Goal: Transaction & Acquisition: Purchase product/service

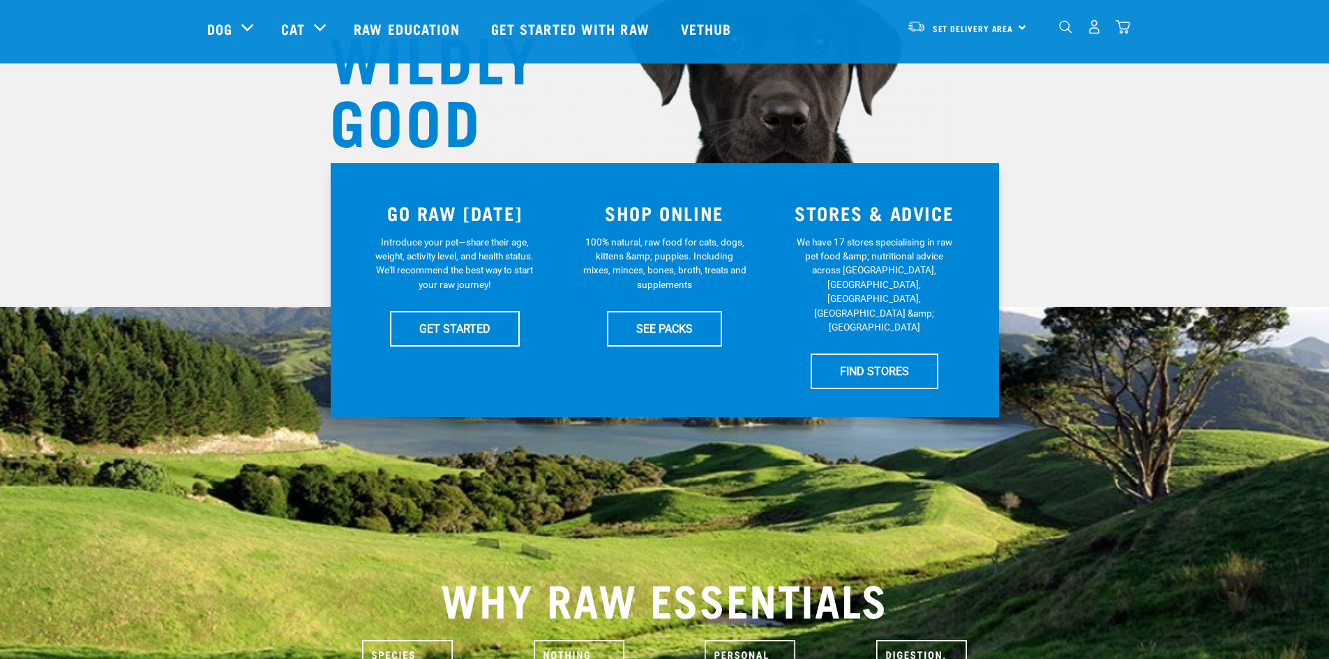
scroll to position [209, 0]
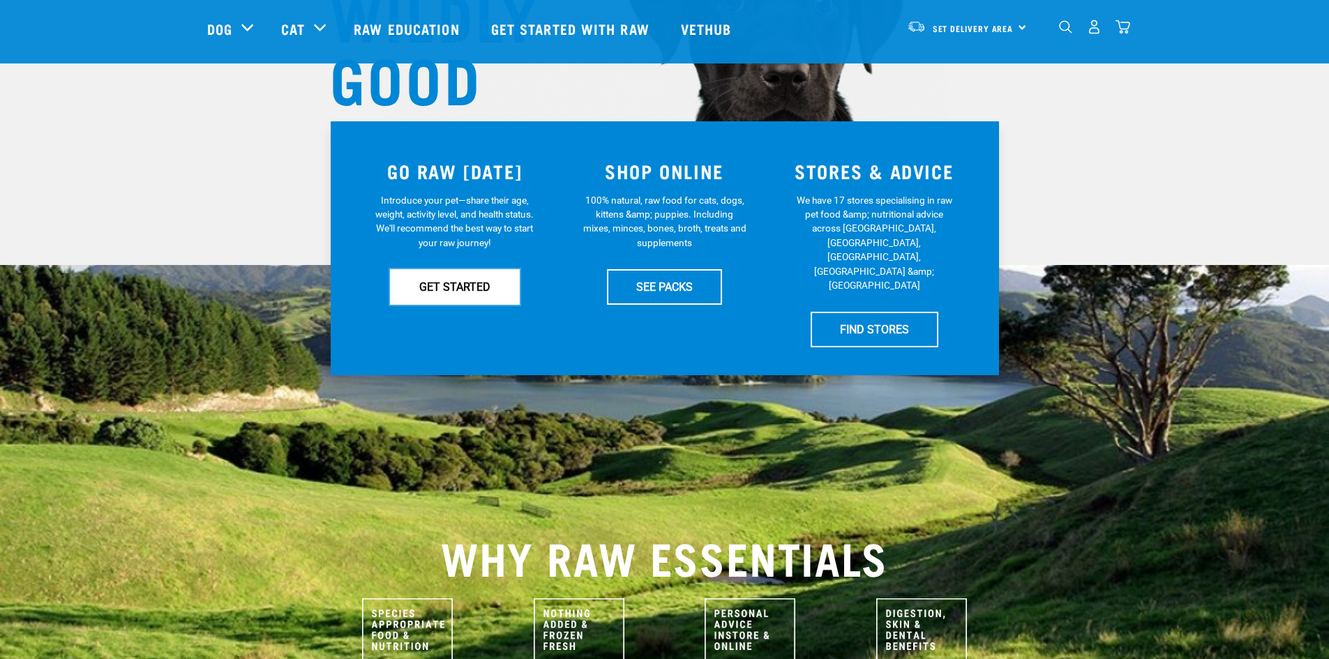
click at [467, 290] on link "GET STARTED" at bounding box center [455, 286] width 130 height 35
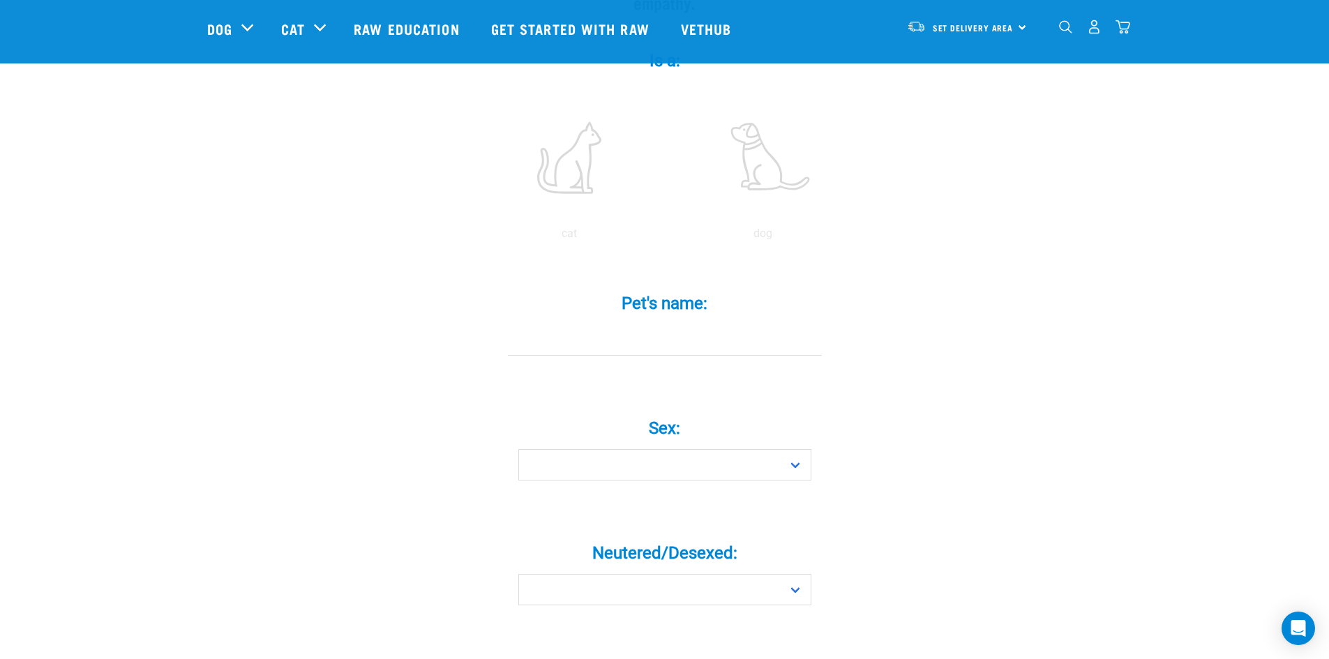
scroll to position [279, 0]
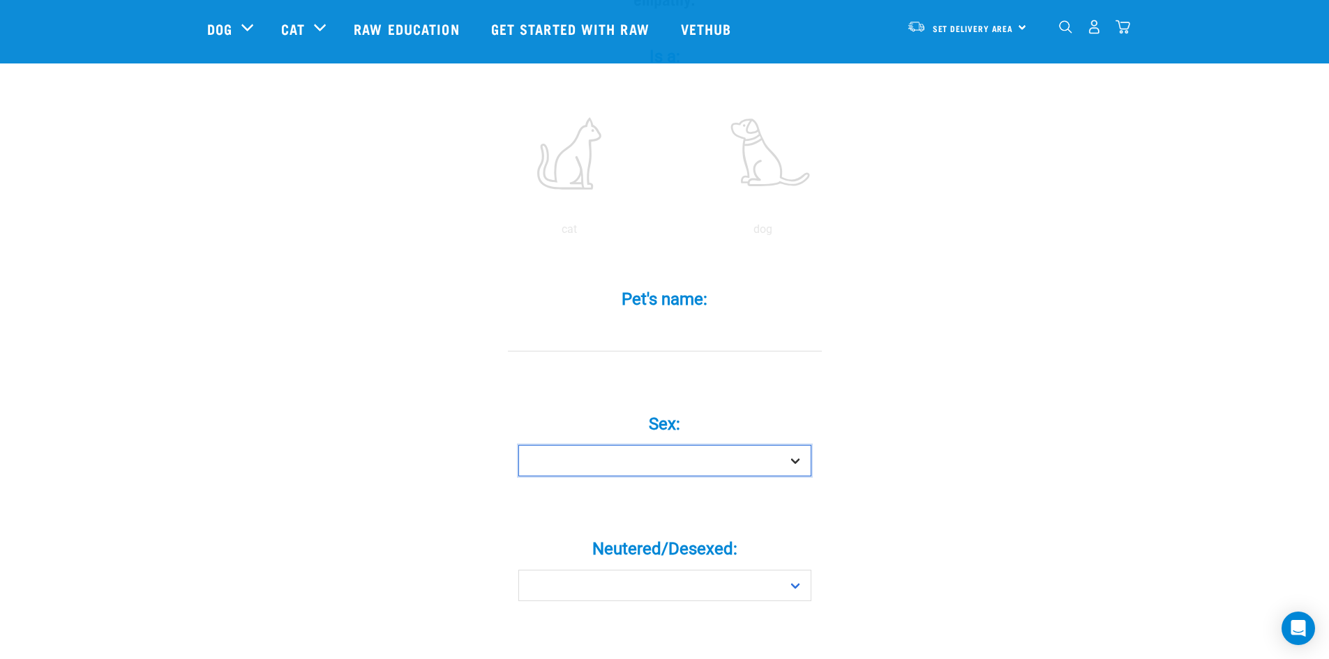
click at [797, 445] on select "Boy Girl" at bounding box center [664, 460] width 293 height 31
select select "boy"
click at [518, 445] on select "Boy Girl" at bounding box center [664, 460] width 293 height 31
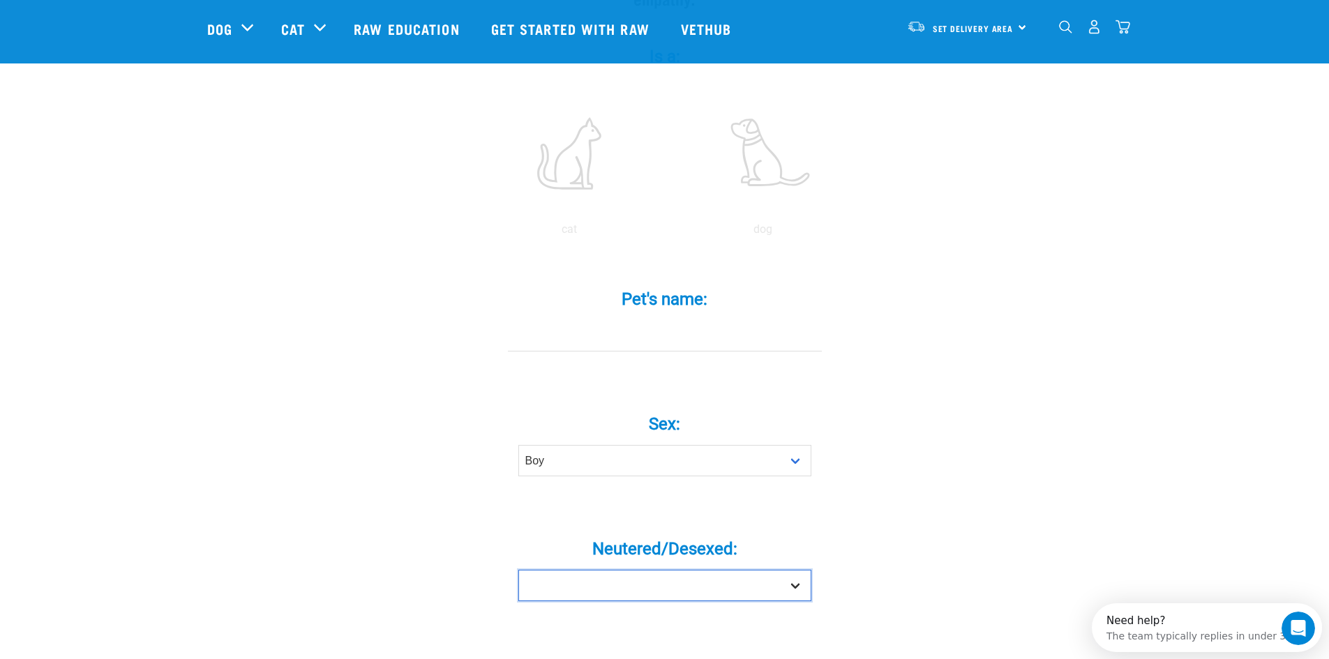
click at [773, 570] on select "Yes No" at bounding box center [664, 585] width 293 height 31
select select "no"
click at [518, 570] on select "Yes No" at bounding box center [664, 585] width 293 height 31
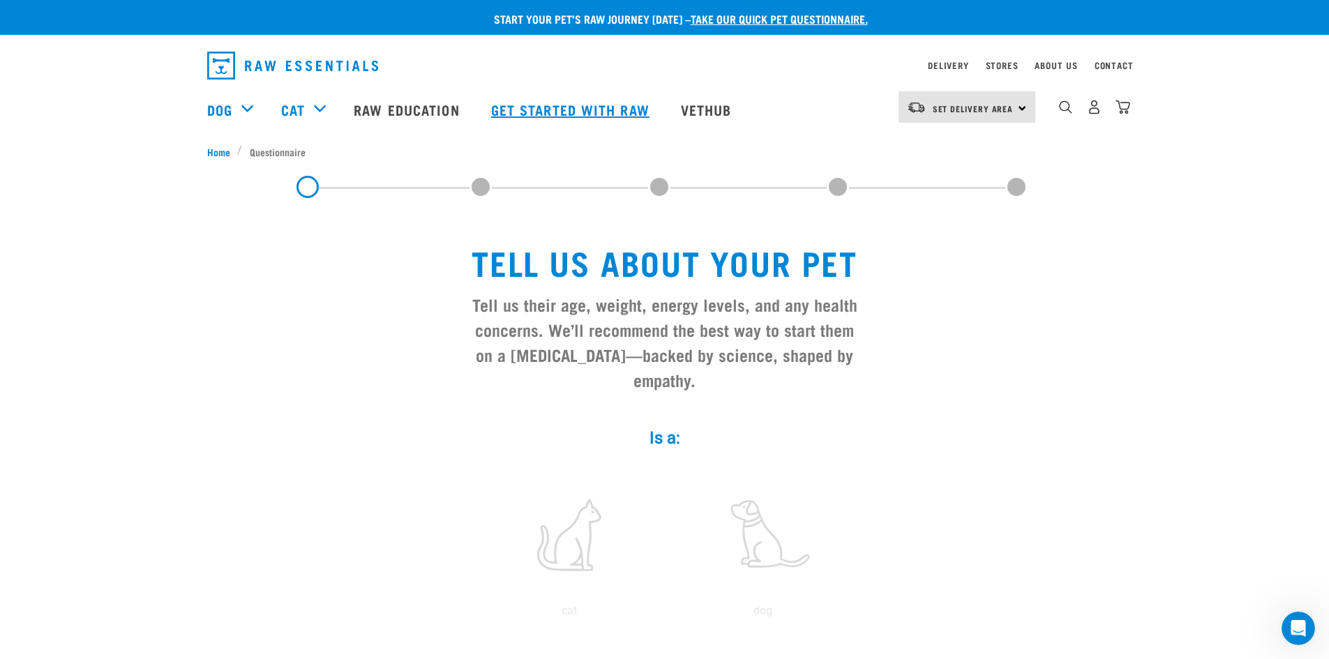
click at [547, 109] on link "Get started with Raw" at bounding box center [572, 110] width 190 height 56
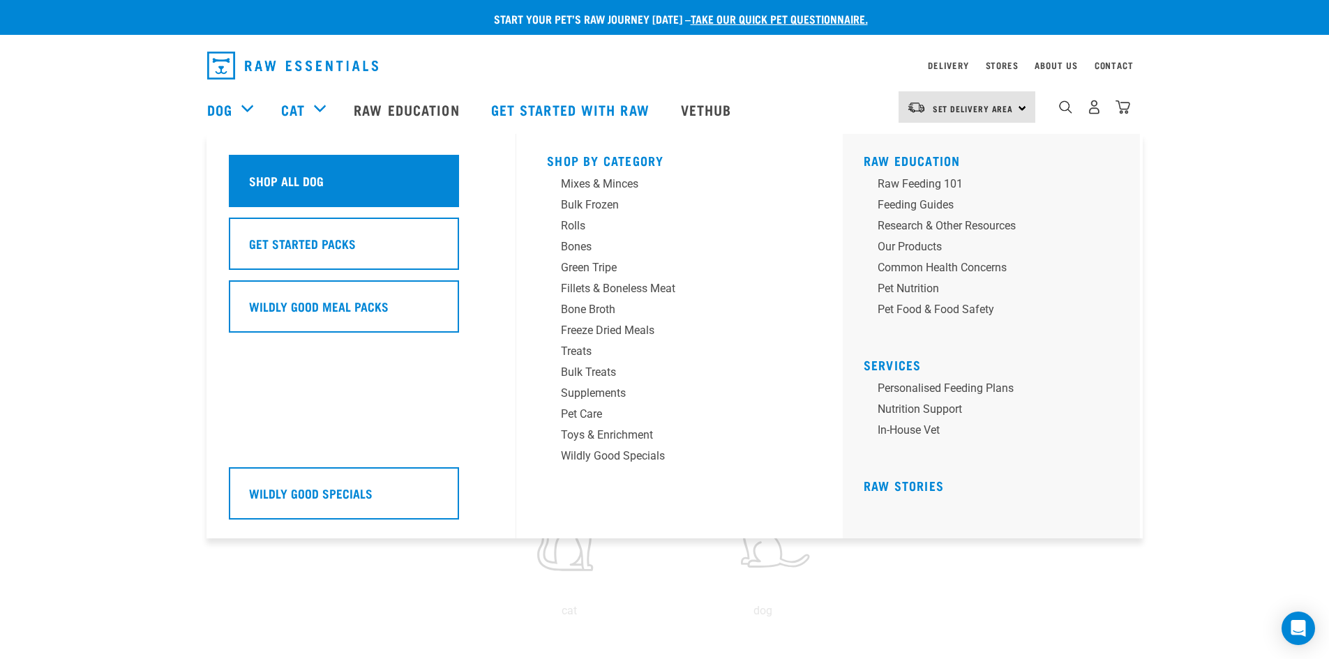
click at [269, 180] on h5 "Shop All Dog" at bounding box center [286, 181] width 75 height 18
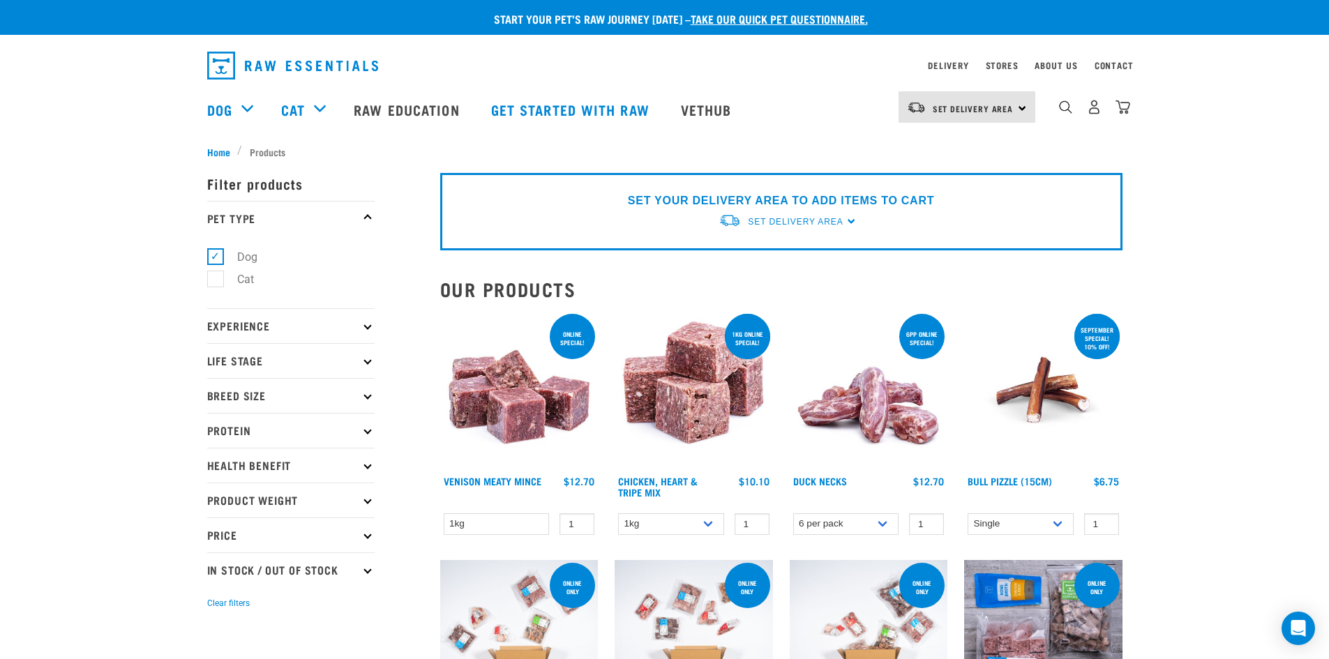
click at [368, 363] on icon at bounding box center [367, 360] width 8 height 8
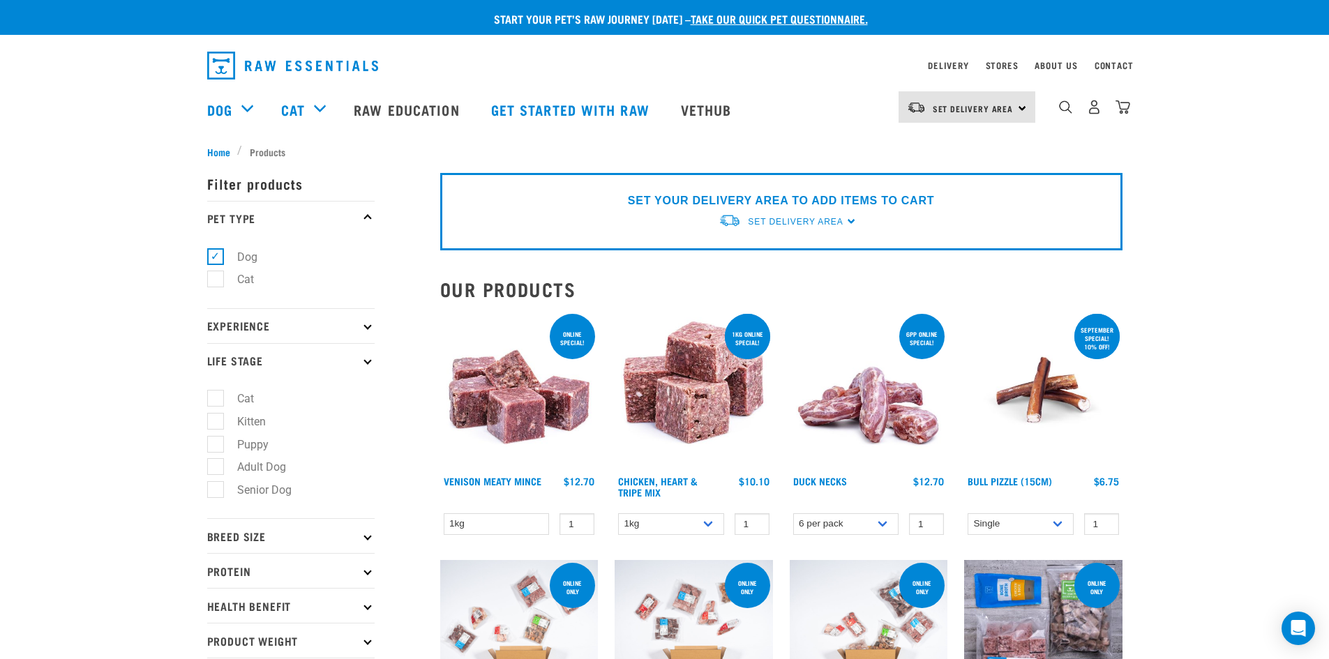
click at [270, 467] on label "Adult Dog" at bounding box center [253, 466] width 77 height 17
click at [216, 467] on input "Adult Dog" at bounding box center [211, 464] width 9 height 9
checkbox input "true"
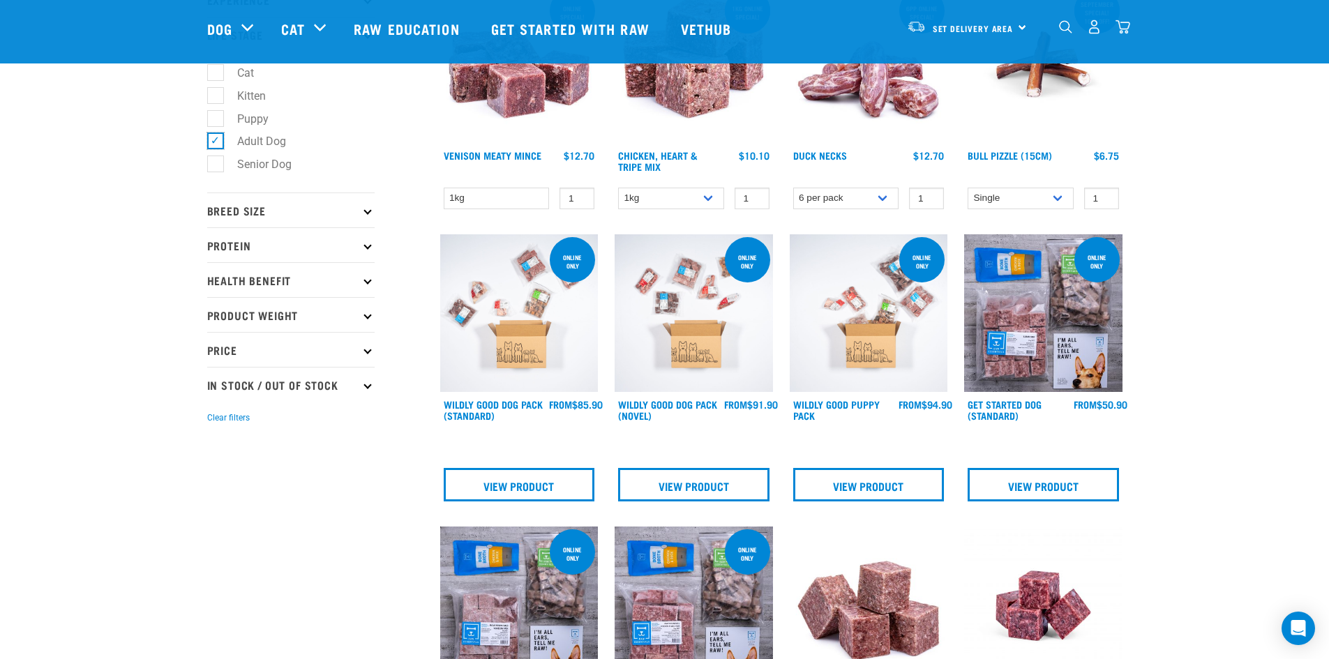
scroll to position [279, 0]
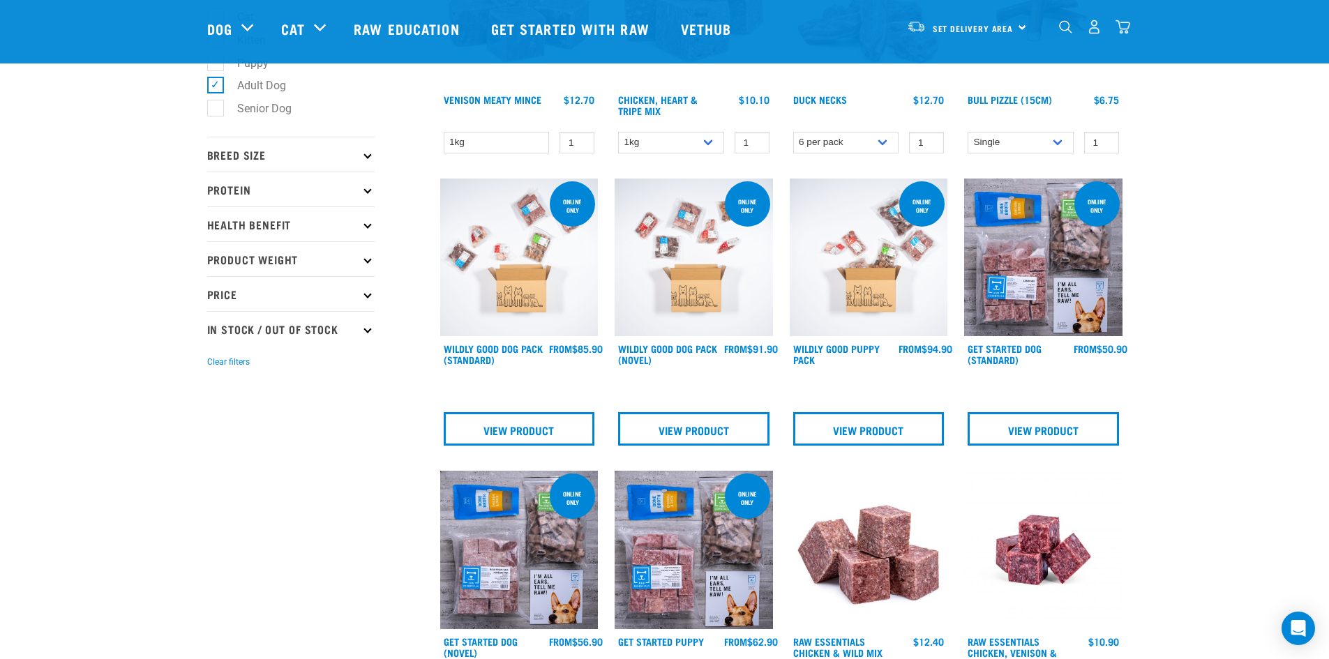
click at [363, 157] on p "Breed Size" at bounding box center [290, 154] width 167 height 35
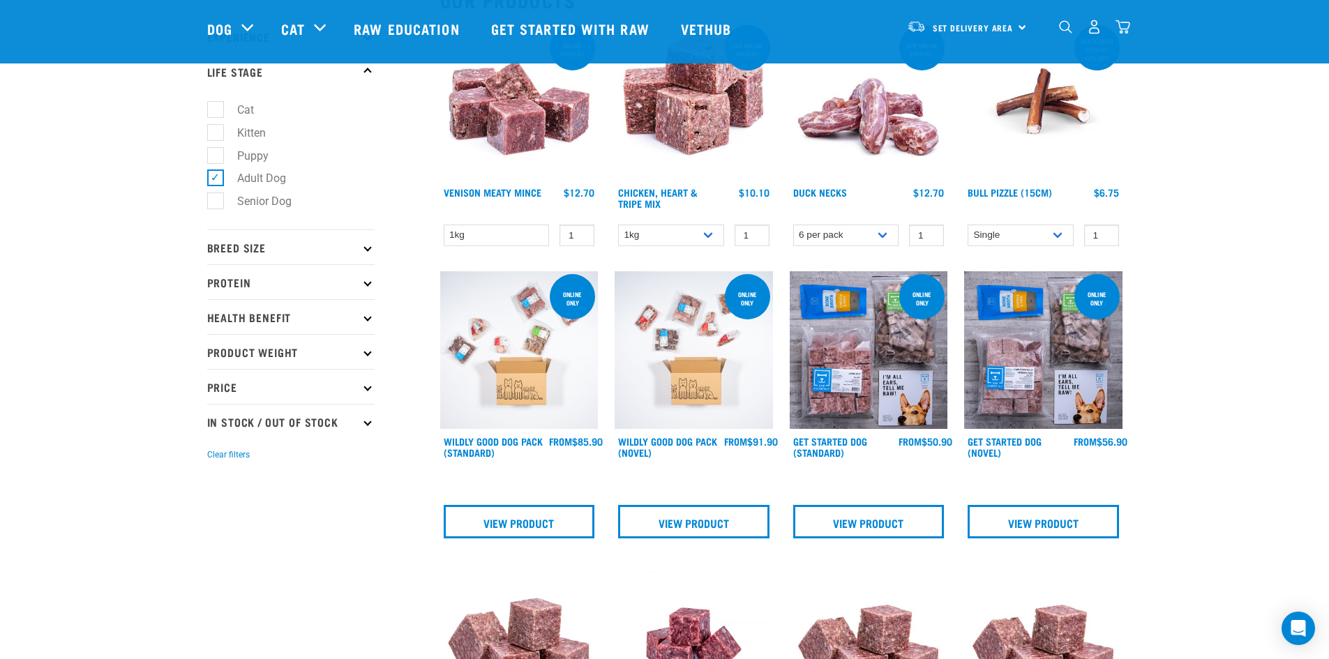
scroll to position [209, 0]
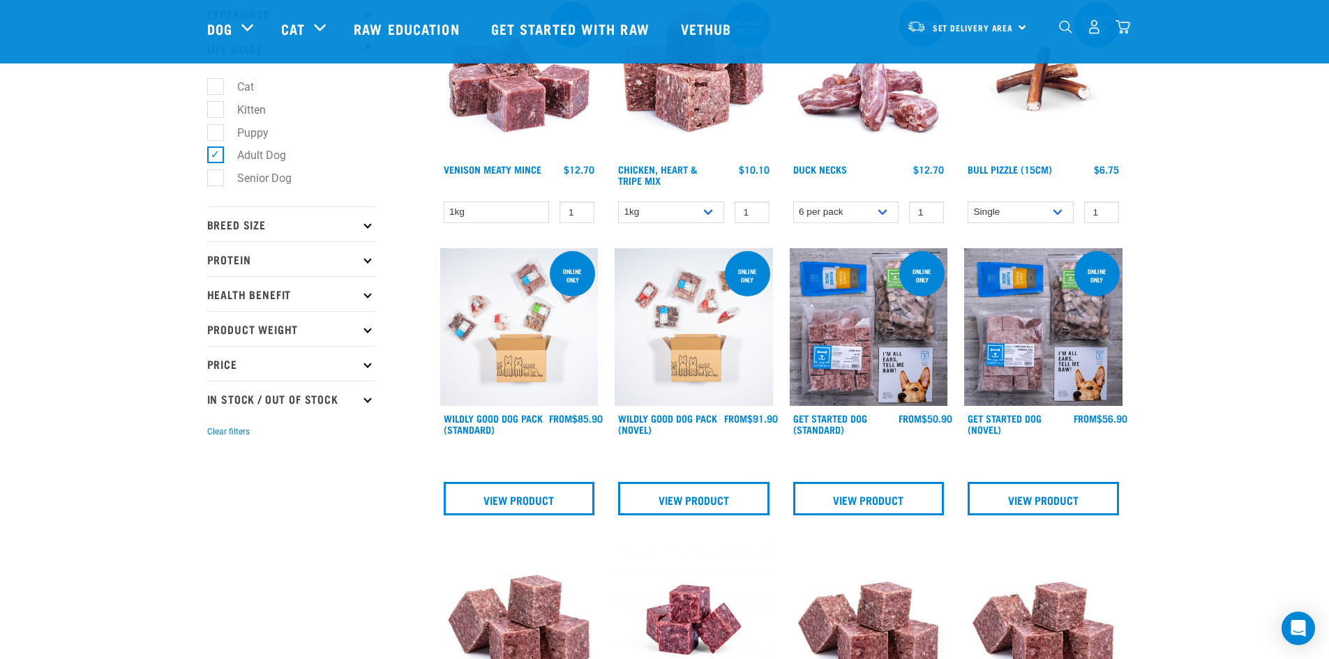
click at [368, 227] on icon at bounding box center [367, 224] width 8 height 8
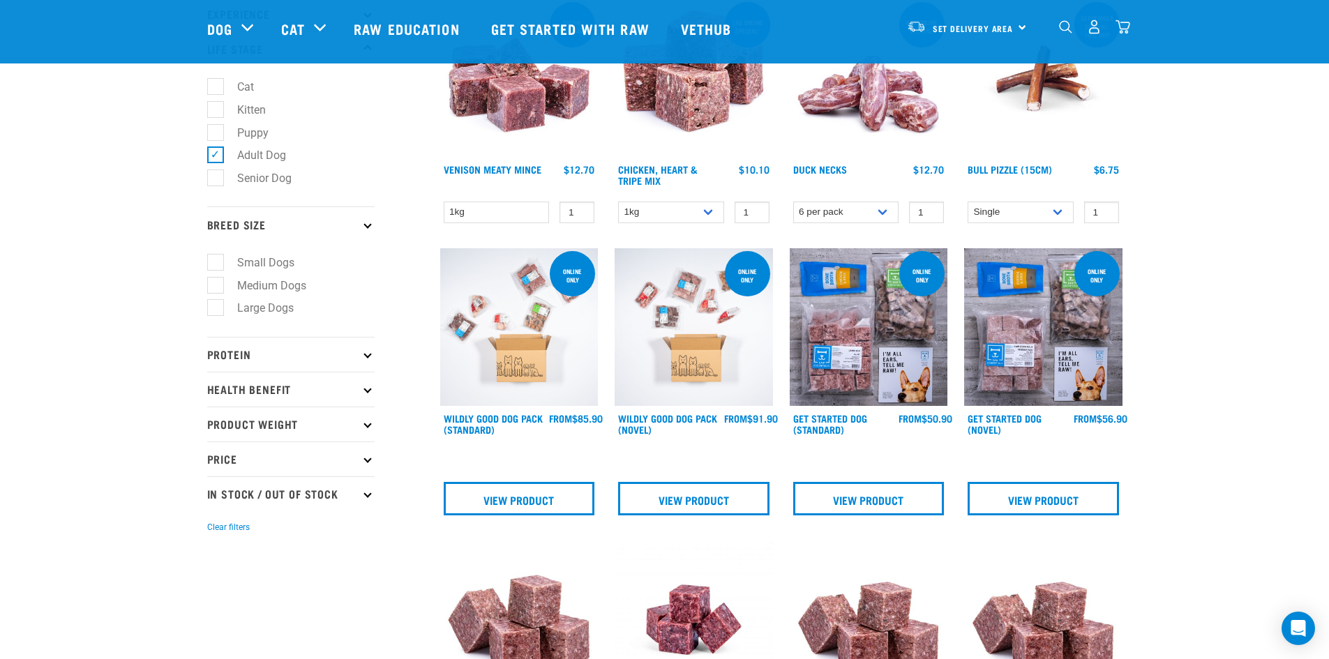
click at [274, 262] on label "Small Dogs" at bounding box center [257, 262] width 85 height 17
click at [216, 262] on input "Small Dogs" at bounding box center [211, 259] width 9 height 9
checkbox input "true"
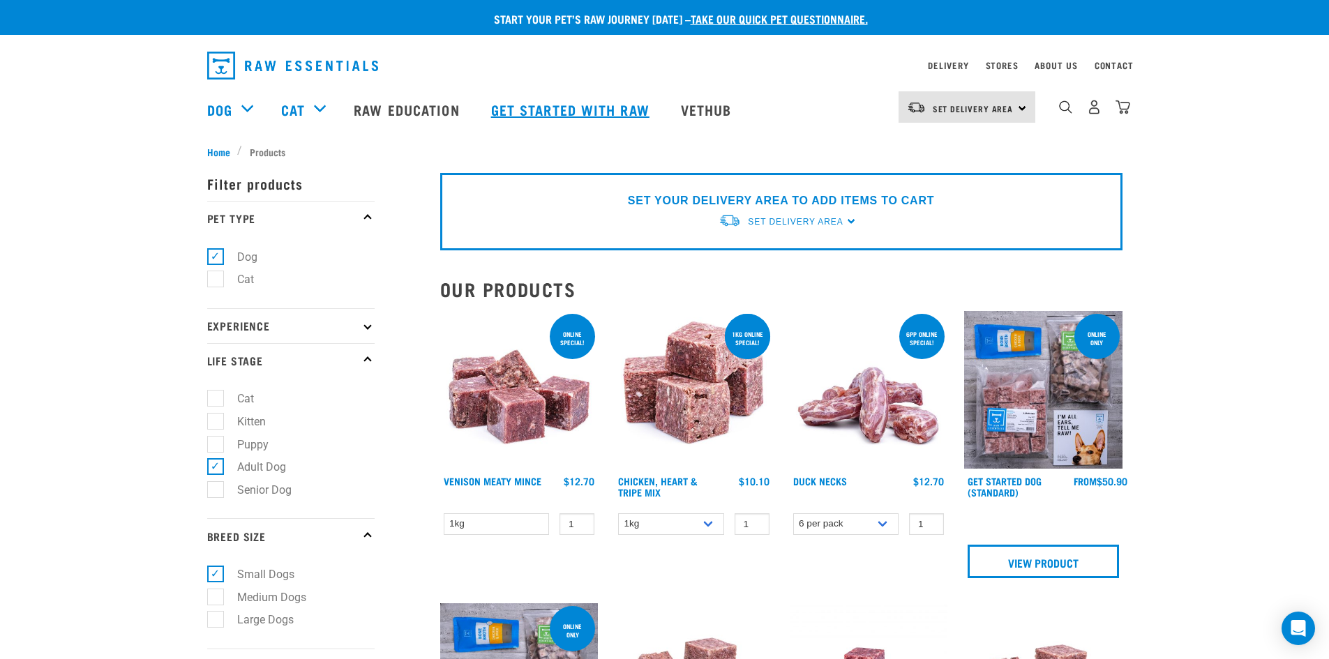
click at [619, 112] on link "Get started with Raw" at bounding box center [572, 110] width 190 height 56
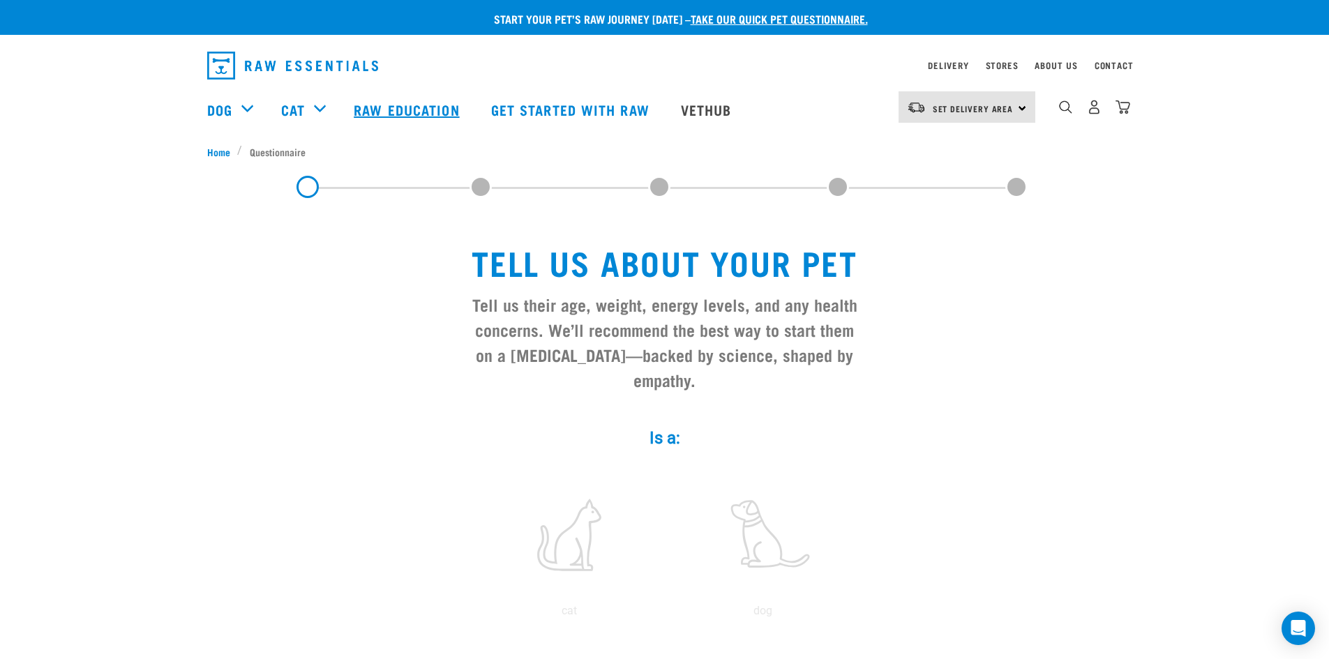
click at [404, 111] on link "Raw Education" at bounding box center [408, 110] width 137 height 56
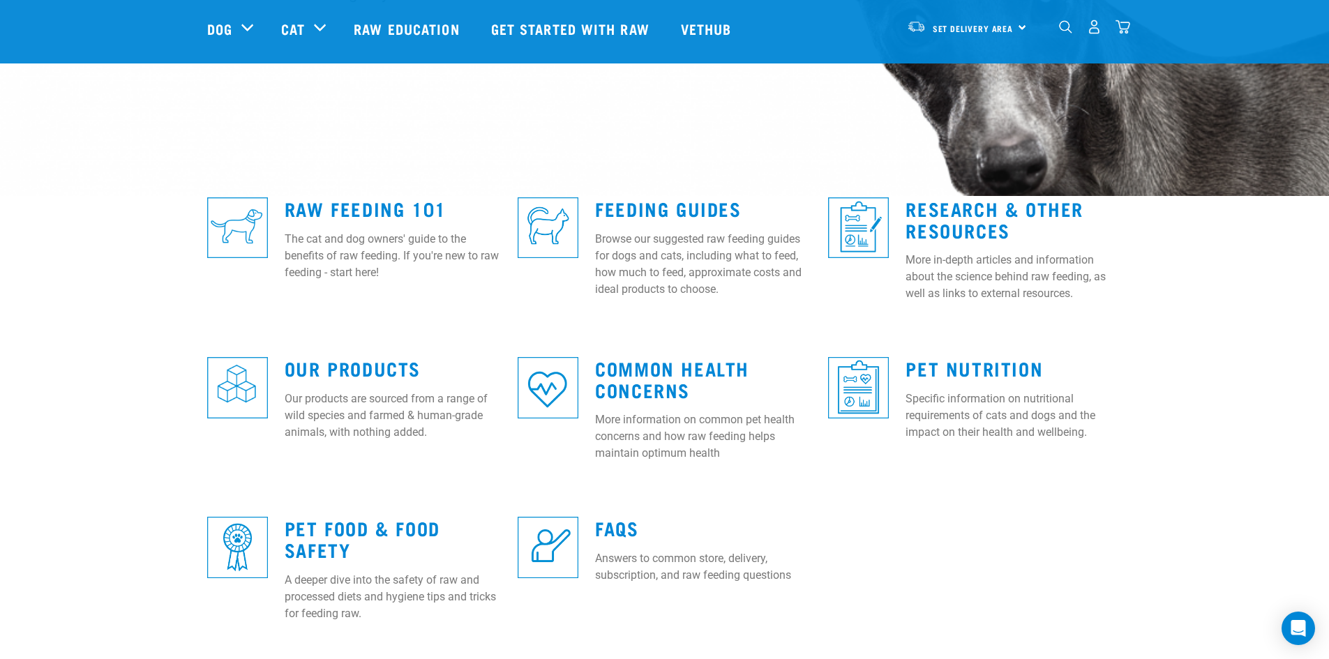
scroll to position [279, 0]
click at [354, 249] on p "The cat and dog owners' guide to the benefits of raw feeding. If you're new to …" at bounding box center [393, 255] width 216 height 50
click at [249, 222] on img at bounding box center [237, 227] width 61 height 61
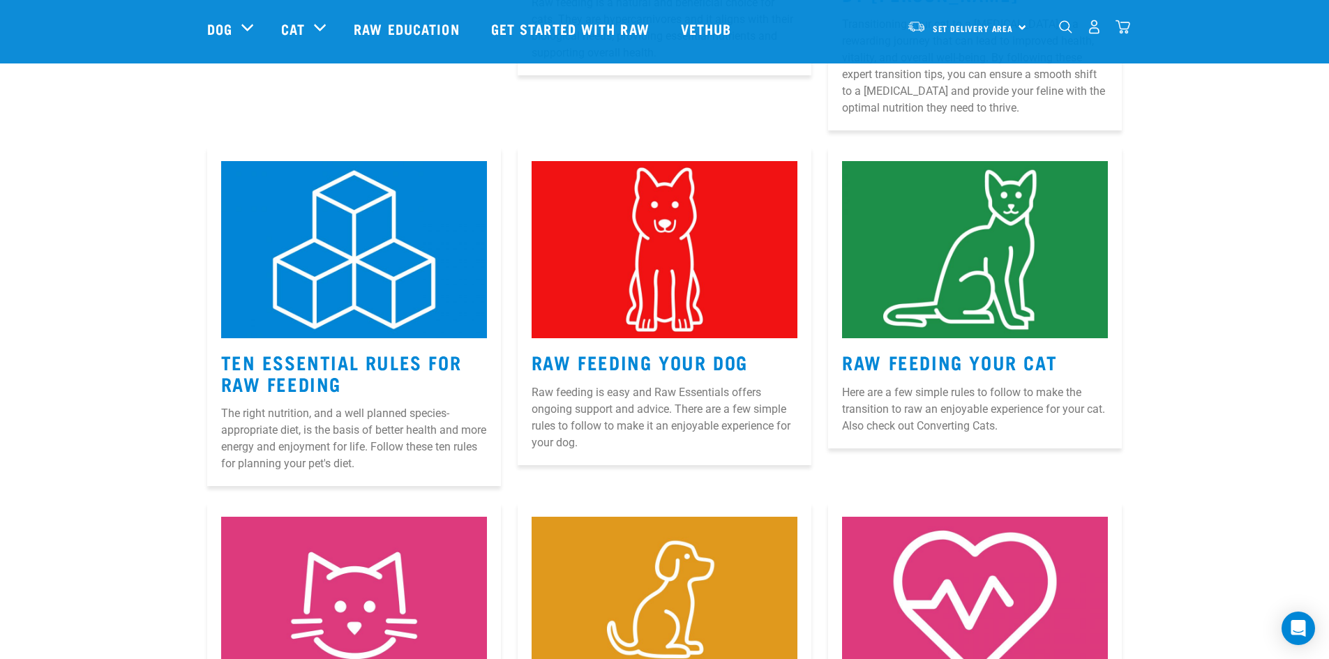
scroll to position [558, 0]
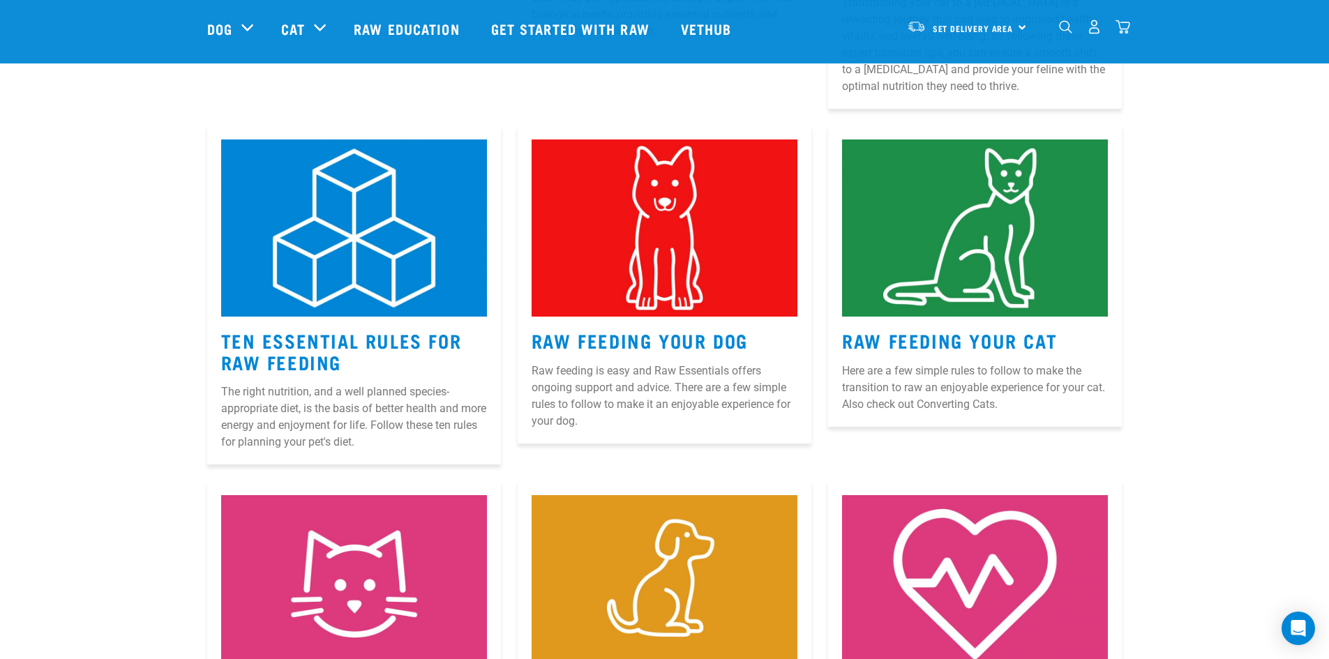
click at [322, 261] on img at bounding box center [354, 228] width 266 height 177
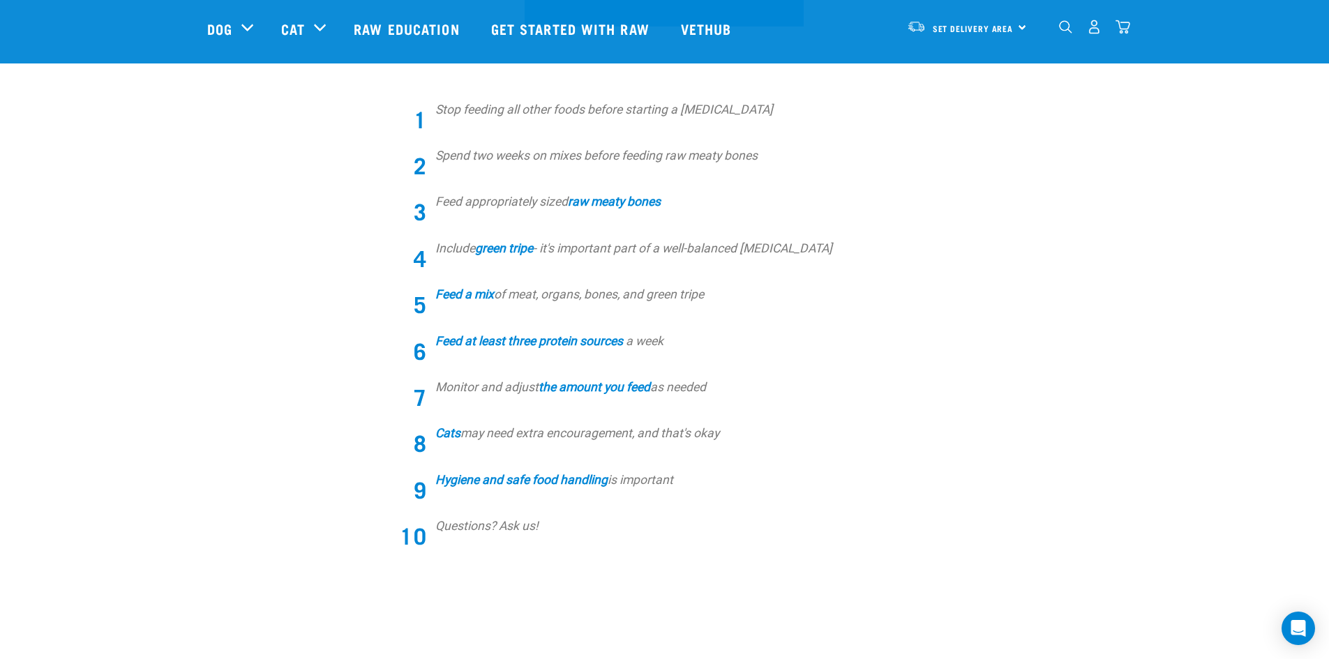
scroll to position [488, 0]
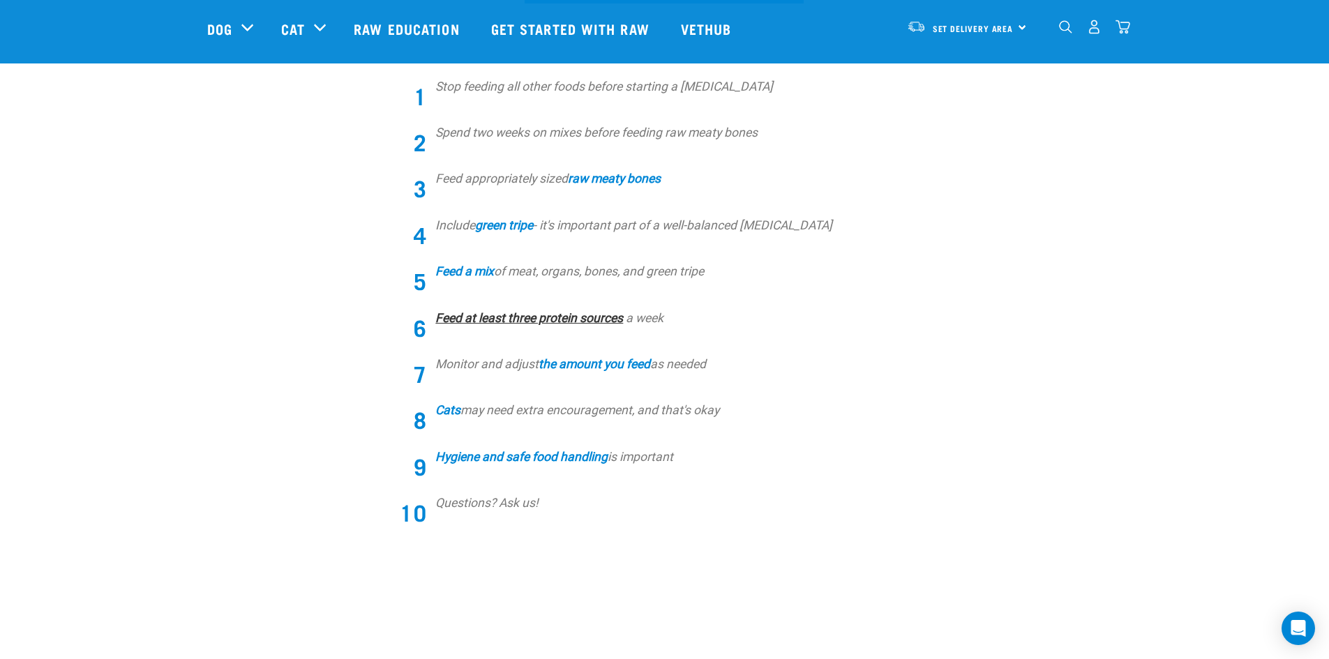
click at [506, 322] on link "Feed at least three protein sources" at bounding box center [529, 318] width 188 height 14
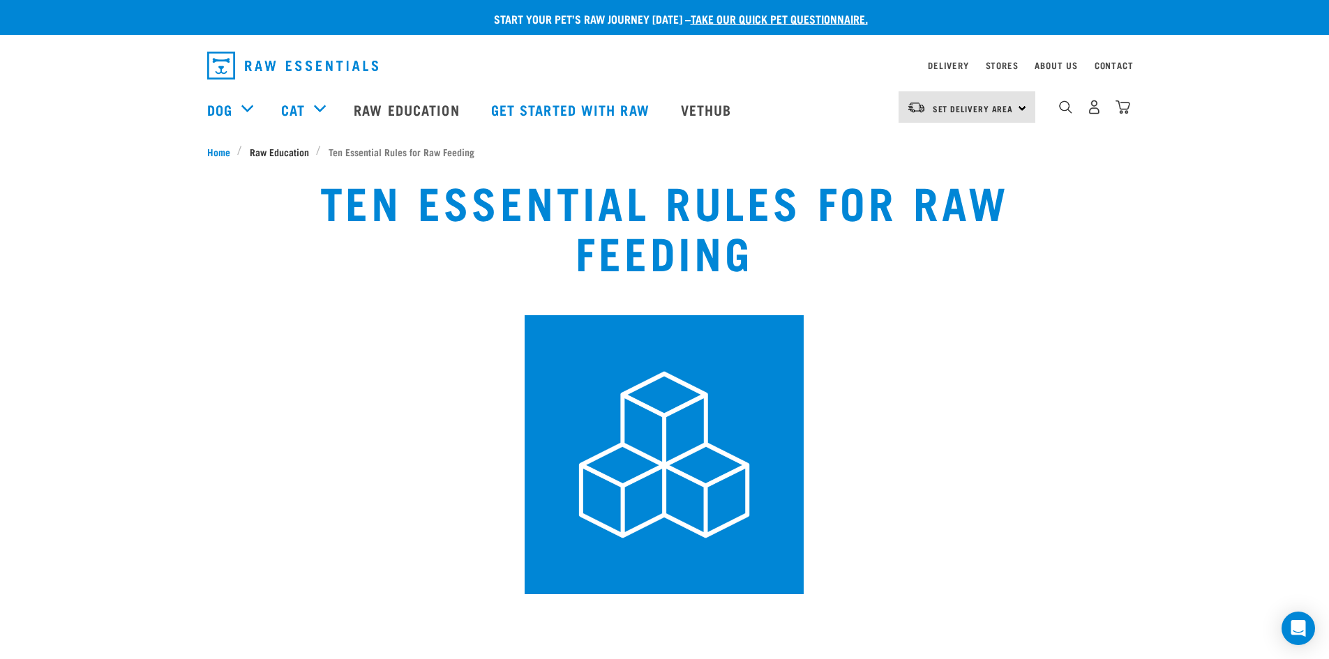
click at [271, 156] on span "Raw Education" at bounding box center [279, 151] width 59 height 15
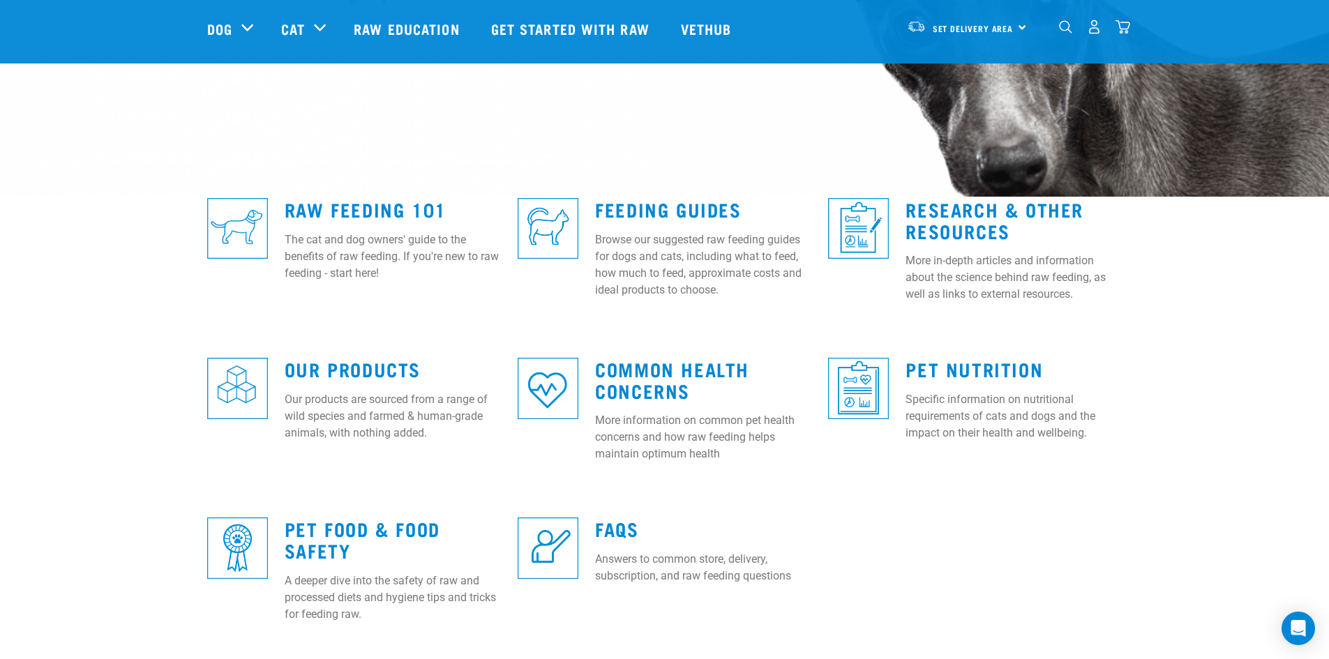
scroll to position [279, 0]
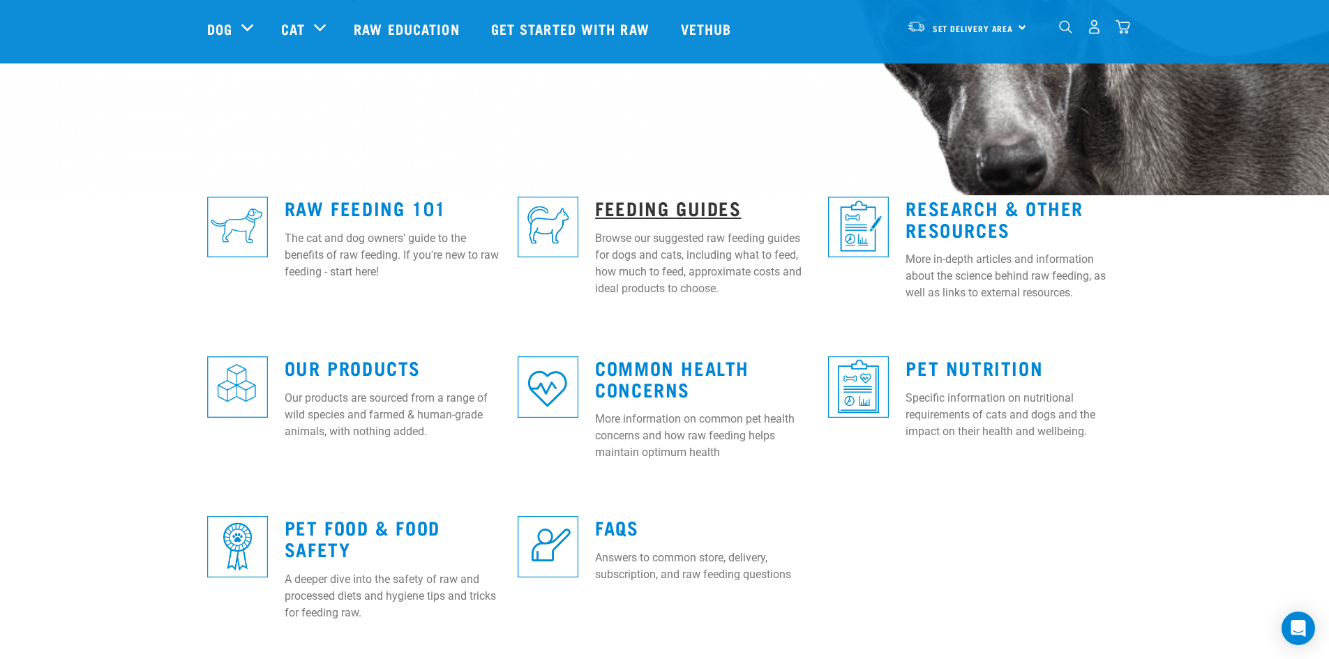
click at [650, 213] on link "Feeding Guides" at bounding box center [668, 207] width 146 height 10
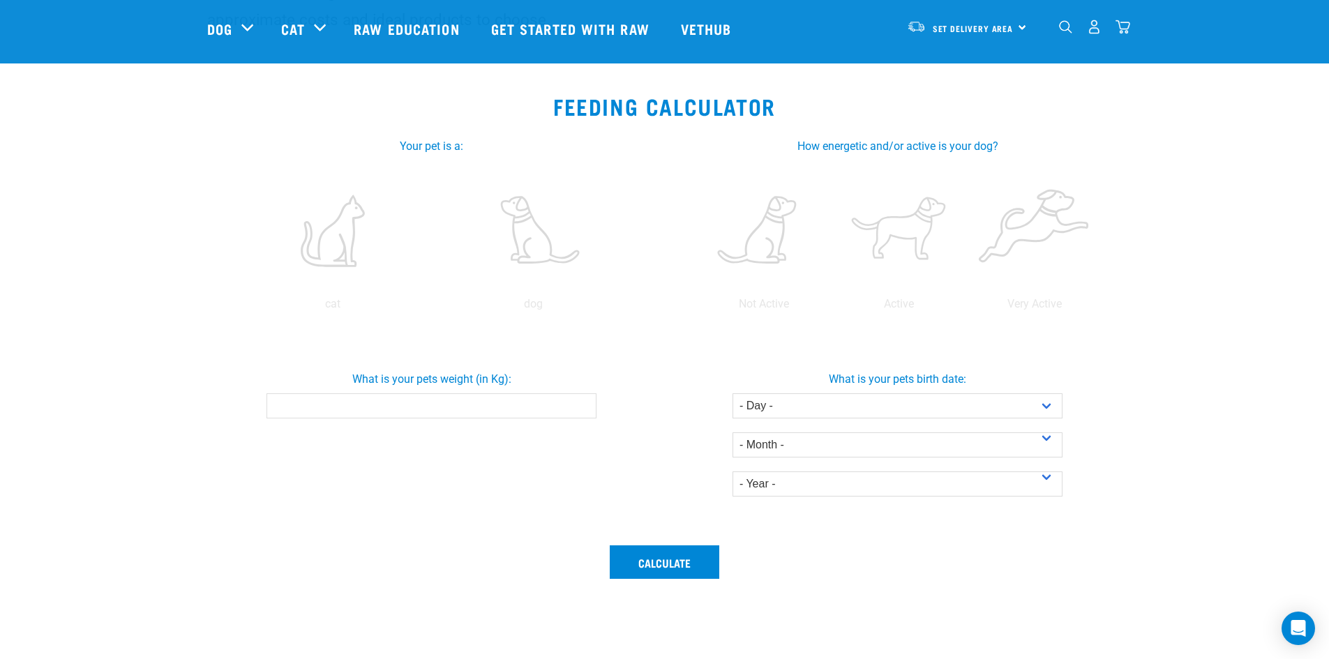
scroll to position [209, 0]
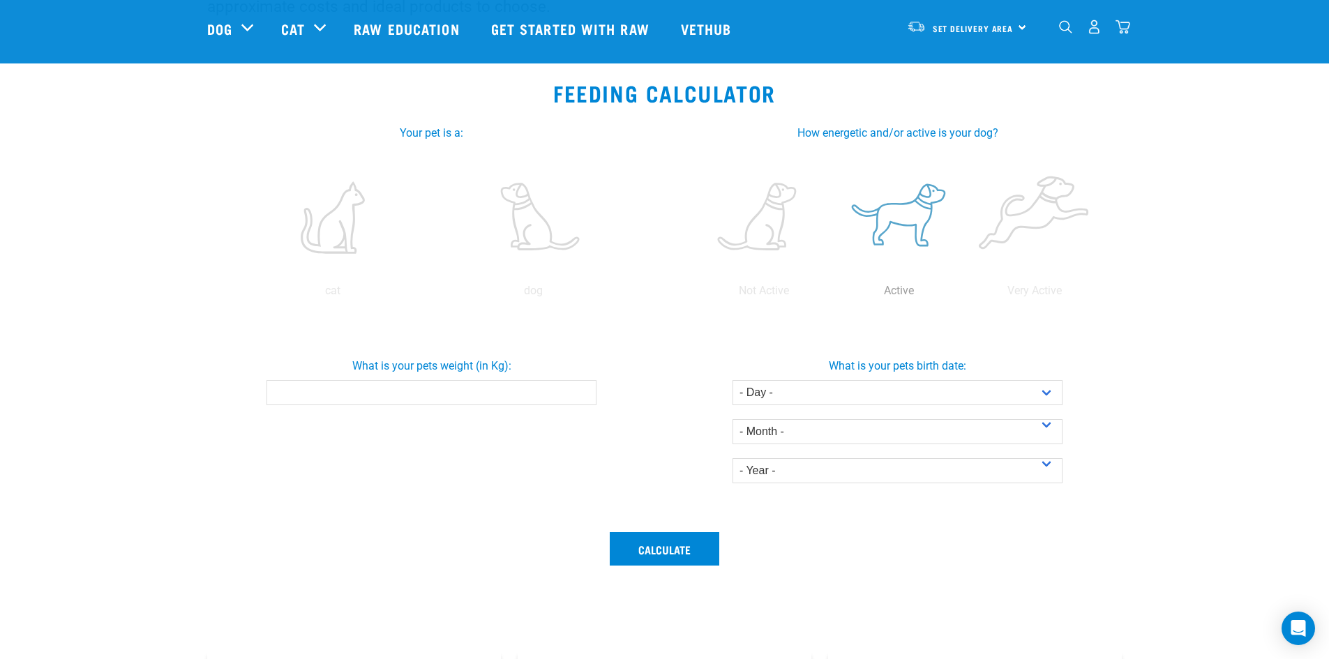
click at [896, 222] on label at bounding box center [899, 217] width 130 height 119
click at [832, 294] on input "radio" at bounding box center [832, 294] width 0 height 0
click at [915, 386] on select "- Day - 1 2 3 4 5 6 7 8 9 10 11 12 13 14 15 16 17 18 19 20 21 22 23 24 25 26 27" at bounding box center [897, 392] width 330 height 25
click at [1045, 393] on select "- Day - 1 2 3 4 5 6 7 8 9 10 11 12 13 14 15 16 17 18 19 20 21 22 23 24 25 26 27" at bounding box center [897, 392] width 330 height 25
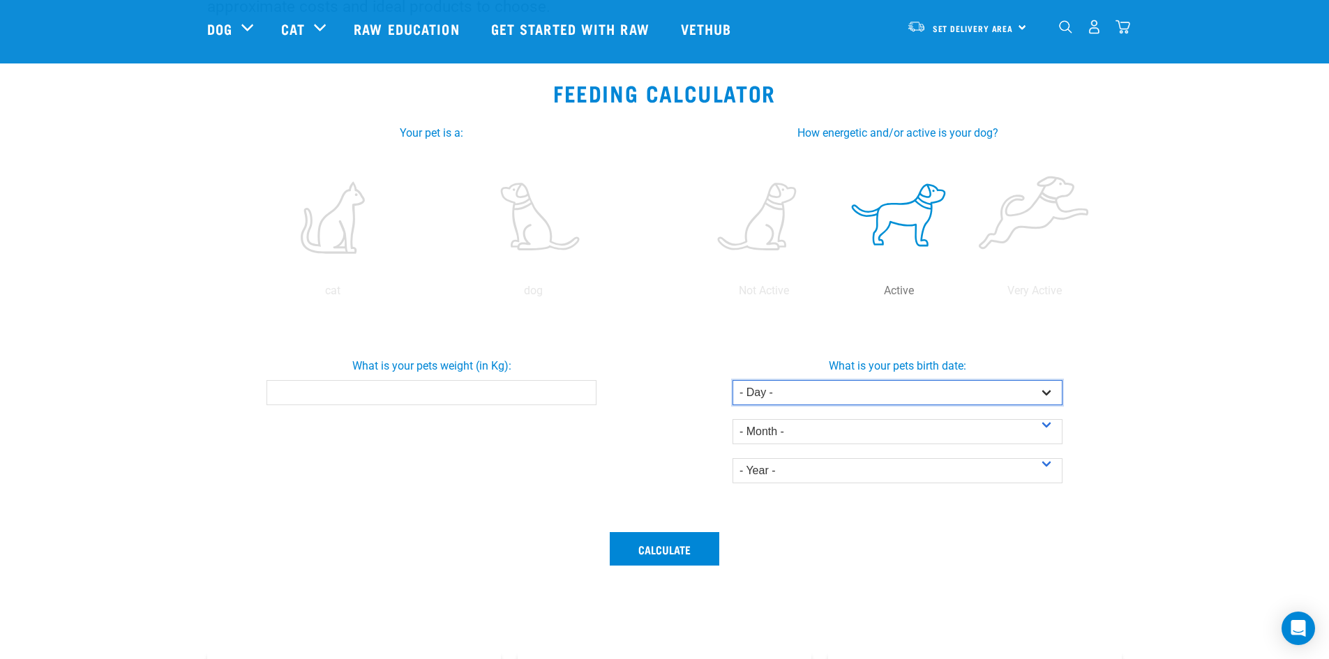
select select "16"
click at [732, 380] on select "- Day - 1 2 3 4 5 6 7 8 9 10 11 12 13 14 15 16 17 18 19 20 21 22 23 24 25 26 27" at bounding box center [897, 392] width 330 height 25
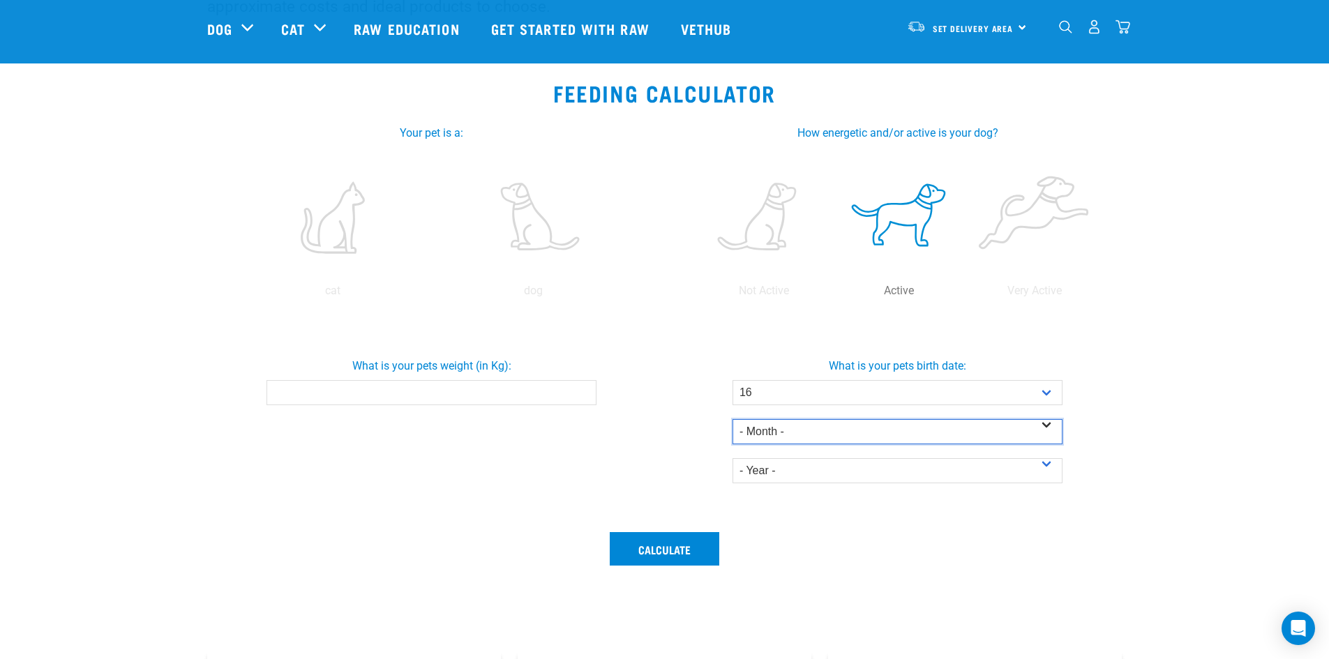
click at [919, 430] on select "- Month - January February March April May June July August September October N…" at bounding box center [897, 431] width 330 height 25
select select "April"
click at [732, 419] on select "- Month - January February March April May June July August September October N…" at bounding box center [897, 431] width 330 height 25
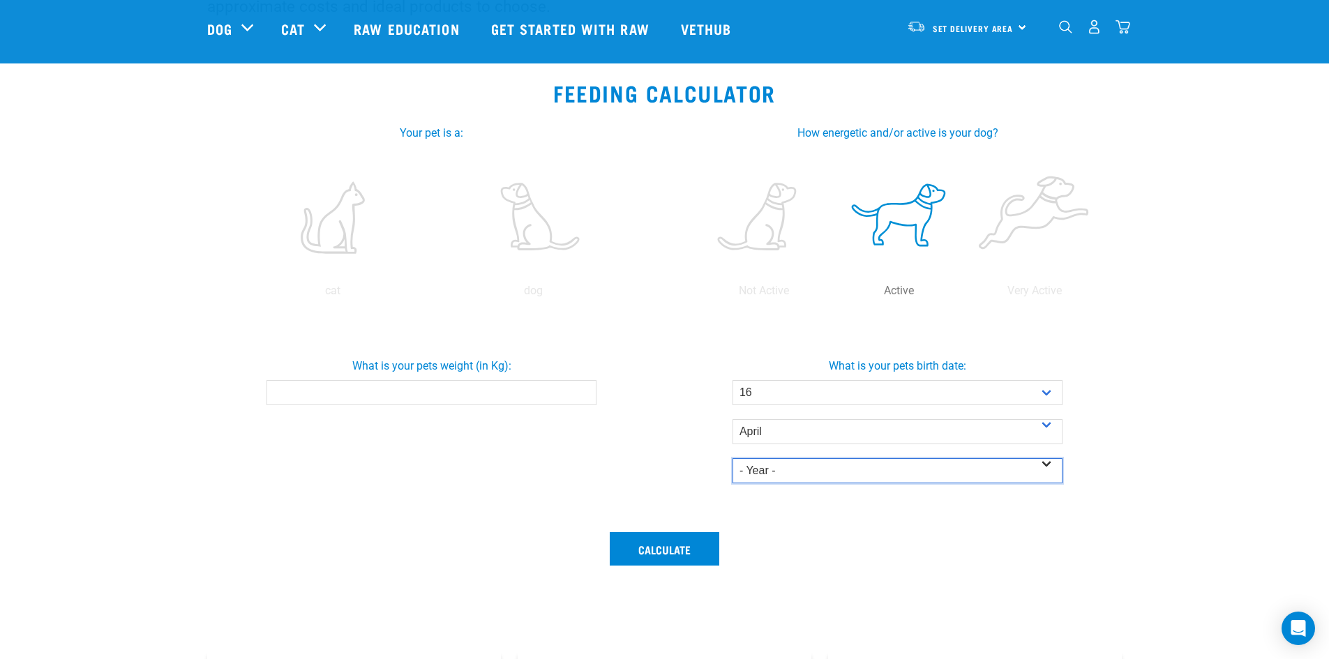
click at [852, 467] on select "- Year - 2025 2024 2023 2022 2021 2020 2019 2018 2017 2016 2015 2014" at bounding box center [897, 470] width 330 height 25
select select "2021"
click at [732, 458] on select "- Year - 2025 2024 2023 2022 2021 2020 2019 2018 2017 2016 2015 2014" at bounding box center [897, 470] width 330 height 25
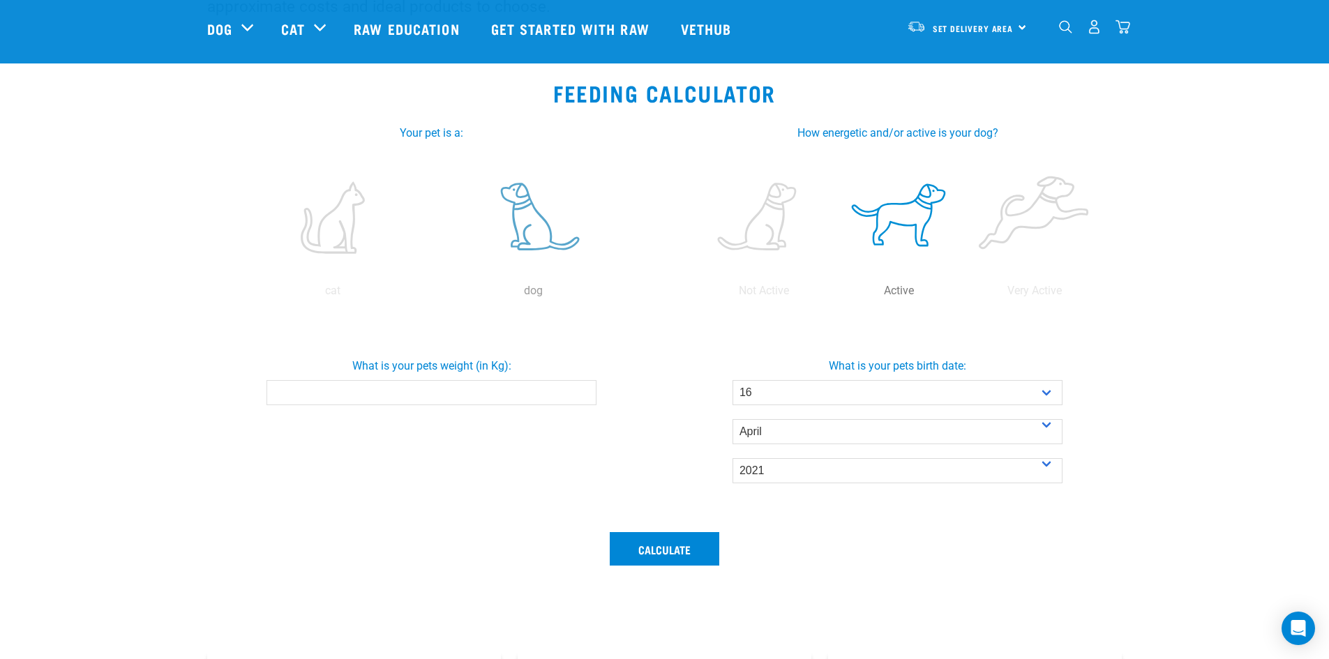
click at [531, 225] on label at bounding box center [533, 217] width 195 height 119
click at [433, 294] on input "radio" at bounding box center [433, 294] width 0 height 0
click at [449, 388] on input "What is your pets weight (in Kg):" at bounding box center [431, 392] width 330 height 25
click at [580, 392] on input "0.1" at bounding box center [431, 392] width 330 height 25
click at [580, 392] on input "0.2" at bounding box center [431, 392] width 330 height 25
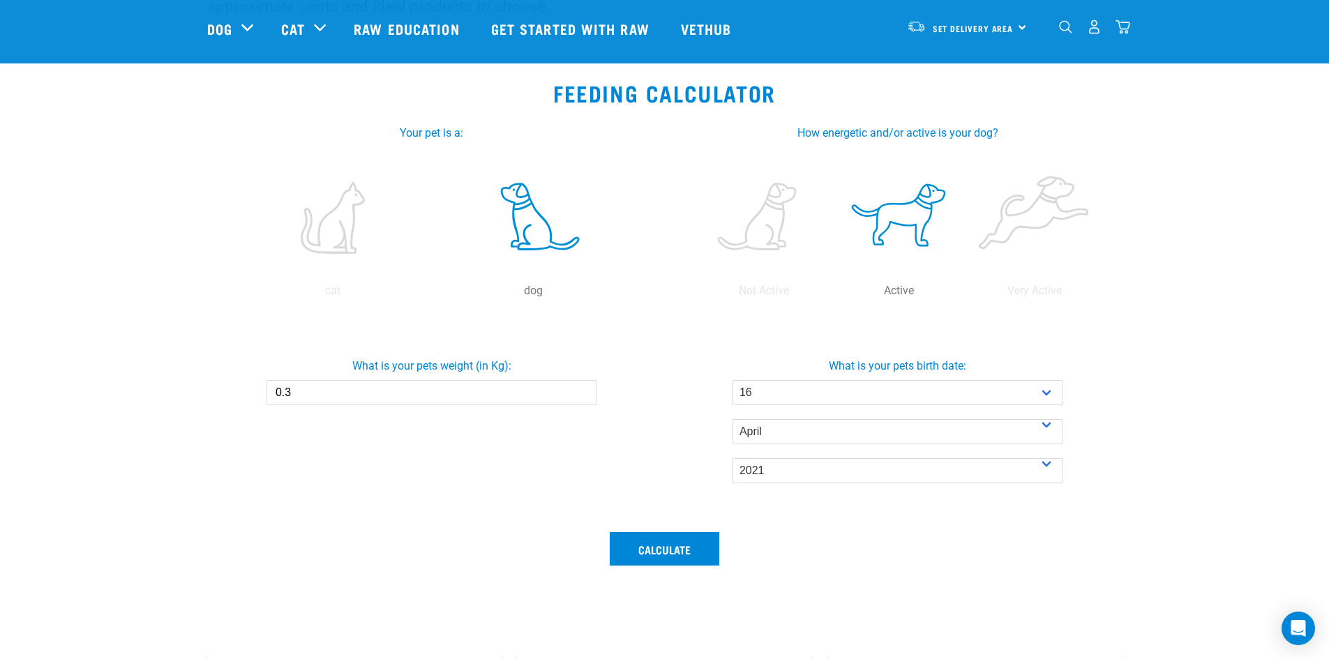
click at [580, 392] on input "0.3" at bounding box center [431, 392] width 330 height 25
click at [580, 392] on input "0.4" at bounding box center [431, 392] width 330 height 25
click at [580, 392] on input "0.5" at bounding box center [431, 392] width 330 height 25
click at [580, 392] on input "0.6" at bounding box center [431, 392] width 330 height 25
click at [580, 392] on input "0.7" at bounding box center [431, 392] width 330 height 25
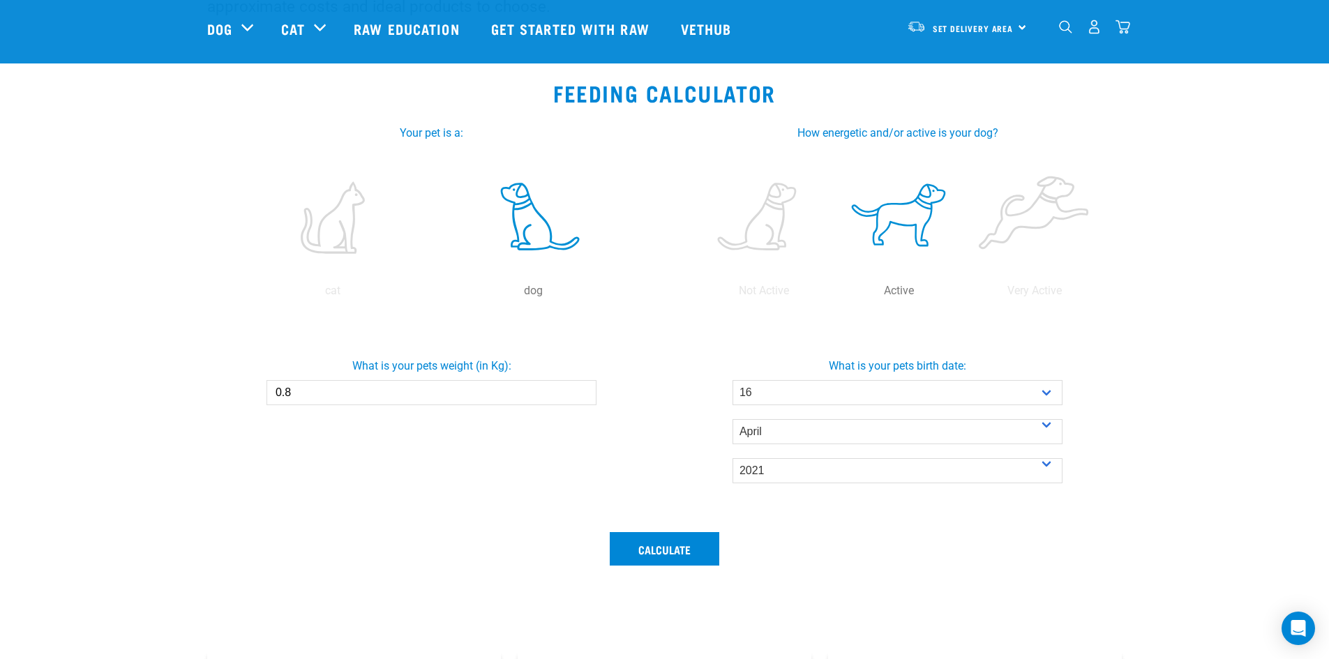
click at [580, 392] on input "0.8" at bounding box center [431, 392] width 330 height 25
click at [580, 392] on input "0.9" at bounding box center [431, 392] width 330 height 25
click at [580, 392] on input "1" at bounding box center [431, 392] width 330 height 25
click at [580, 392] on input "1.1" at bounding box center [431, 392] width 330 height 25
click at [580, 392] on input "1.2" at bounding box center [431, 392] width 330 height 25
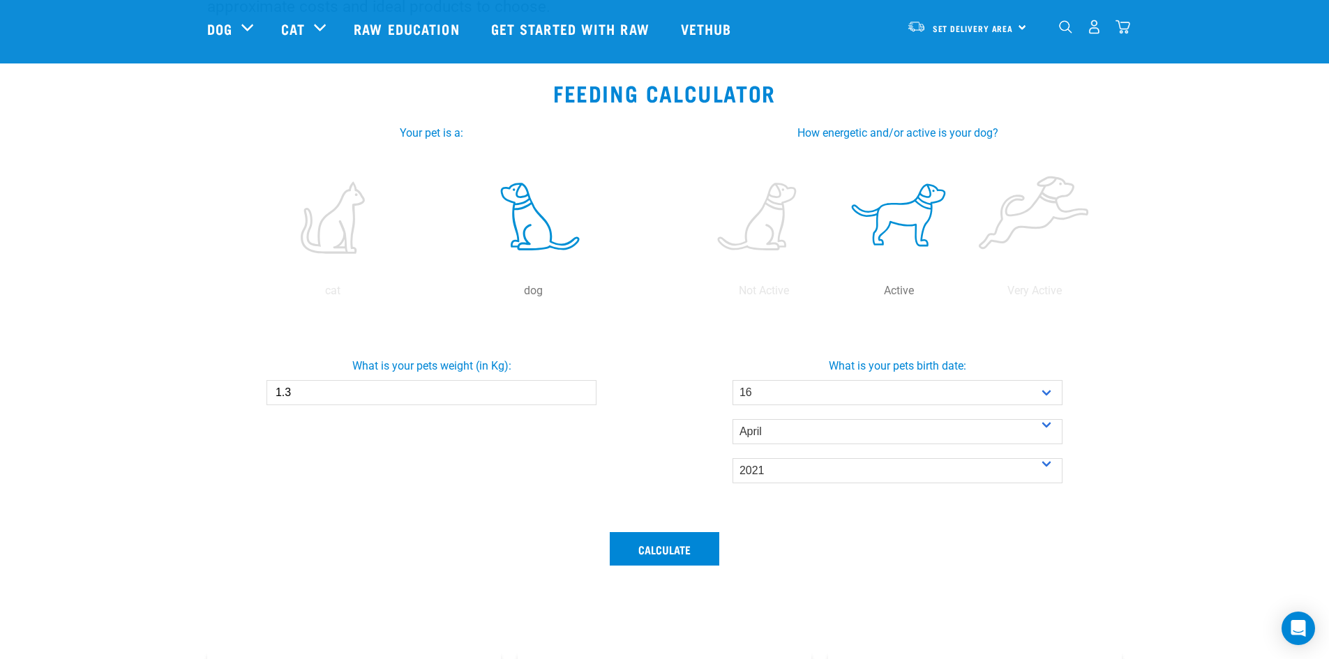
click at [580, 392] on input "1.3" at bounding box center [431, 392] width 330 height 25
click at [580, 392] on input "1.4" at bounding box center [431, 392] width 330 height 25
type input "1"
type input "20"
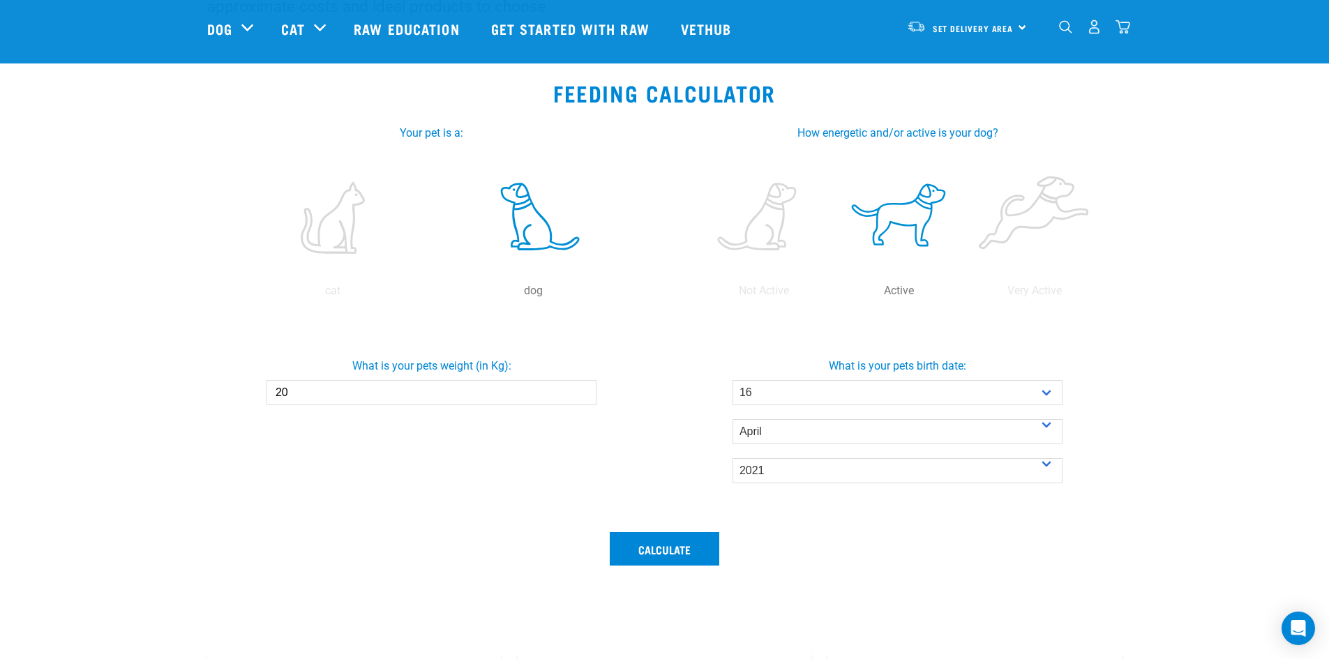
click at [610, 532] on button "Calculate" at bounding box center [665, 548] width 110 height 33
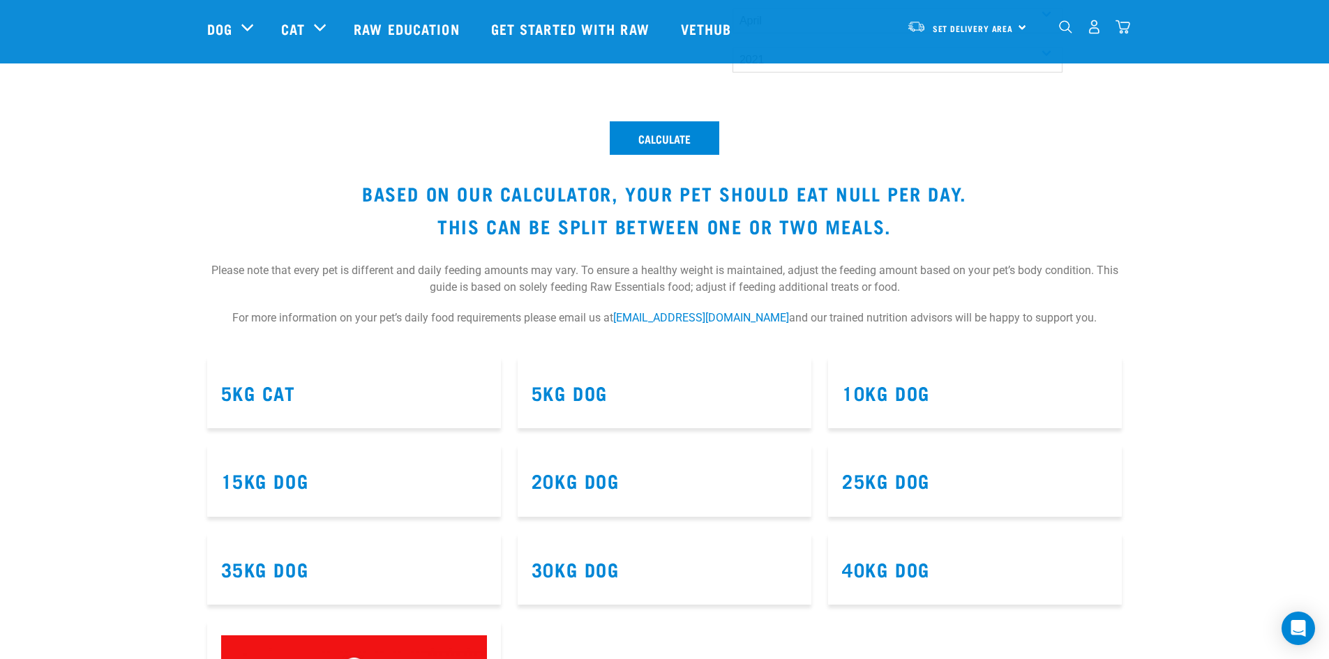
scroll to position [628, 0]
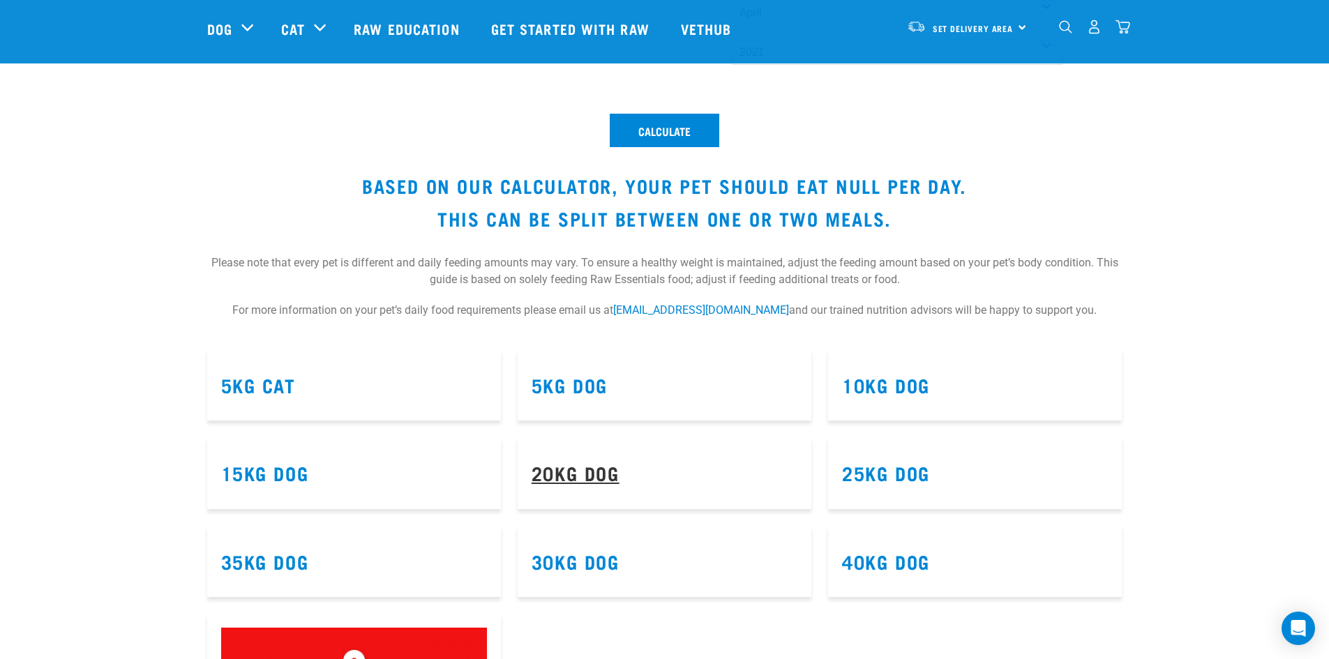
click at [574, 476] on link "20kg Dog" at bounding box center [576, 472] width 88 height 10
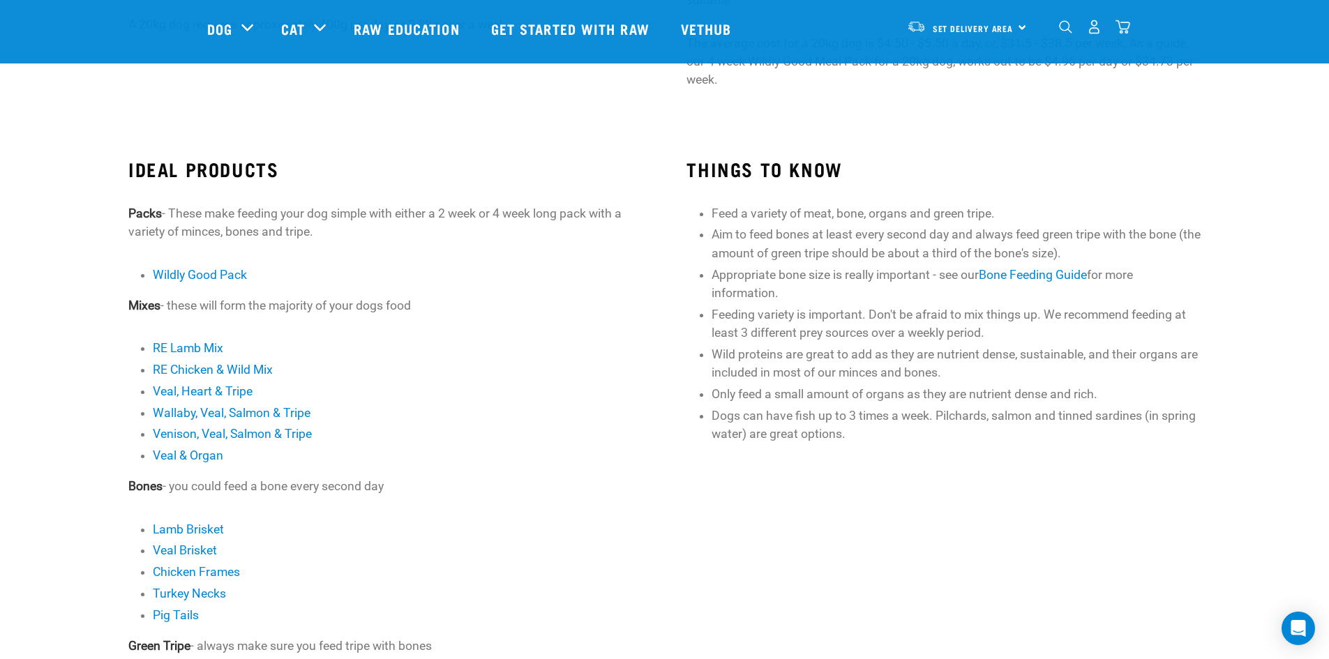
scroll to position [279, 0]
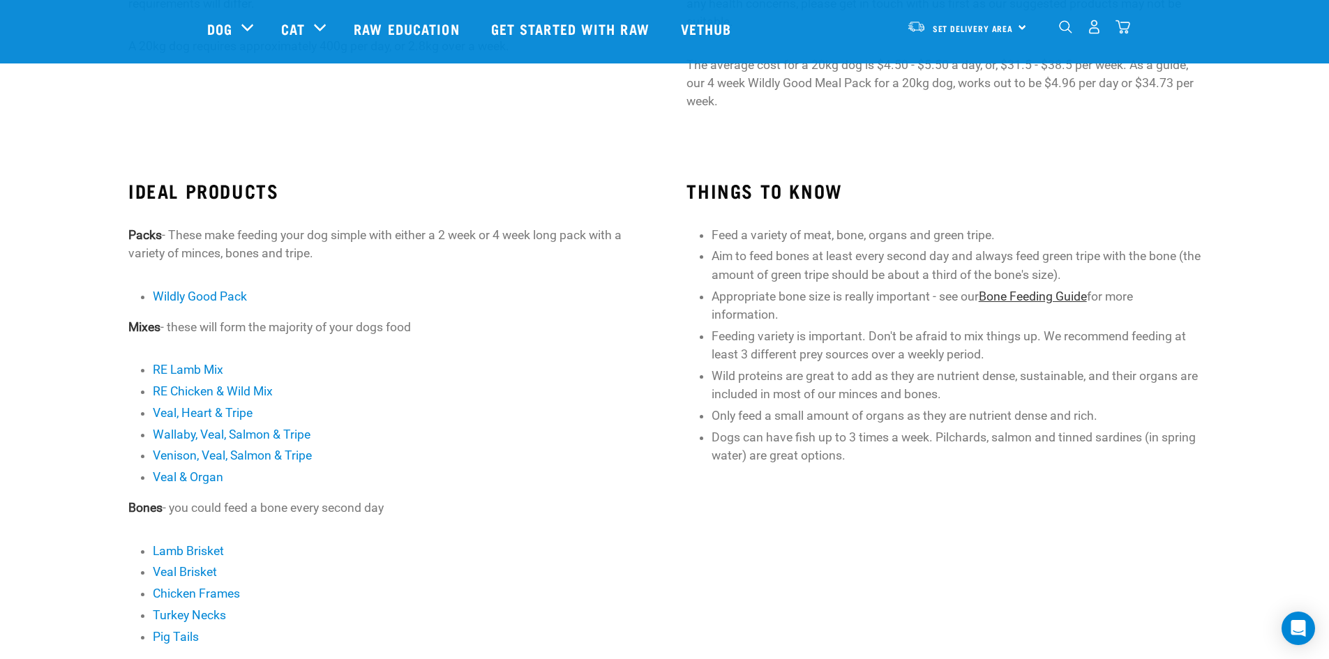
click at [1059, 300] on link "Bone Feeding Guide" at bounding box center [1033, 296] width 108 height 14
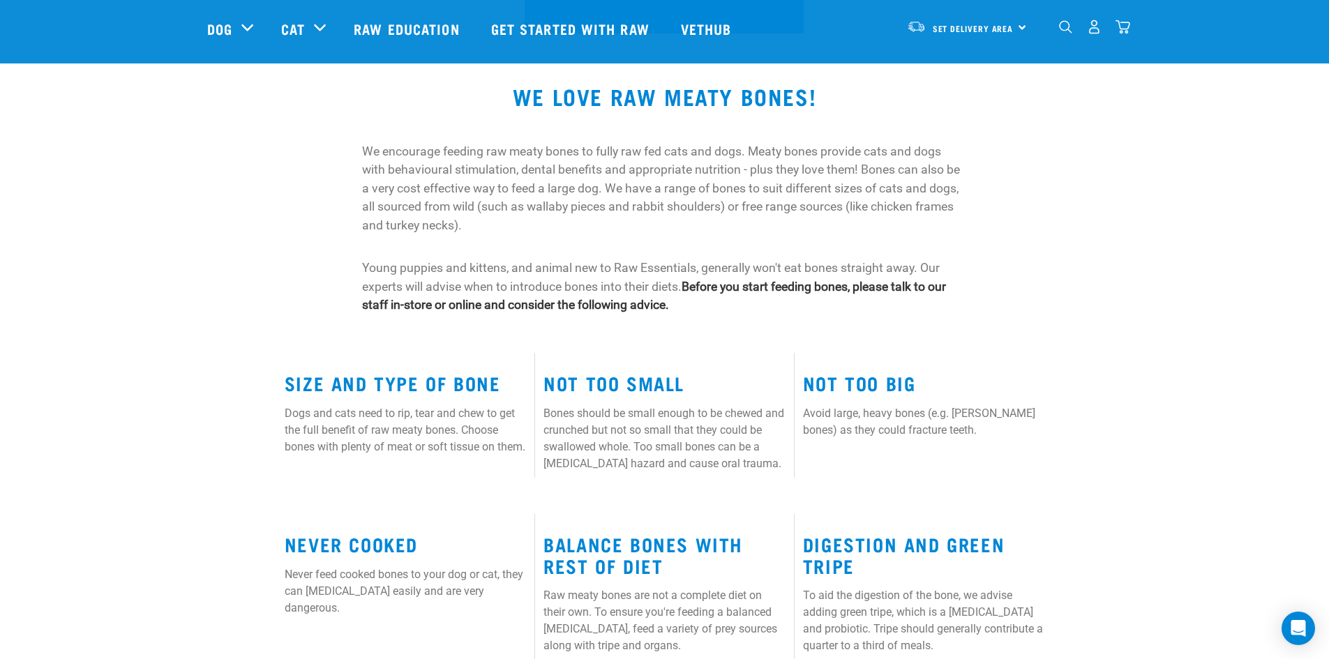
scroll to position [140, 0]
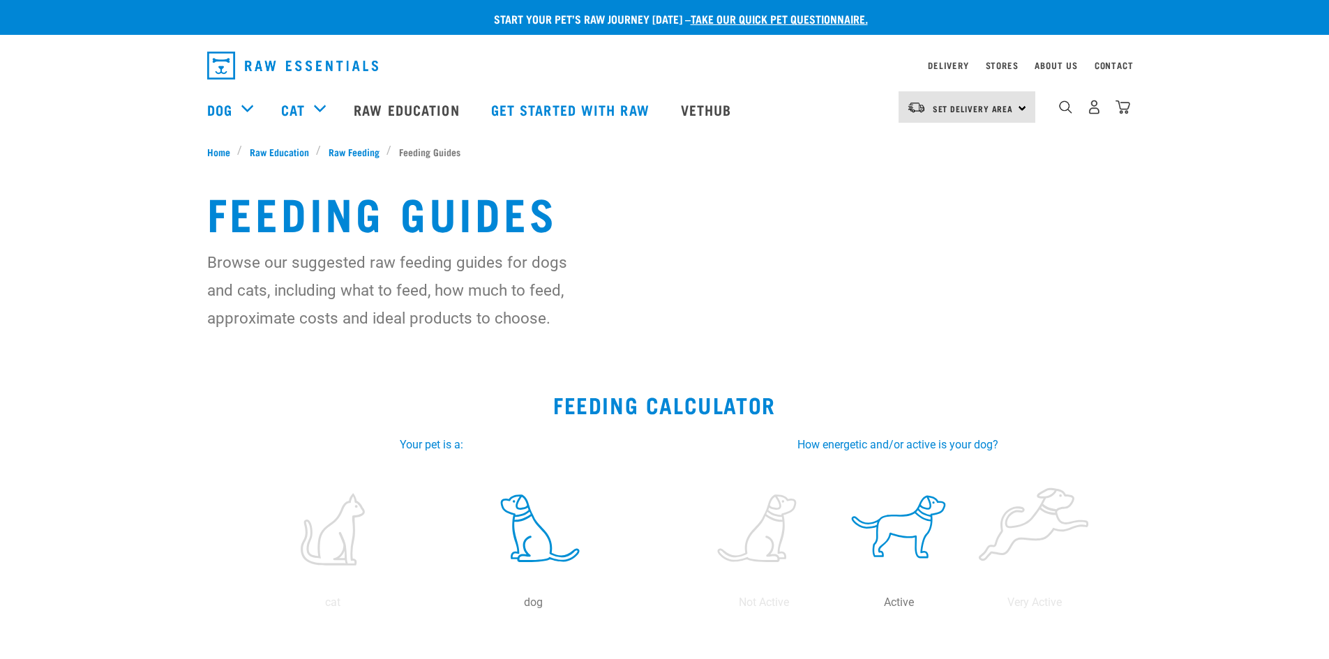
select select "16"
select select "April"
select select "2021"
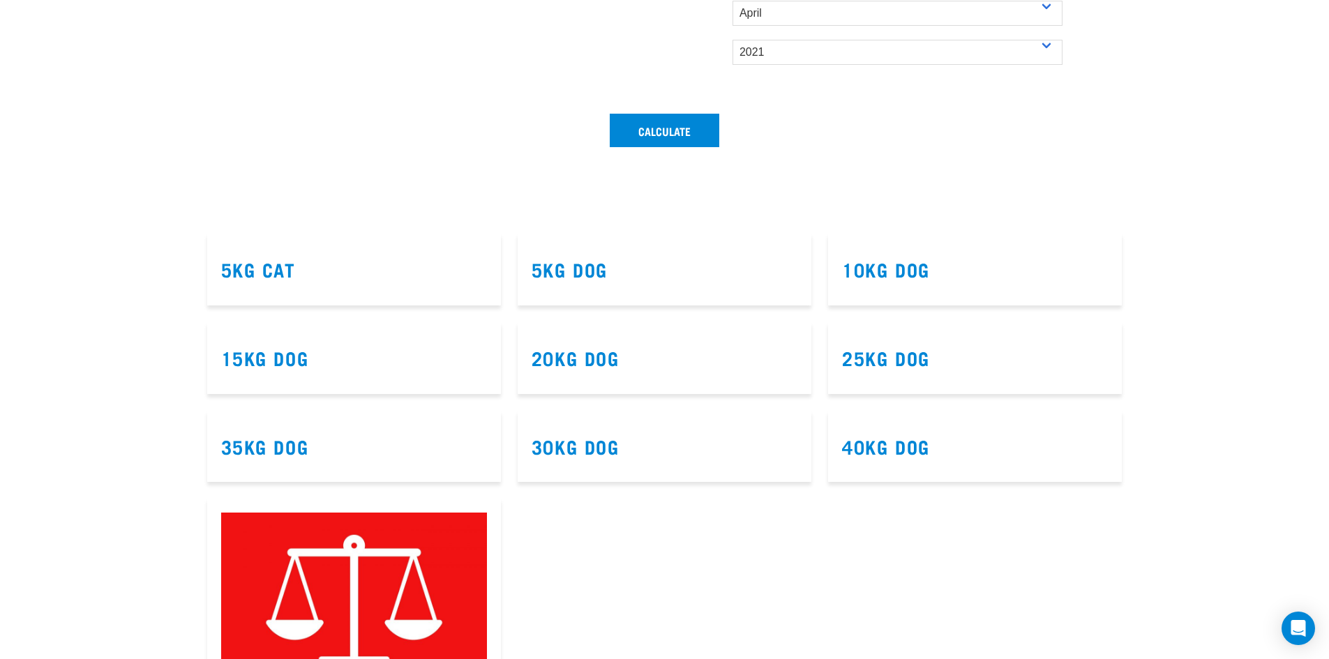
click at [635, 446] on h3 "30kg Dog" at bounding box center [665, 447] width 266 height 22
click at [610, 444] on link "30kg Dog" at bounding box center [576, 446] width 88 height 10
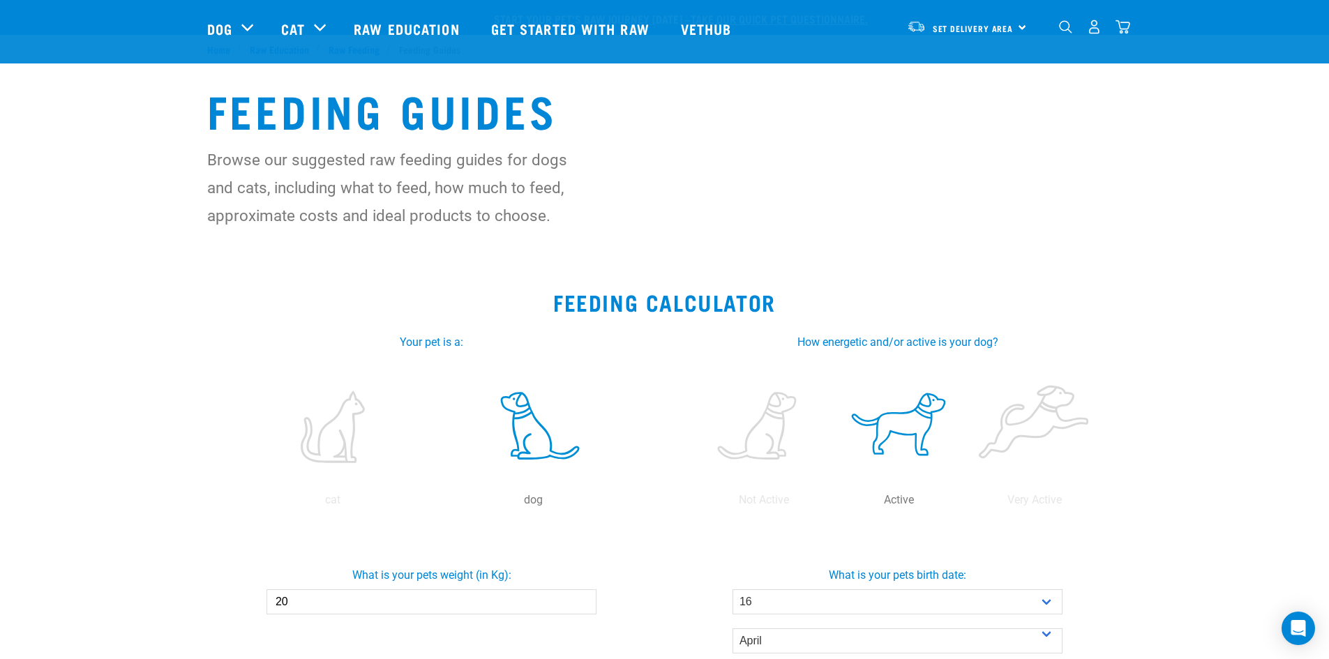
select select "16"
select select "April"
select select "2021"
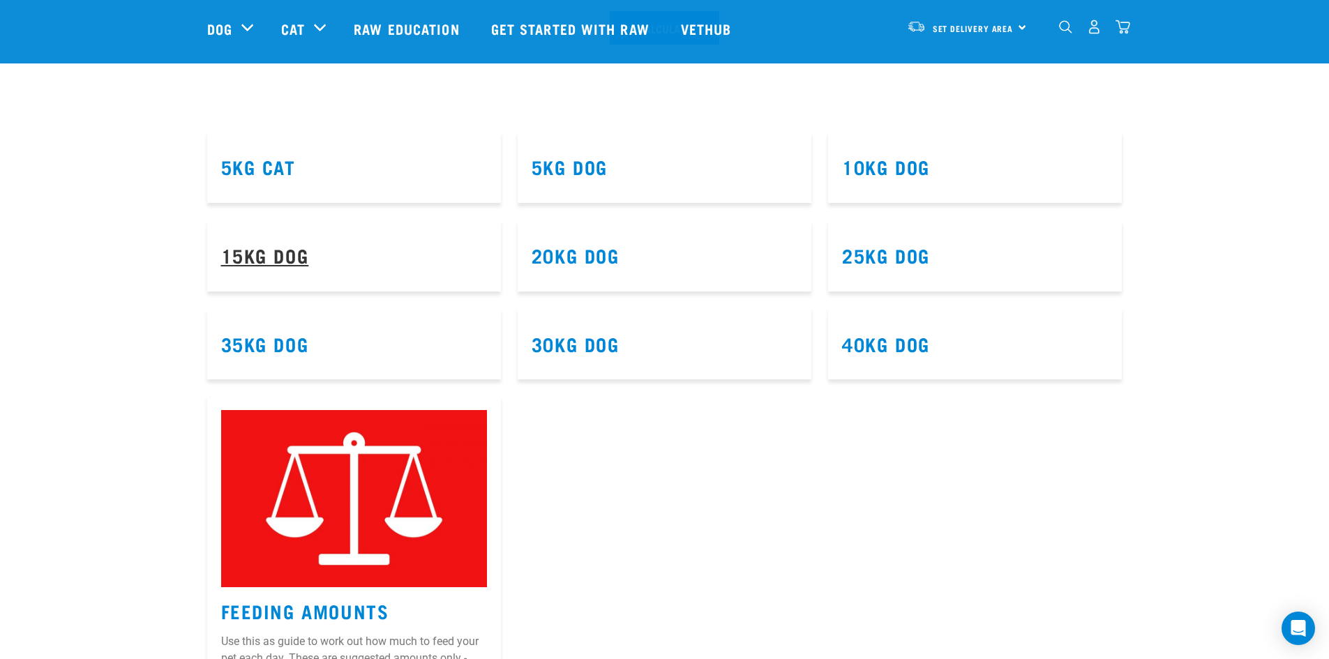
click at [268, 250] on link "15kg Dog" at bounding box center [265, 255] width 88 height 10
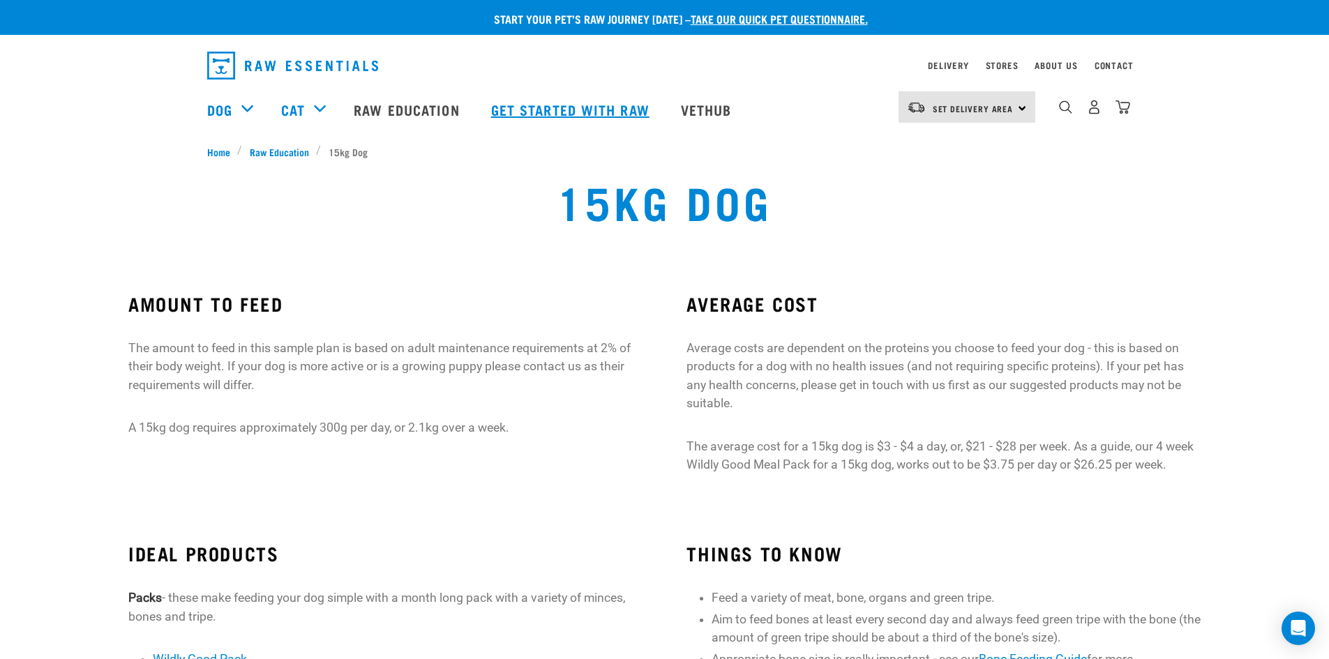
click at [599, 110] on link "Get started with Raw" at bounding box center [572, 110] width 190 height 56
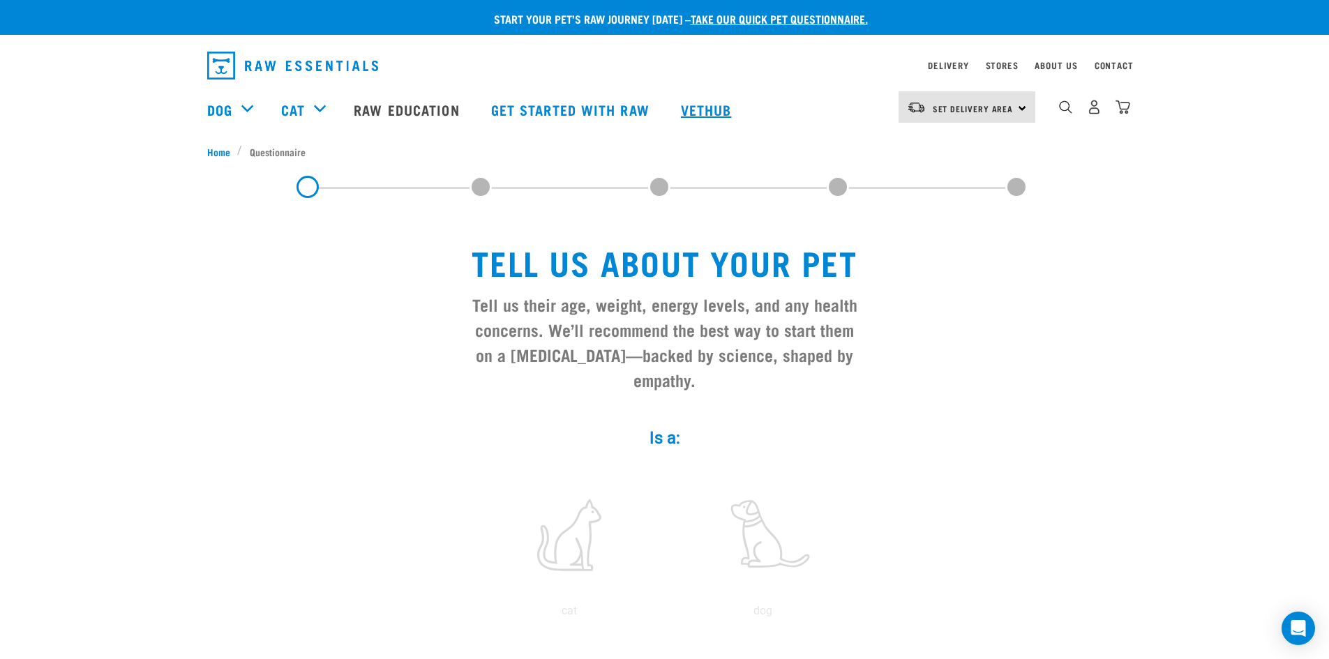
click at [702, 109] on link "Vethub" at bounding box center [708, 110] width 82 height 56
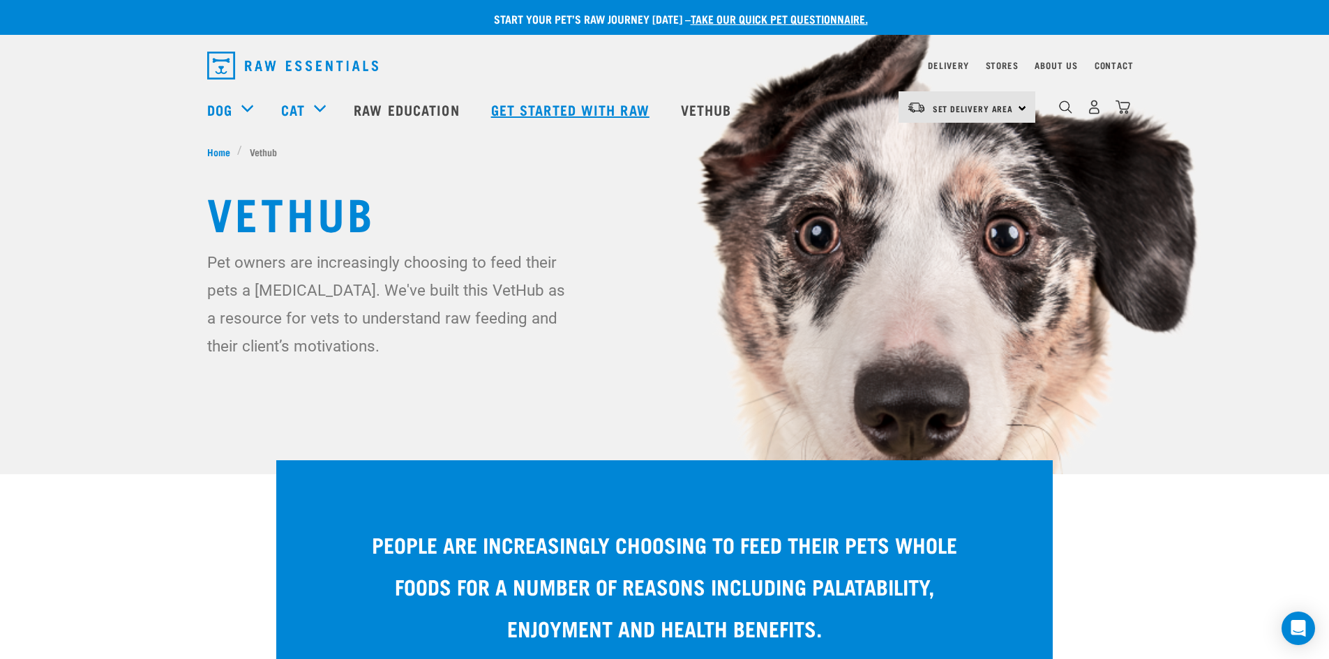
click at [629, 103] on link "Get started with Raw" at bounding box center [572, 110] width 190 height 56
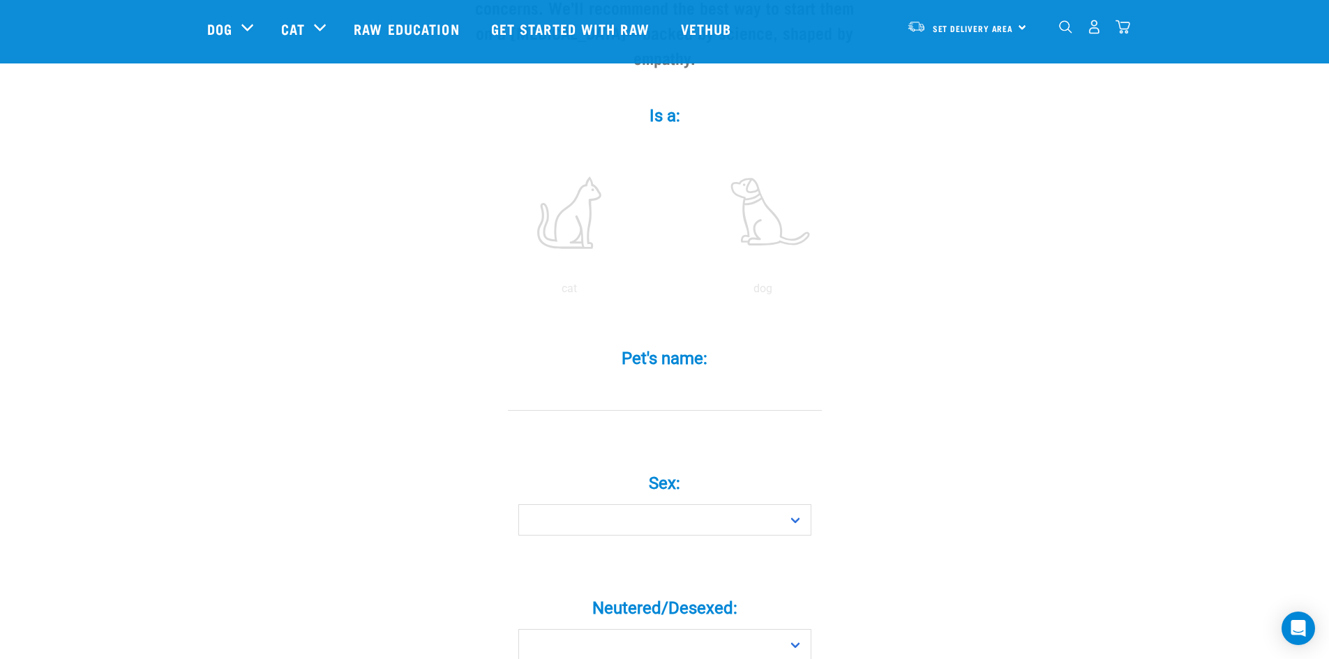
scroll to position [140, 0]
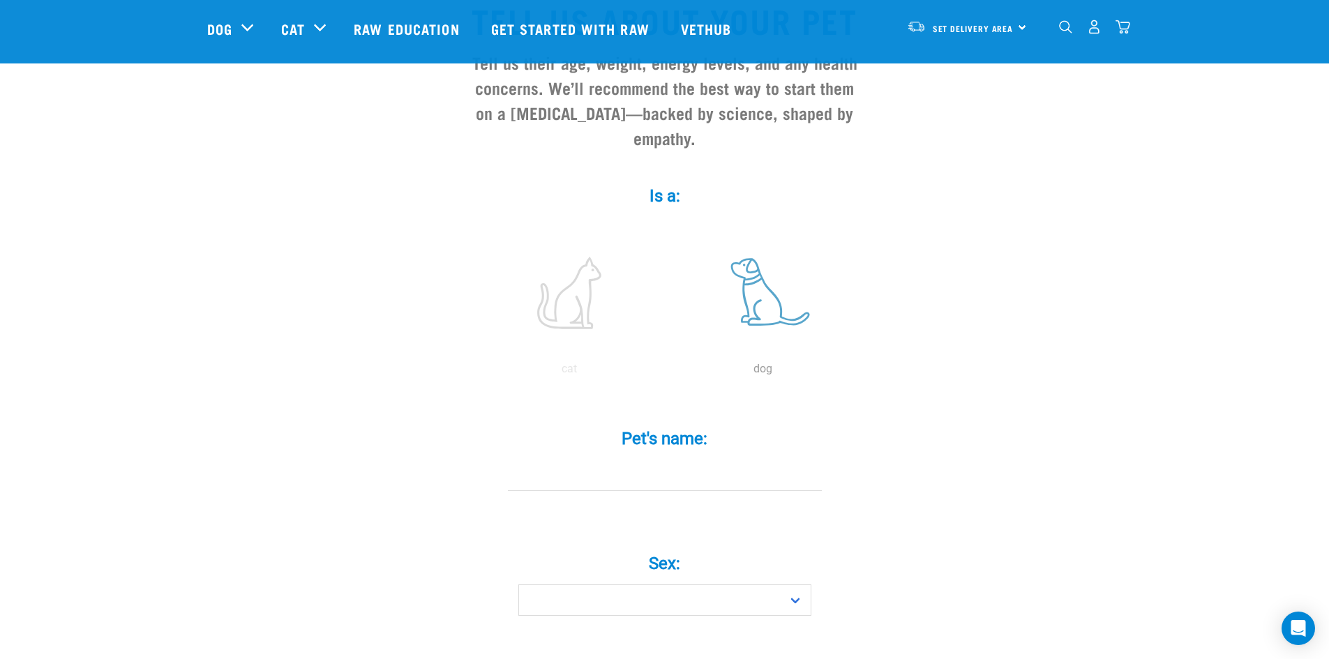
click at [778, 278] on label at bounding box center [763, 293] width 188 height 119
click at [666, 373] on input "radio" at bounding box center [666, 373] width 0 height 0
click at [671, 432] on div "Pet's name: *" at bounding box center [665, 450] width 419 height 82
click at [647, 460] on input "Pet's name: *" at bounding box center [665, 475] width 314 height 31
type input "[PERSON_NAME]"
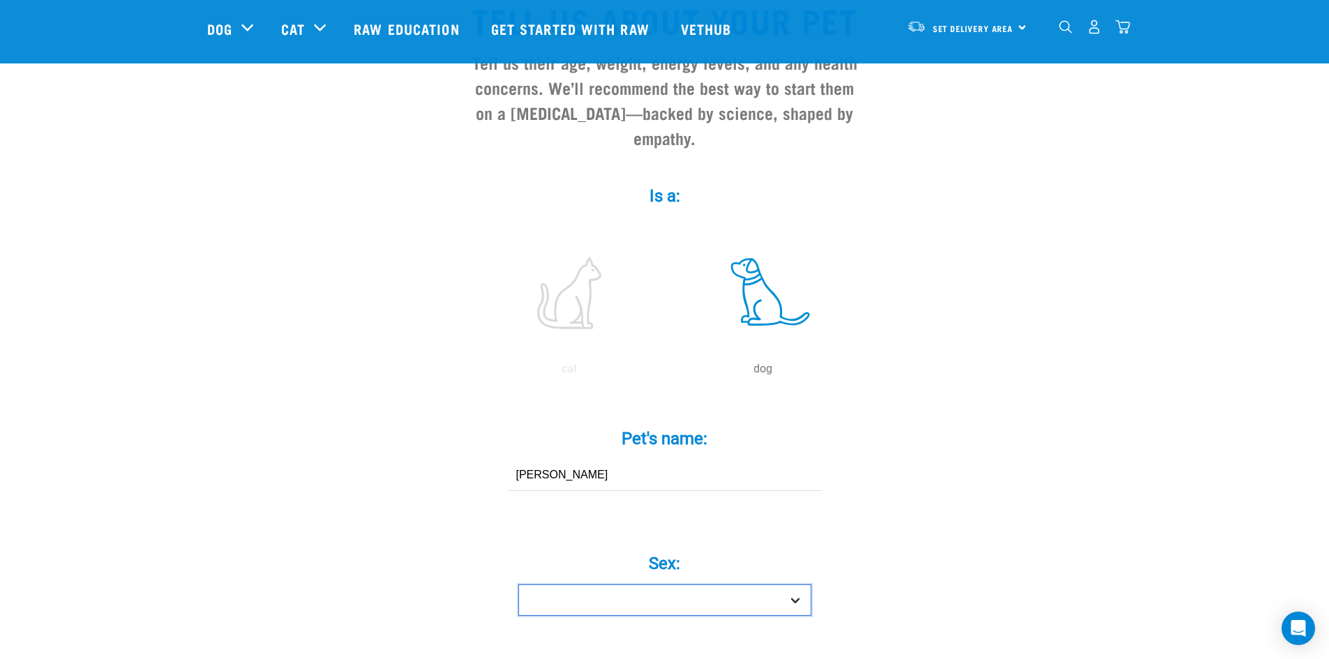
click at [681, 585] on select "Boy Girl" at bounding box center [664, 600] width 293 height 31
select select "boy"
click at [518, 585] on select "Boy Girl" at bounding box center [664, 600] width 293 height 31
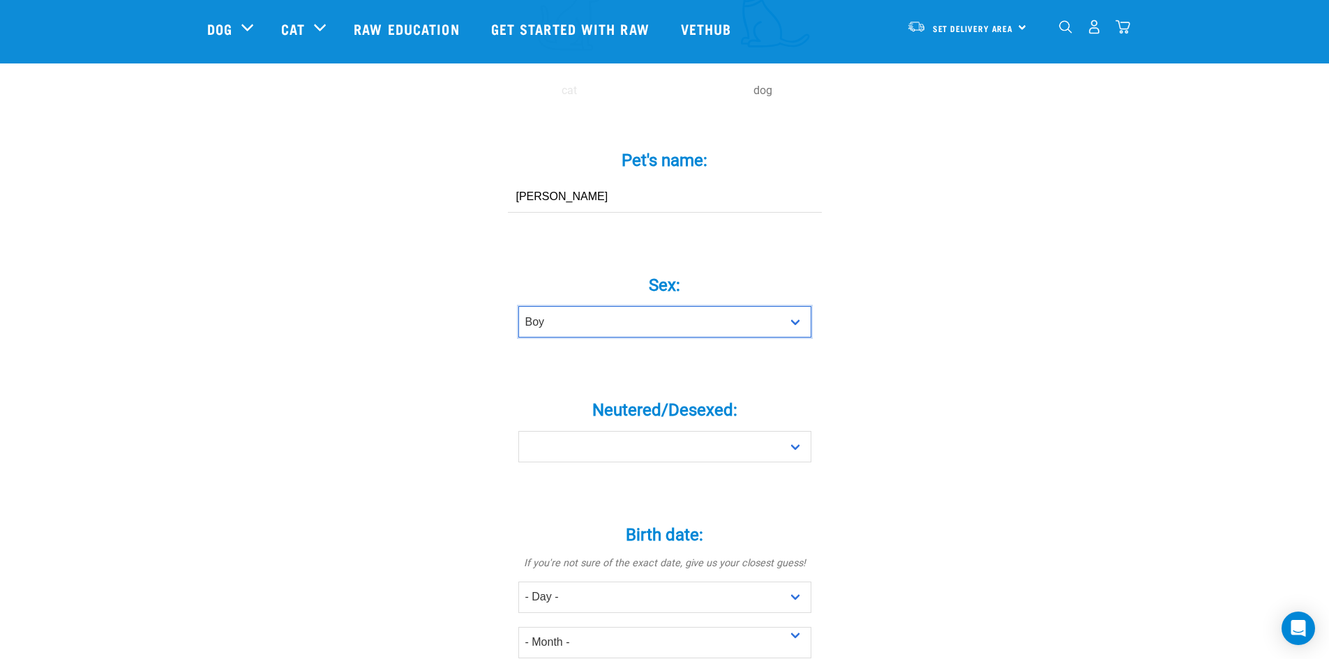
scroll to position [419, 0]
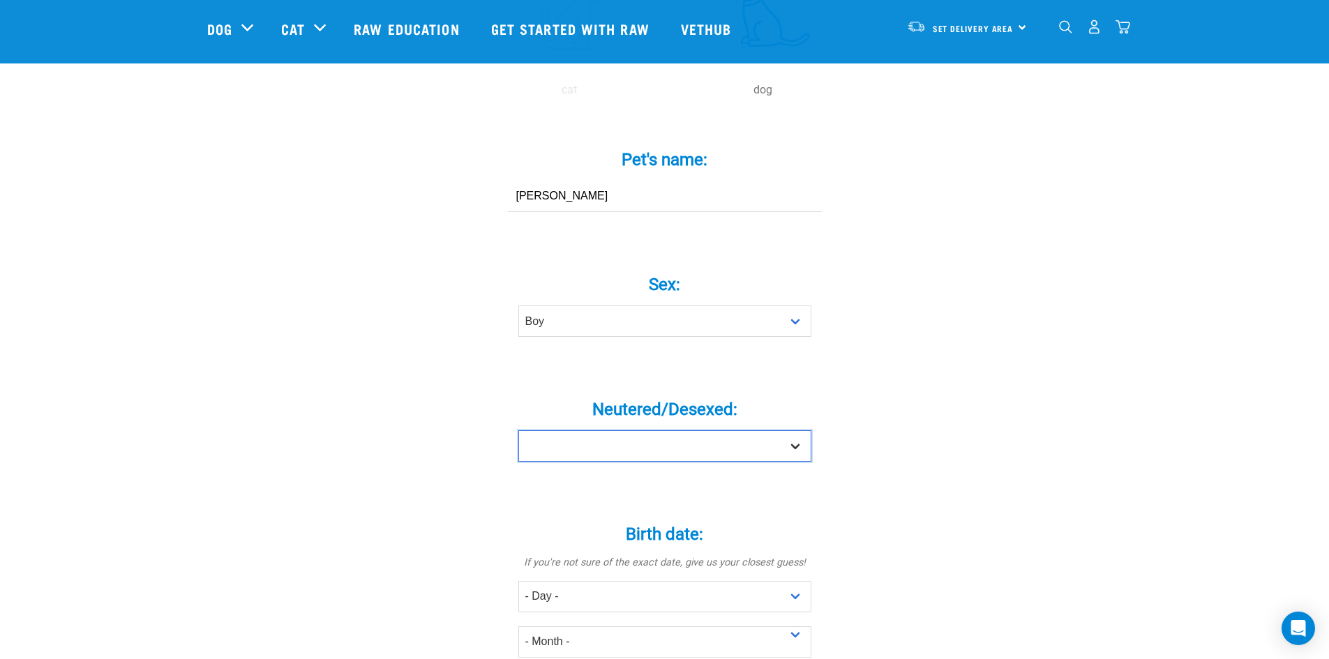
click at [664, 430] on select "Yes No" at bounding box center [664, 445] width 293 height 31
select select "no"
click at [518, 430] on select "Yes No" at bounding box center [664, 445] width 293 height 31
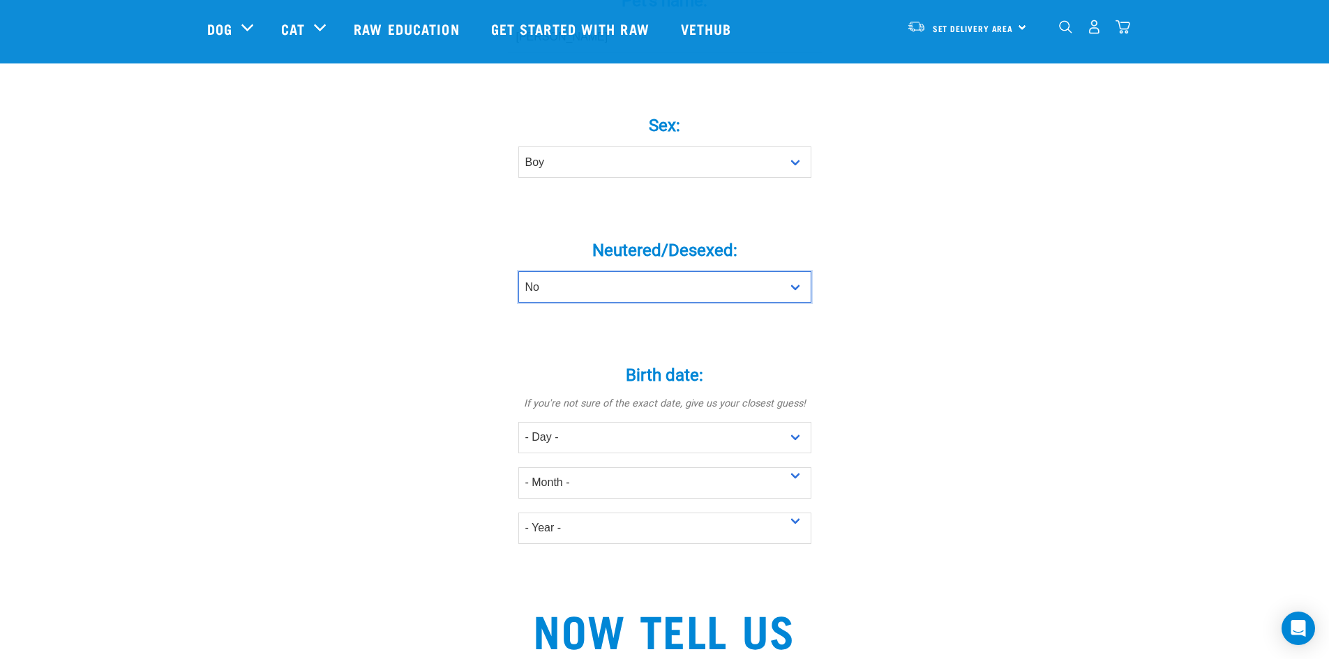
scroll to position [628, 0]
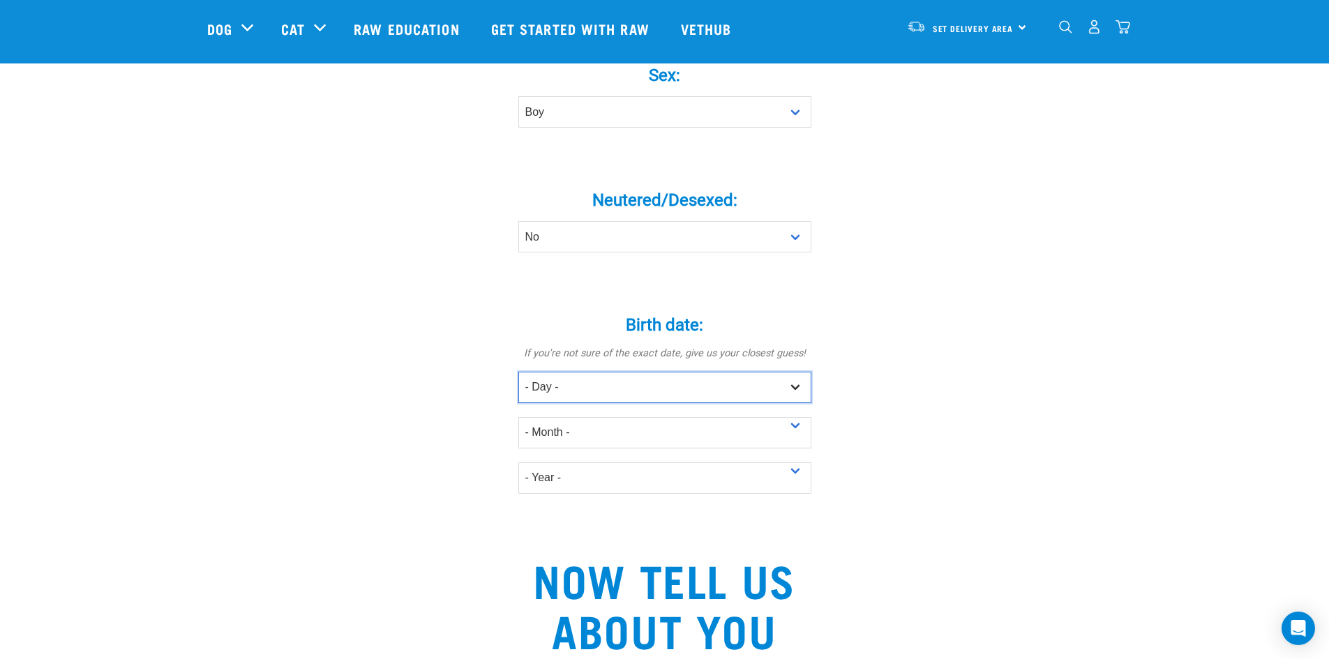
click at [640, 372] on select "- Day - 1 2 3 4 5 6 7 8 9 10 11 12 13 14 15 16 17 18 19 20 21 22 23 24 25 26 27" at bounding box center [664, 387] width 293 height 31
select select "16"
click at [518, 372] on select "- Day - 1 2 3 4 5 6 7 8 9 10 11 12 13 14 15 16 17 18 19 20 21 22 23 24 25 26 27" at bounding box center [664, 387] width 293 height 31
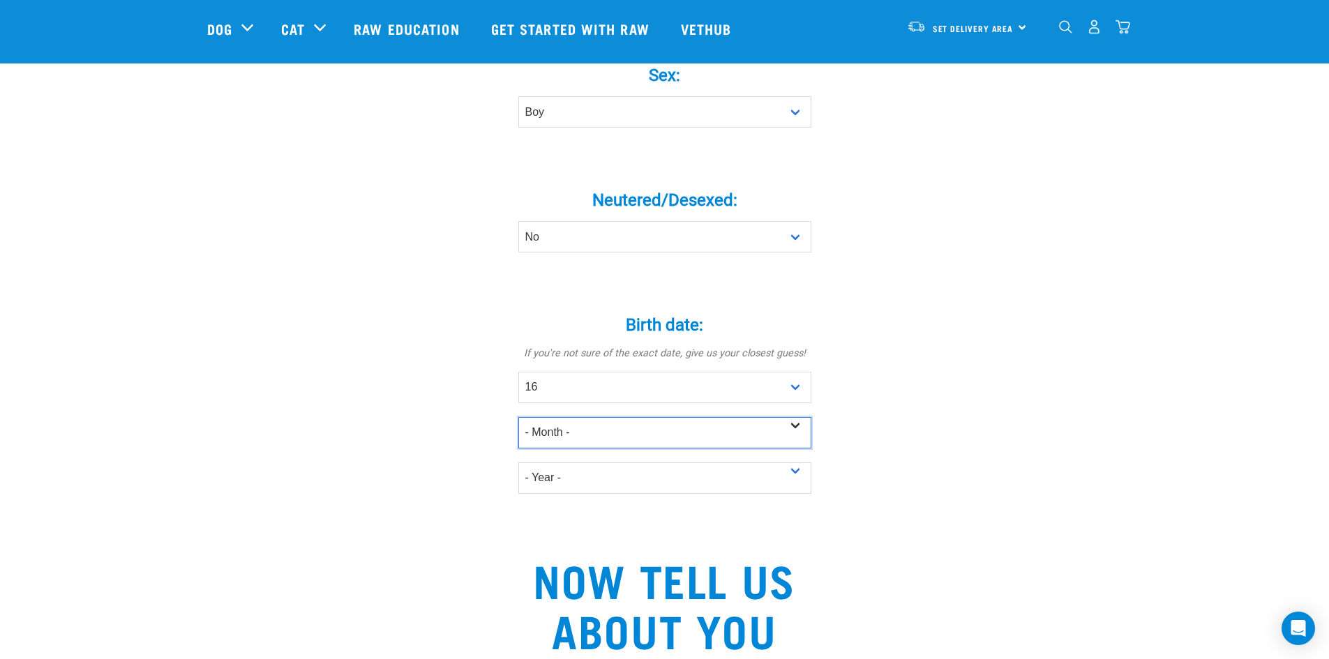
click at [626, 417] on select "- Month - January February March April May June July August September October N…" at bounding box center [664, 432] width 293 height 31
select select "April"
click at [518, 417] on select "- Month - January February March April May June July August September October N…" at bounding box center [664, 432] width 293 height 31
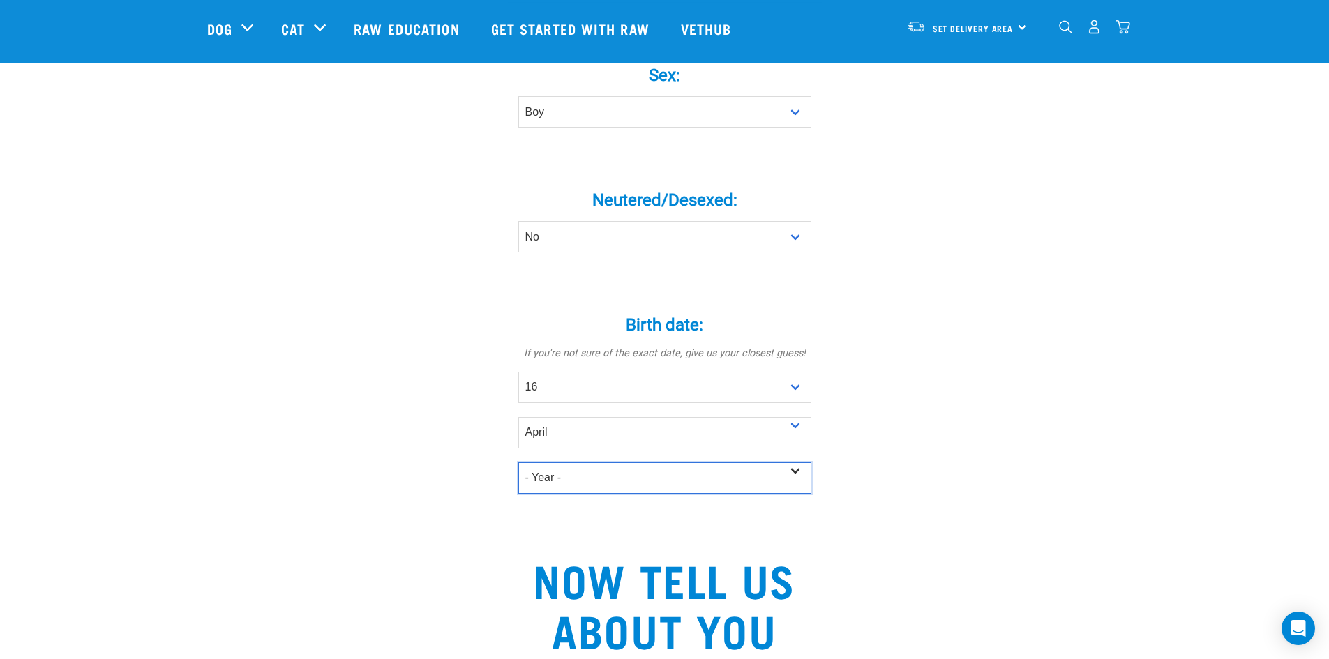
click at [627, 462] on select "- Year - 2025 2024 2023 2022 2021 2020 2019 2018 2017 2016 2015 2014 2013 2012" at bounding box center [664, 477] width 293 height 31
select select "2021"
click at [518, 462] on select "- Year - 2025 2024 2023 2022 2021 2020 2019 2018 2017 2016 2015 2014 2013 2012" at bounding box center [664, 477] width 293 height 31
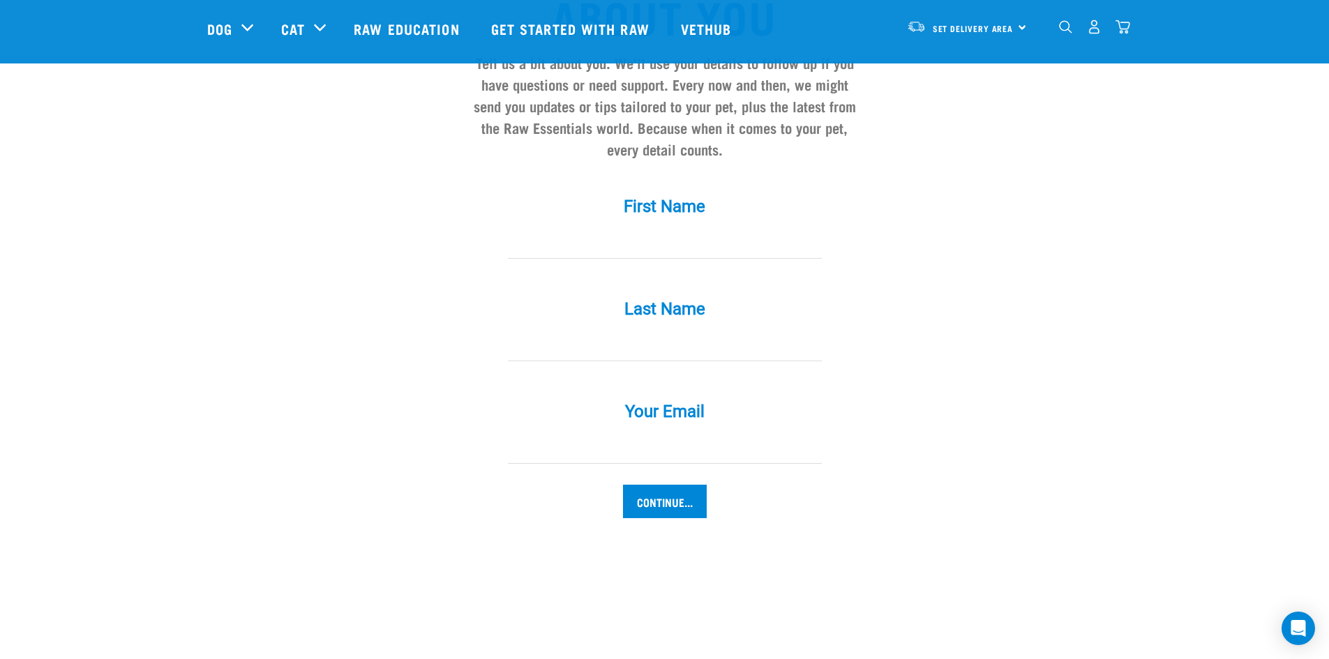
scroll to position [1256, 0]
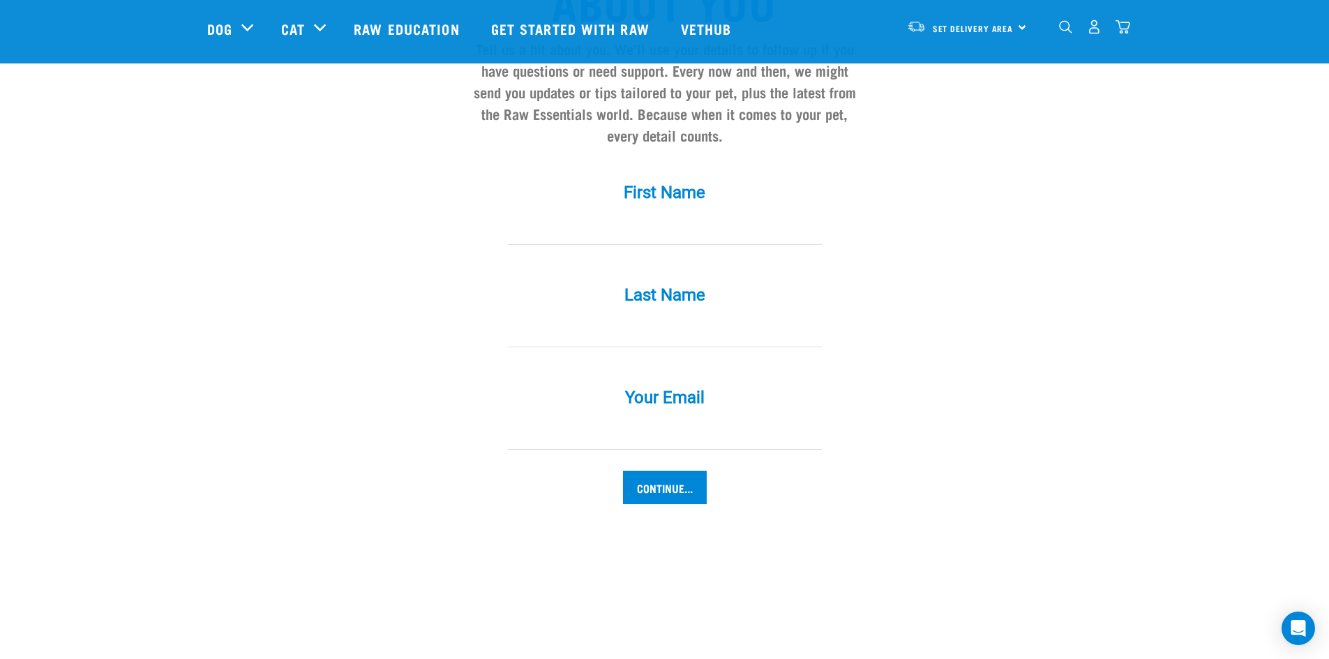
click at [680, 213] on input "First Name *" at bounding box center [665, 228] width 314 height 31
type input "[PERSON_NAME]"
type input "Hunter"
type input "[PERSON_NAME][EMAIL_ADDRESS][PERSON_NAME][DOMAIN_NAME]"
click at [682, 471] on input "Continue..." at bounding box center [665, 487] width 84 height 33
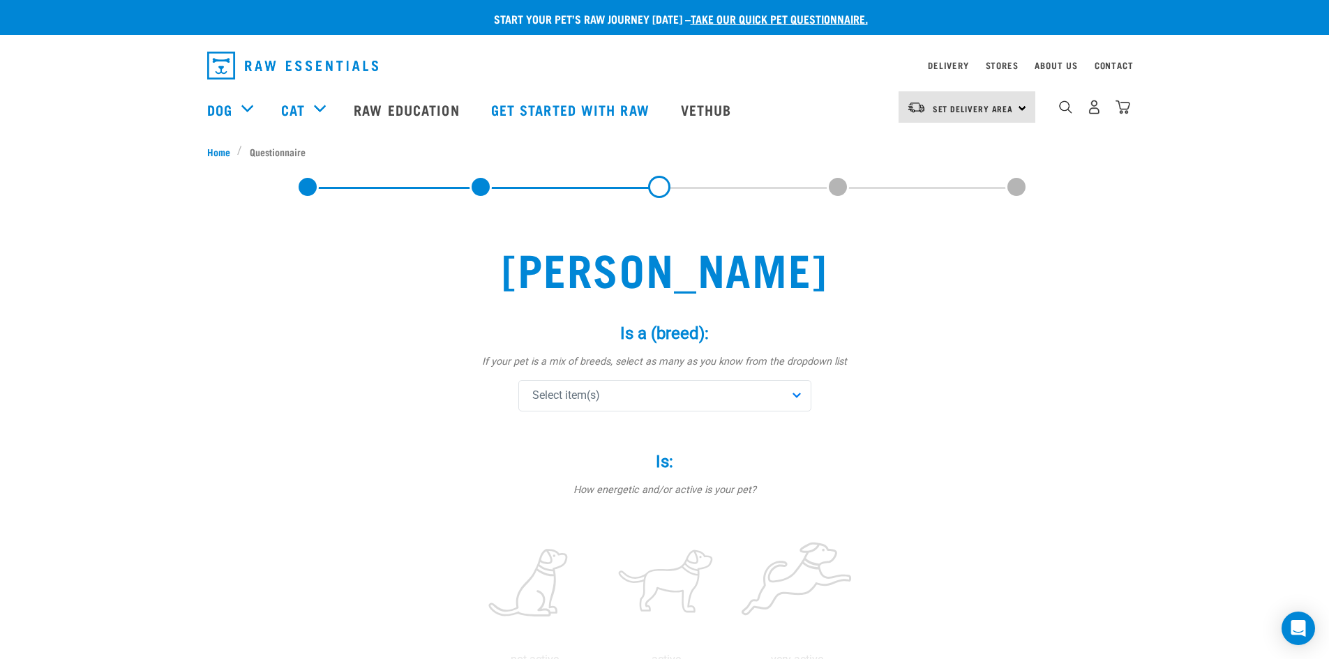
click at [719, 392] on div "Select item(s)" at bounding box center [664, 395] width 293 height 31
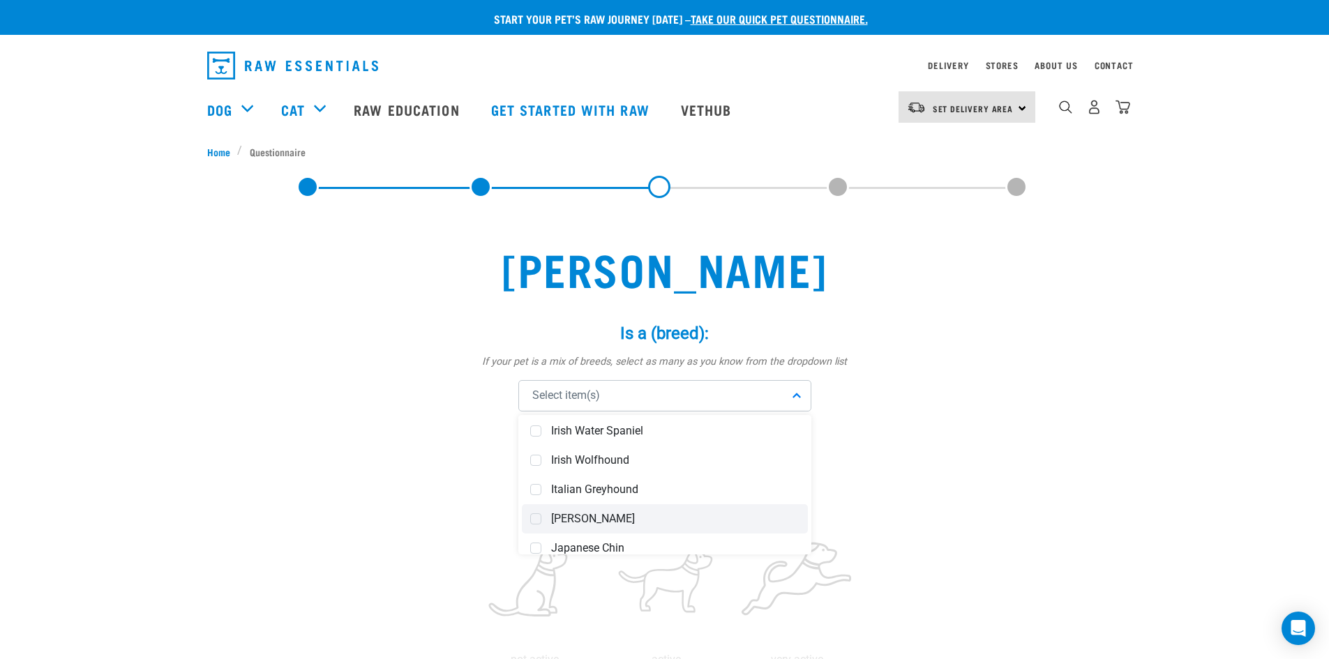
click at [623, 514] on span "[PERSON_NAME]" at bounding box center [675, 519] width 248 height 14
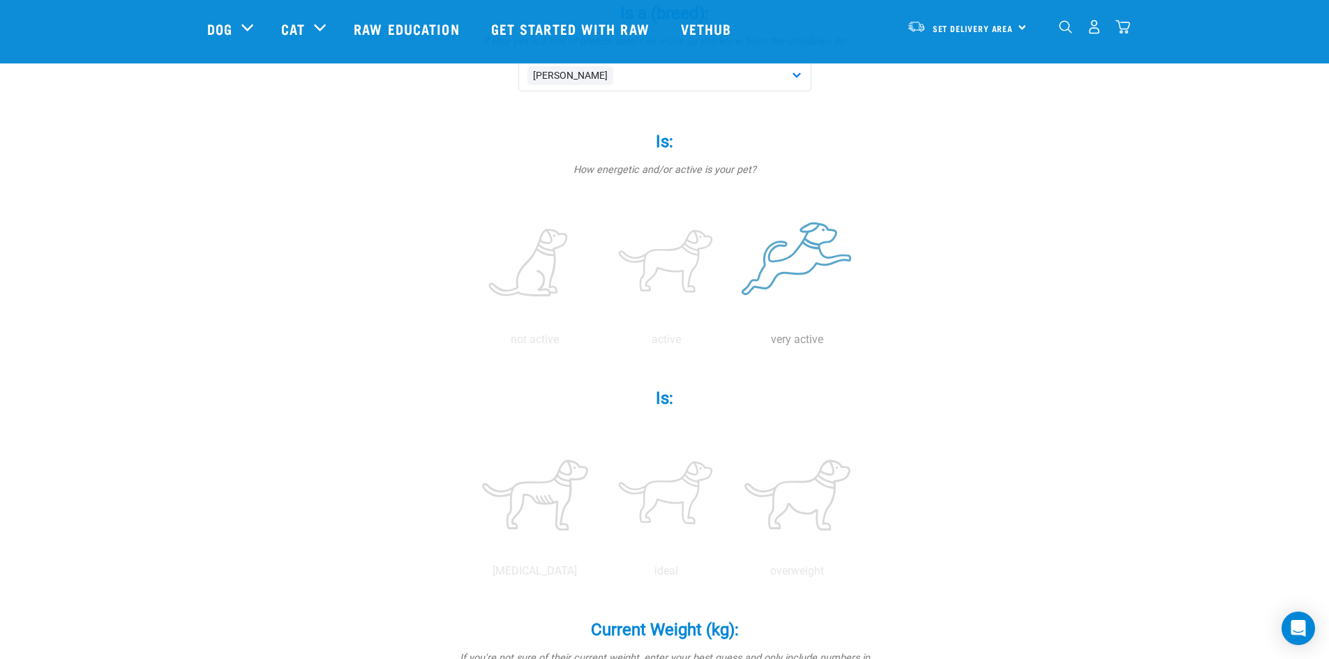
scroll to position [209, 0]
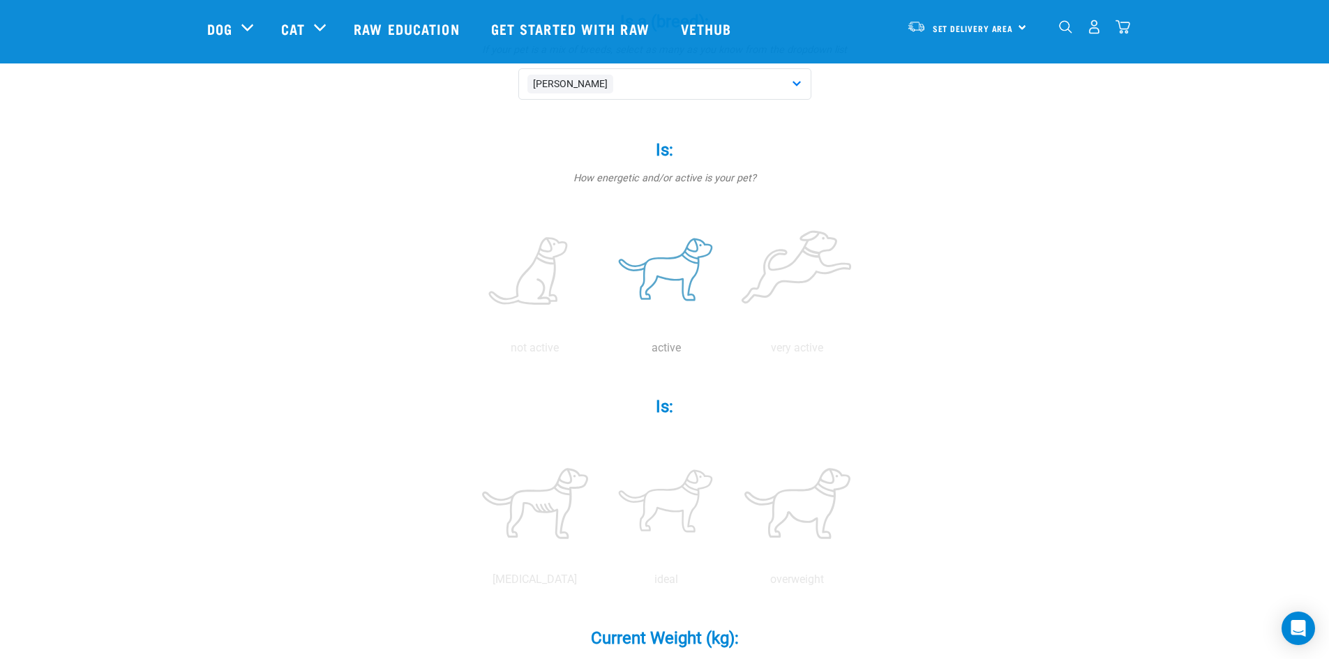
click at [668, 270] on label at bounding box center [666, 272] width 126 height 119
click at [601, 352] on input "radio" at bounding box center [601, 352] width 0 height 0
click at [784, 272] on label at bounding box center [798, 272] width 126 height 119
click at [732, 352] on input "radio" at bounding box center [732, 352] width 0 height 0
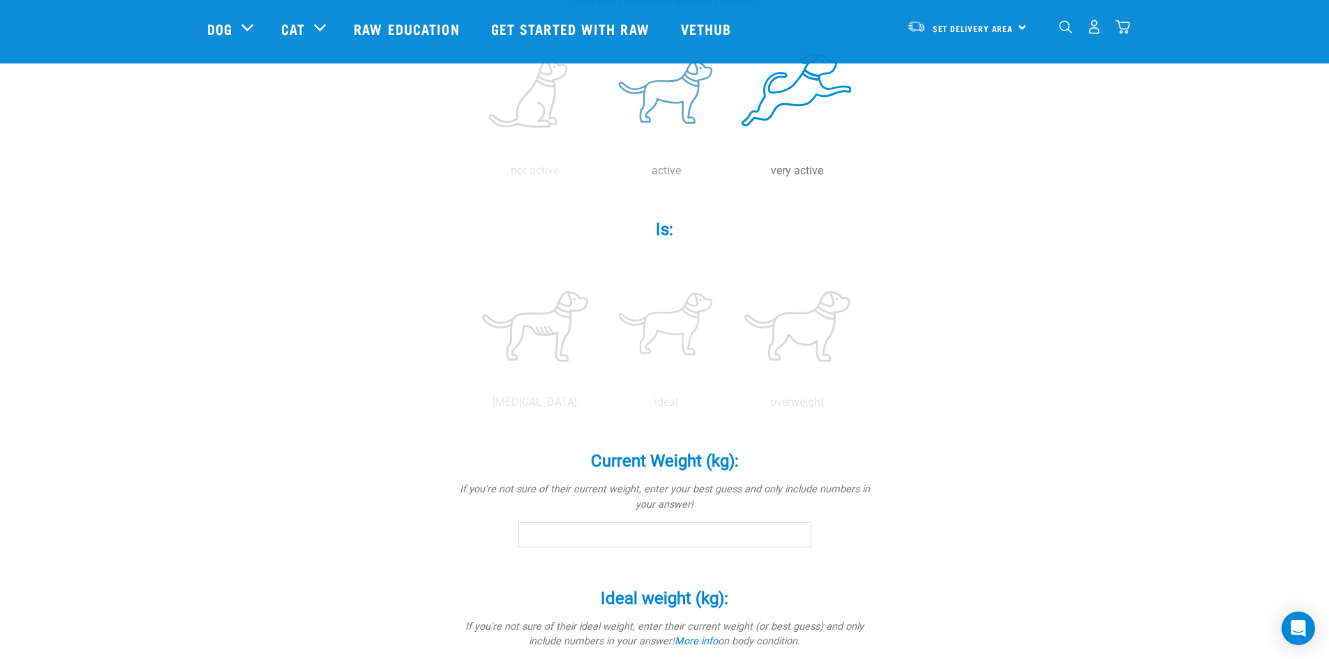
scroll to position [419, 0]
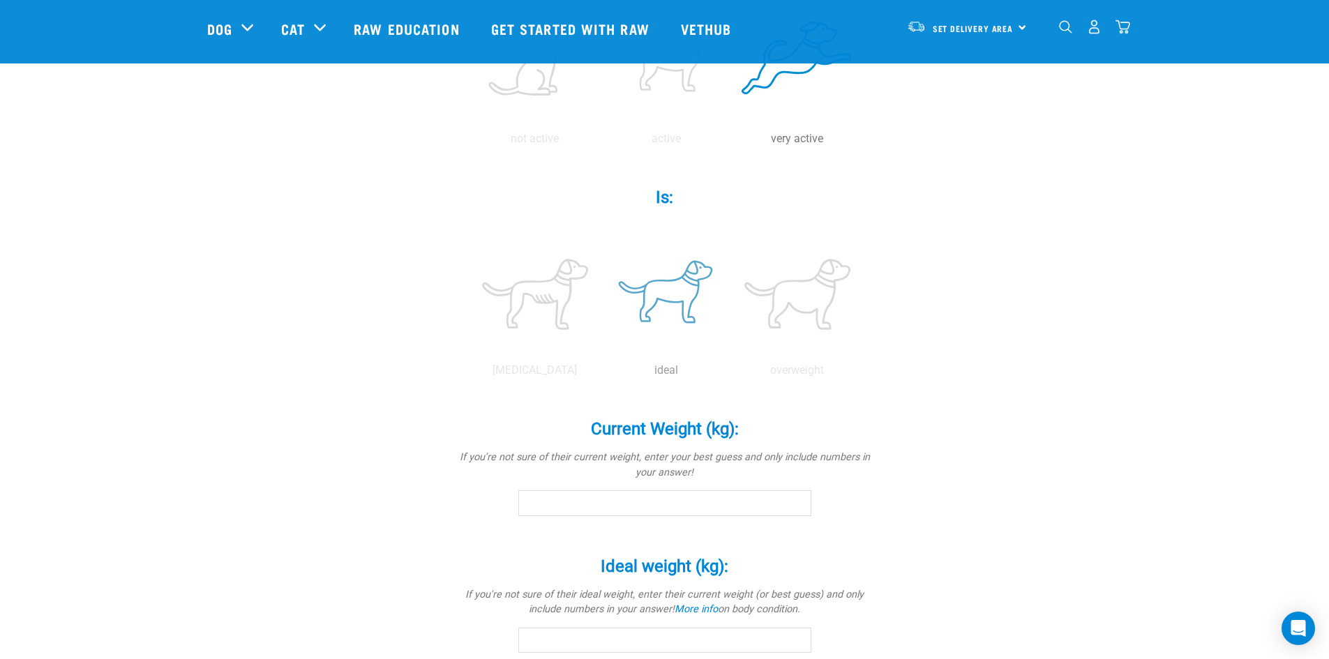
click at [682, 295] on label at bounding box center [666, 294] width 126 height 119
click at [601, 374] on input "radio" at bounding box center [601, 374] width 0 height 0
click at [691, 503] on input "Current Weight (kg): *" at bounding box center [664, 502] width 293 height 25
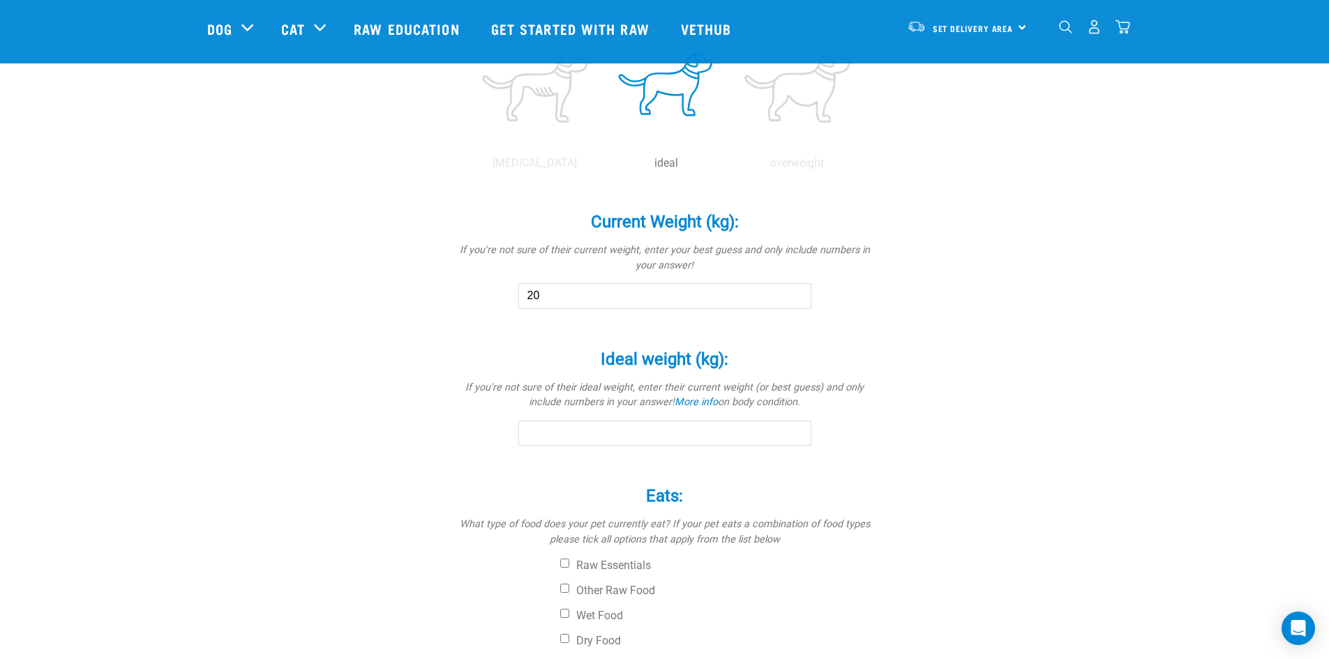
scroll to position [628, 0]
type input "20"
click at [692, 397] on link "More info" at bounding box center [696, 400] width 43 height 12
click at [664, 433] on input "Ideal weight (kg): *" at bounding box center [664, 431] width 293 height 25
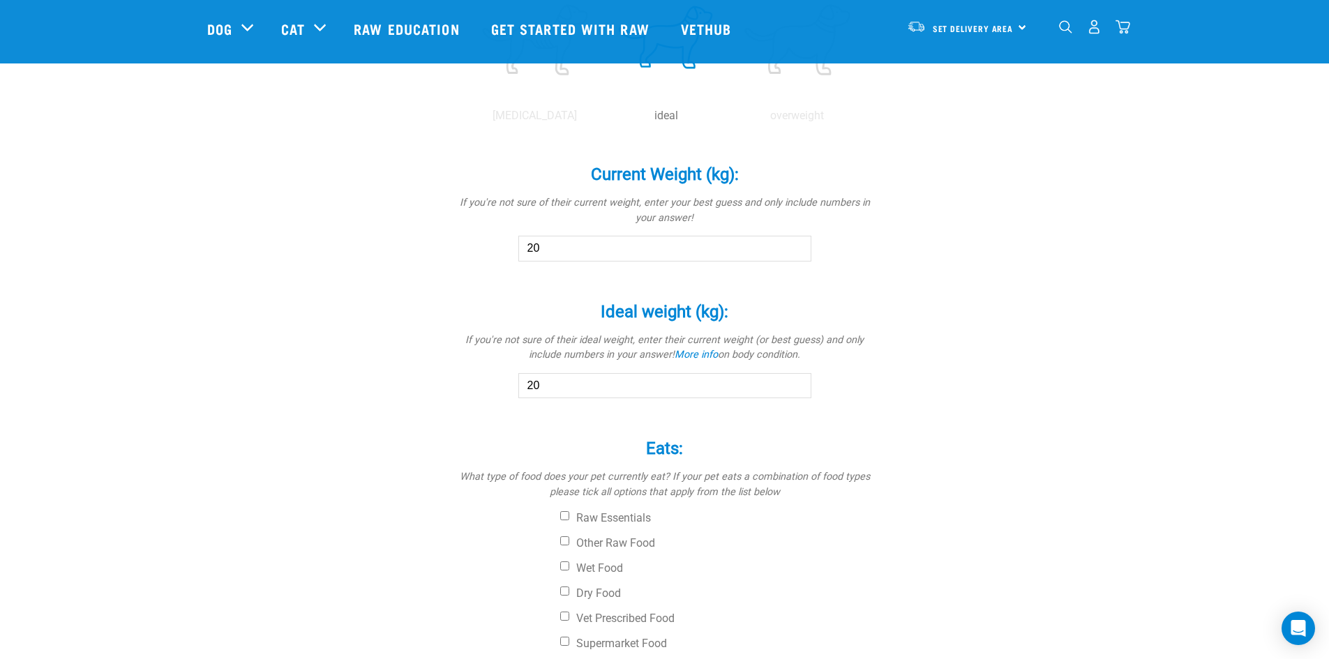
scroll to position [767, 0]
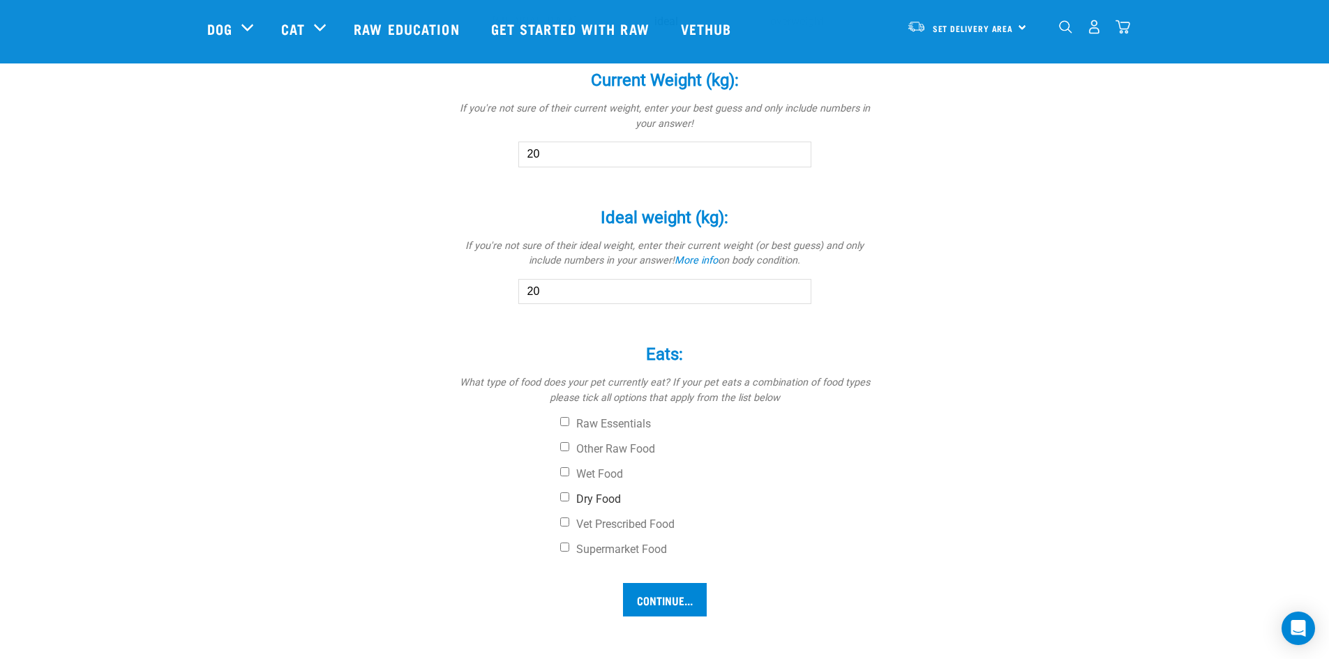
type input "20"
click at [602, 501] on label "Dry Food" at bounding box center [717, 499] width 314 height 14
click at [569, 501] on input "Dry Food" at bounding box center [564, 496] width 9 height 9
checkbox input "true"
click at [594, 472] on label "Wet Food" at bounding box center [717, 474] width 314 height 14
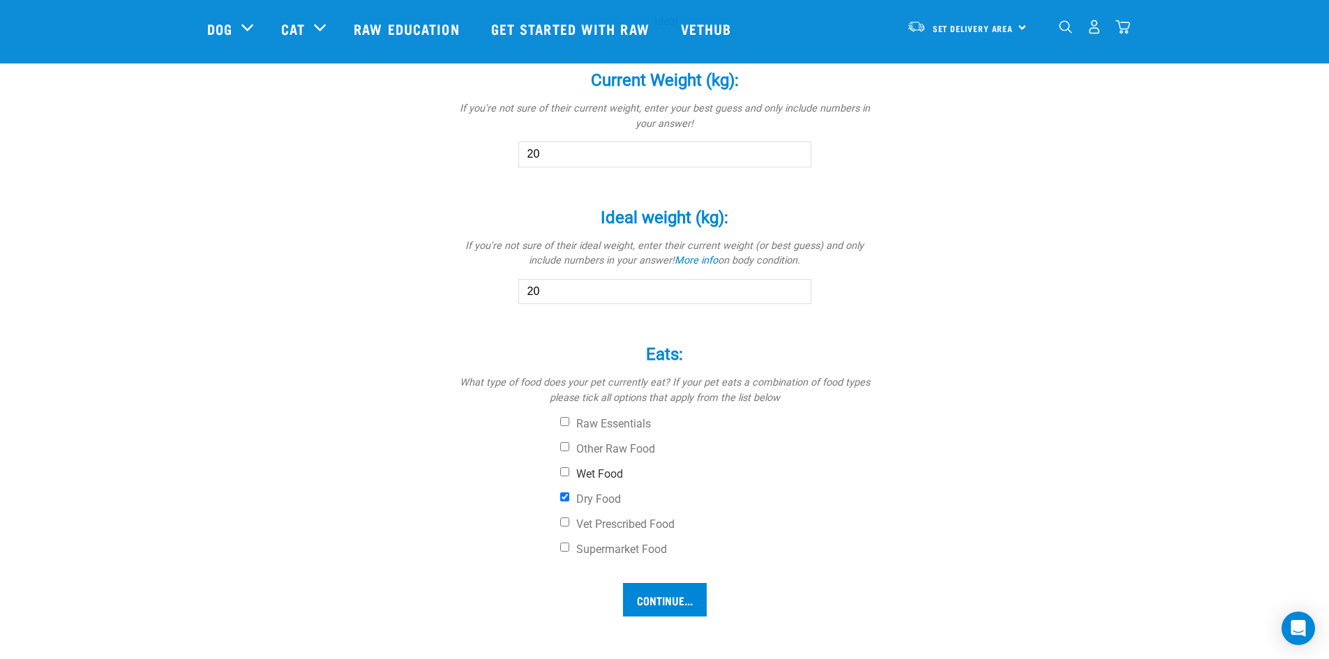
click at [569, 472] on input "Wet Food" at bounding box center [564, 471] width 9 height 9
checkbox input "true"
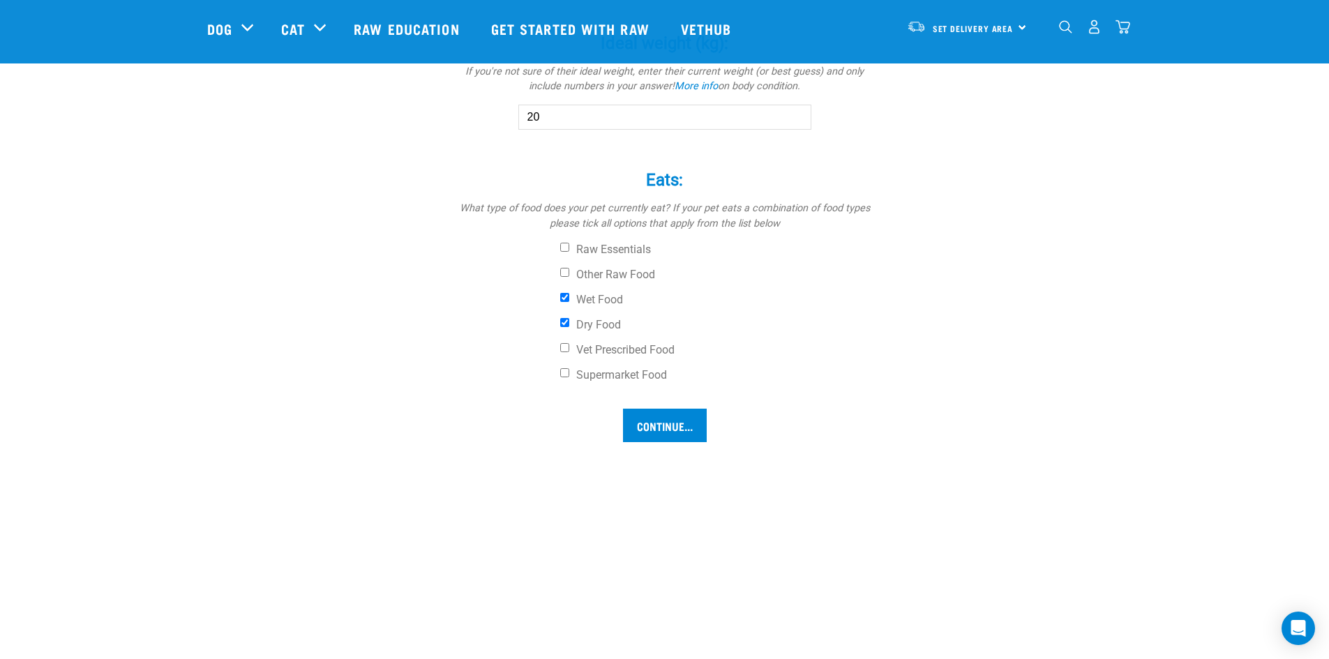
scroll to position [977, 0]
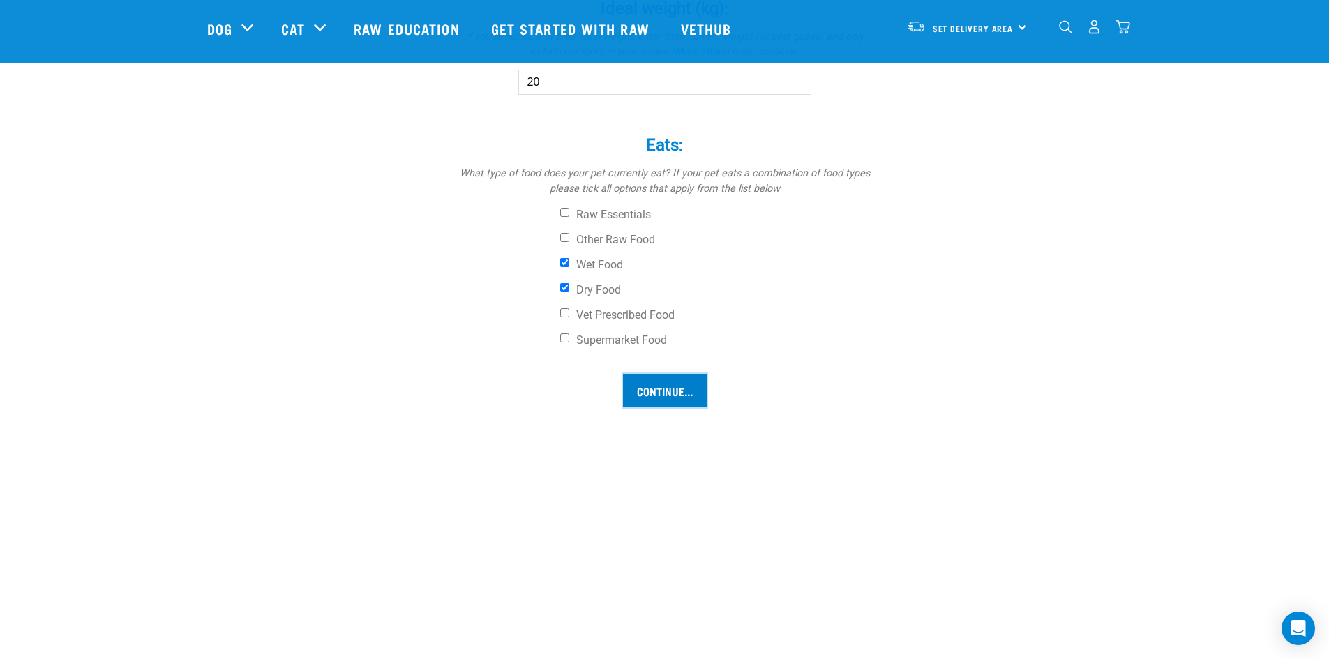
click at [670, 393] on input "Continue..." at bounding box center [665, 390] width 84 height 33
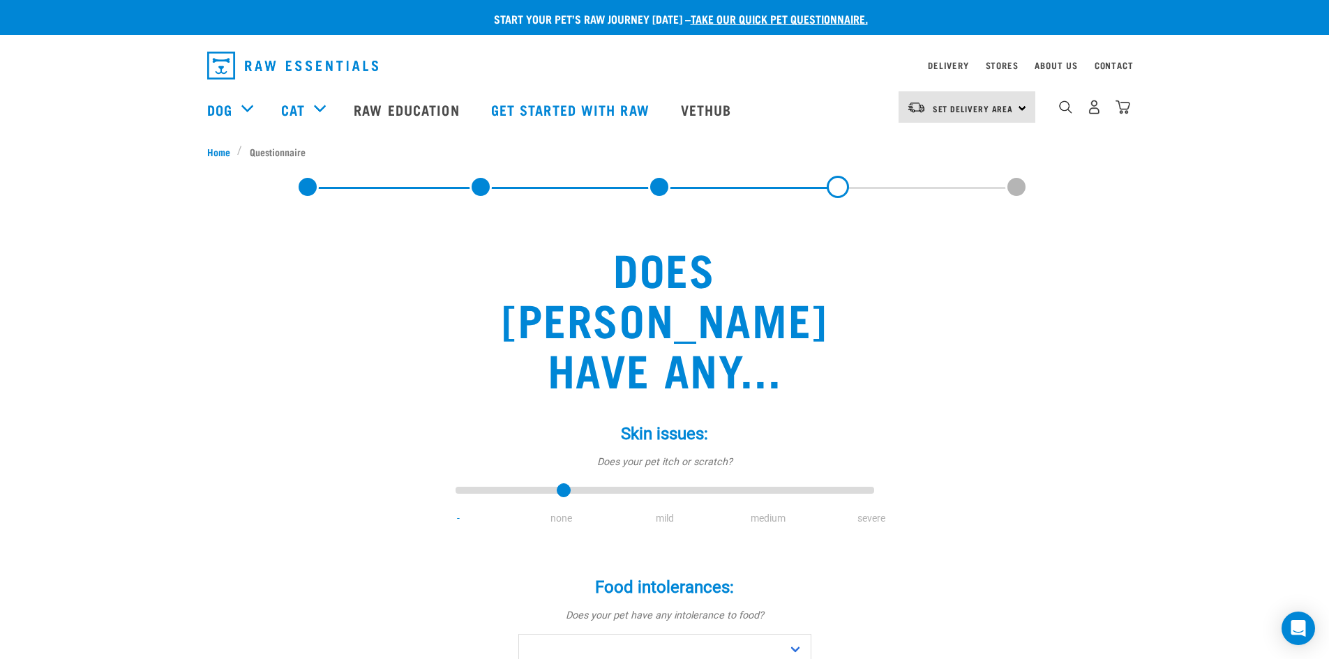
type input "1"
click at [551, 481] on input "range" at bounding box center [665, 491] width 419 height 20
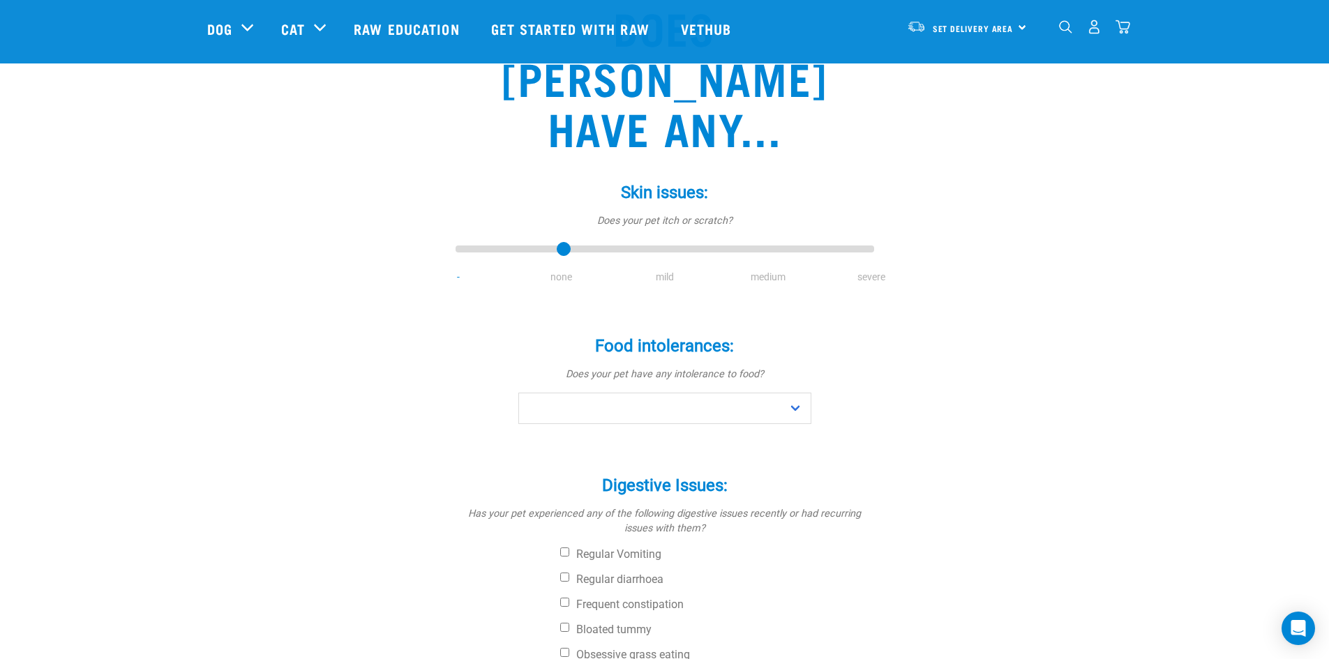
scroll to position [140, 0]
click at [673, 392] on select "No Yes" at bounding box center [664, 407] width 293 height 31
select select "no"
click at [518, 392] on select "No Yes" at bounding box center [664, 407] width 293 height 31
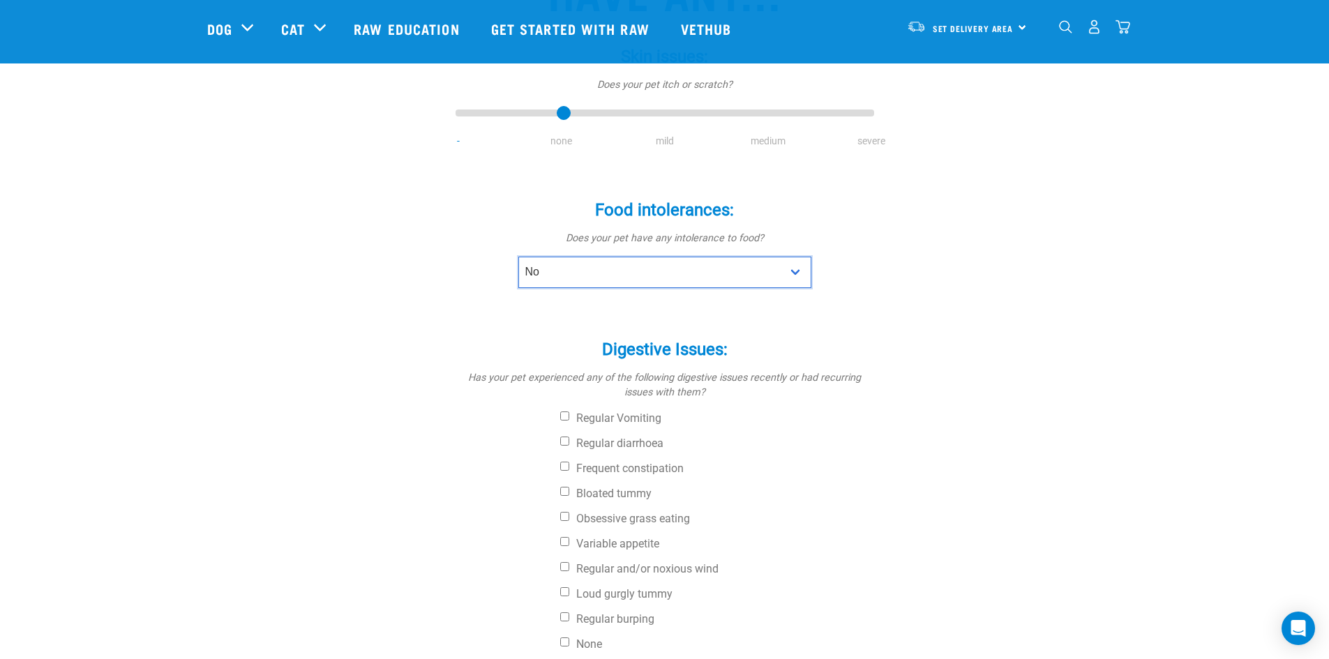
scroll to position [279, 0]
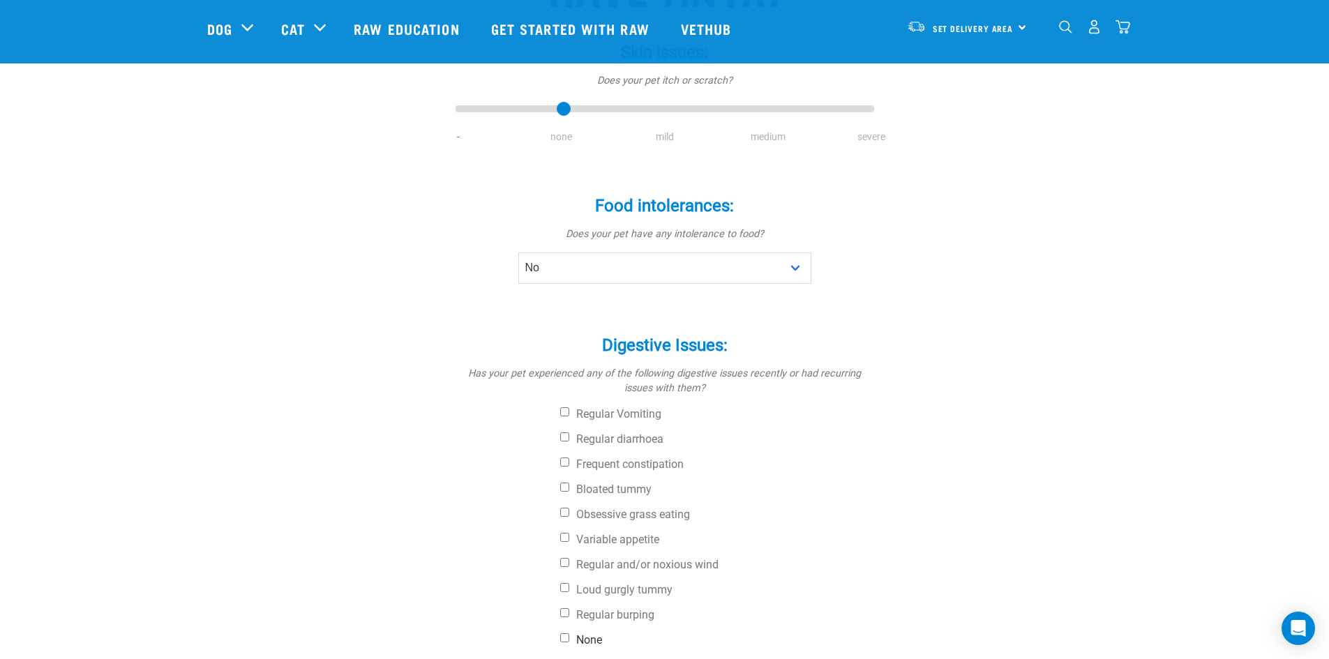
click at [565, 633] on input "None" at bounding box center [564, 637] width 9 height 9
checkbox input "true"
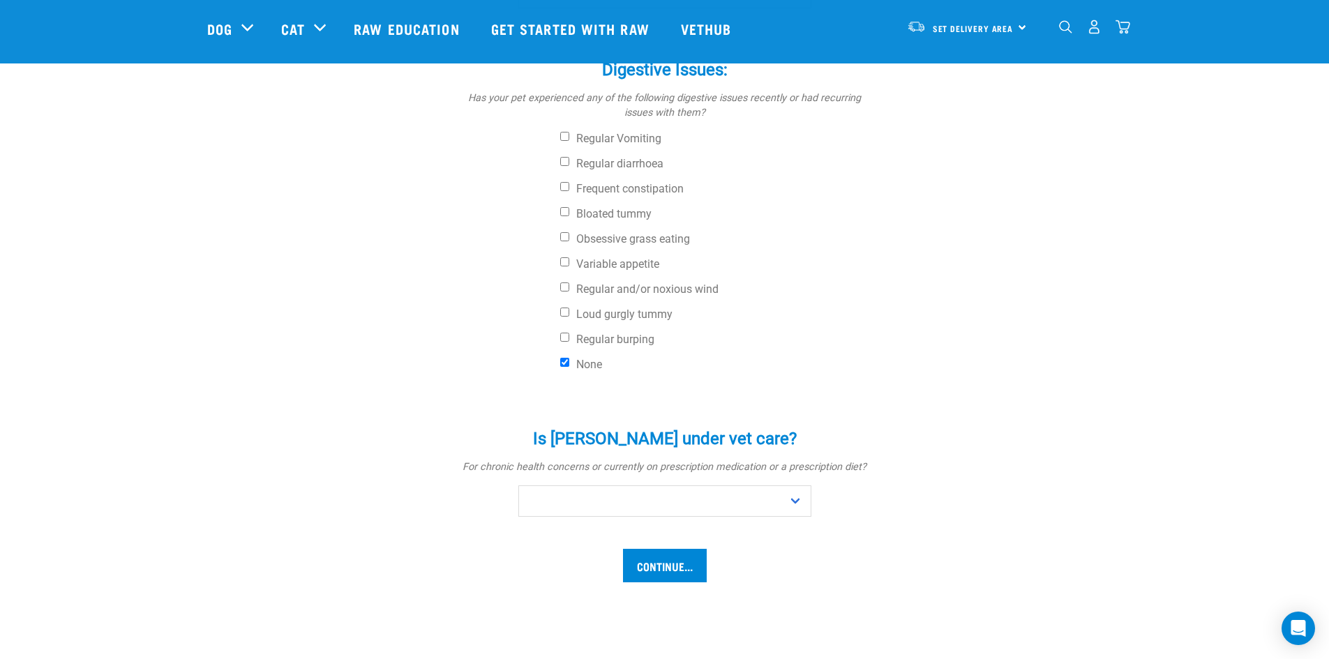
scroll to position [558, 0]
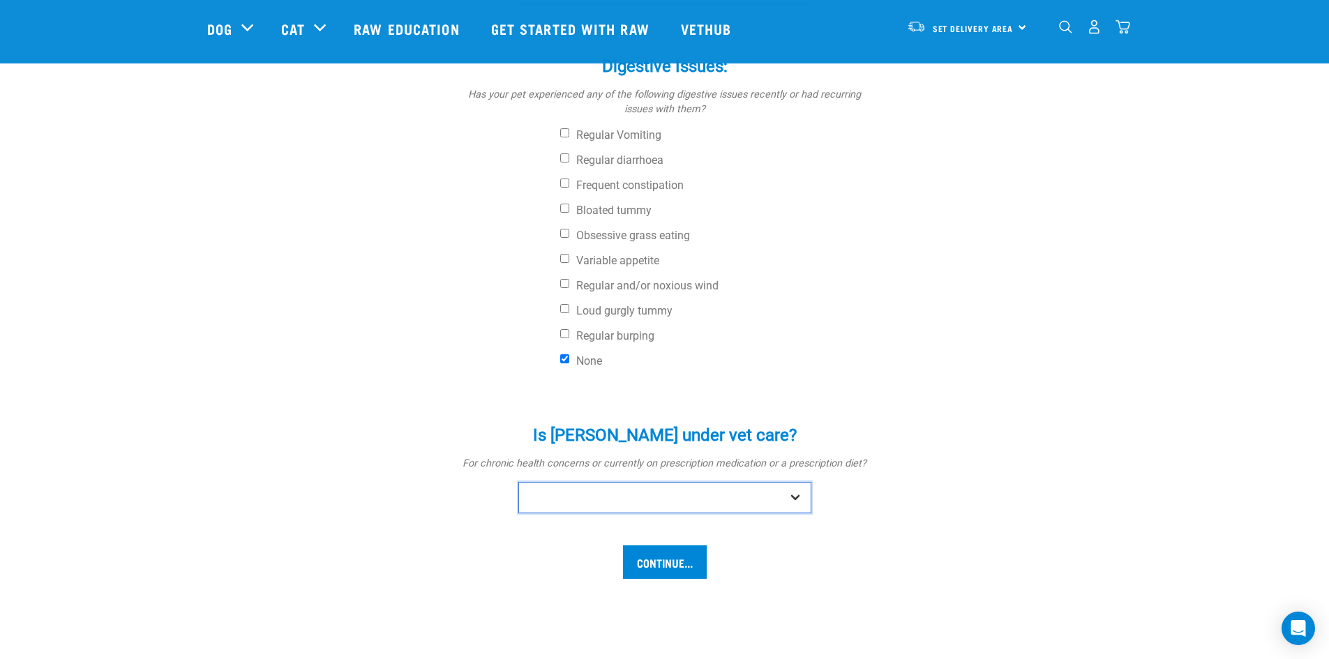
click at [596, 482] on select "No Yes" at bounding box center [664, 497] width 293 height 31
select select "no"
click at [518, 482] on select "No Yes" at bounding box center [664, 497] width 293 height 31
click at [665, 546] on input "Continue..." at bounding box center [665, 562] width 84 height 33
click at [679, 546] on input "Continue..." at bounding box center [665, 562] width 84 height 33
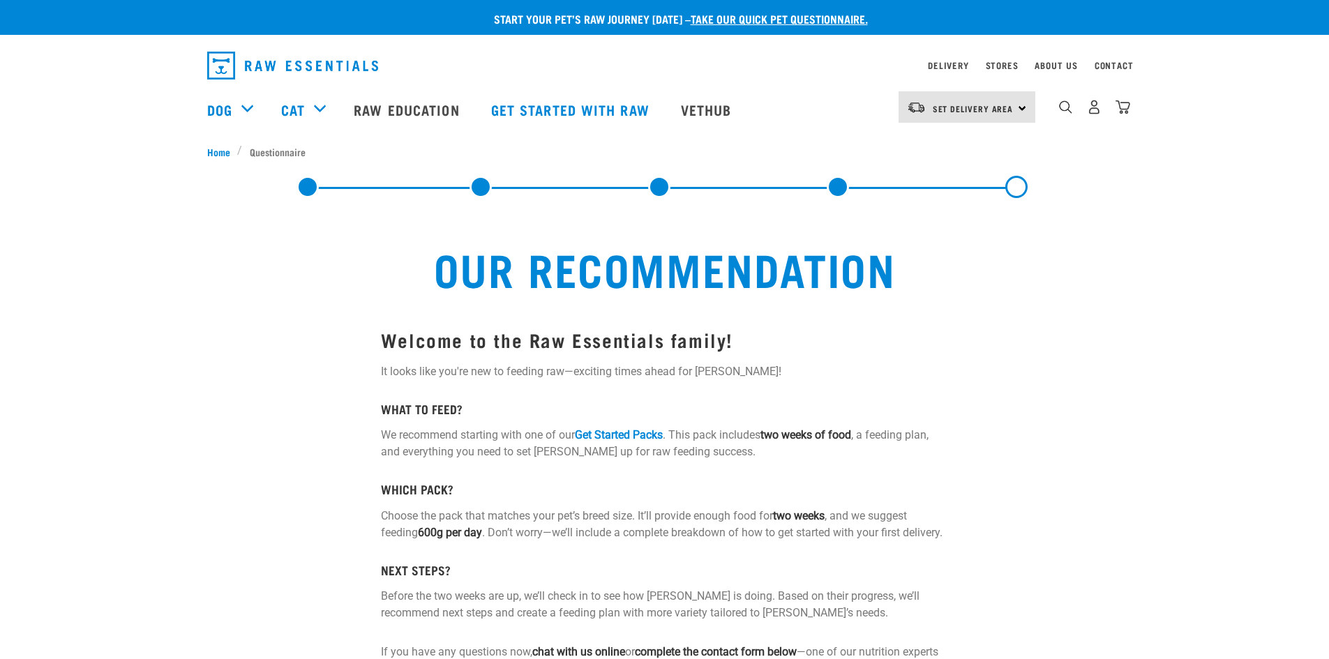
select select "19641"
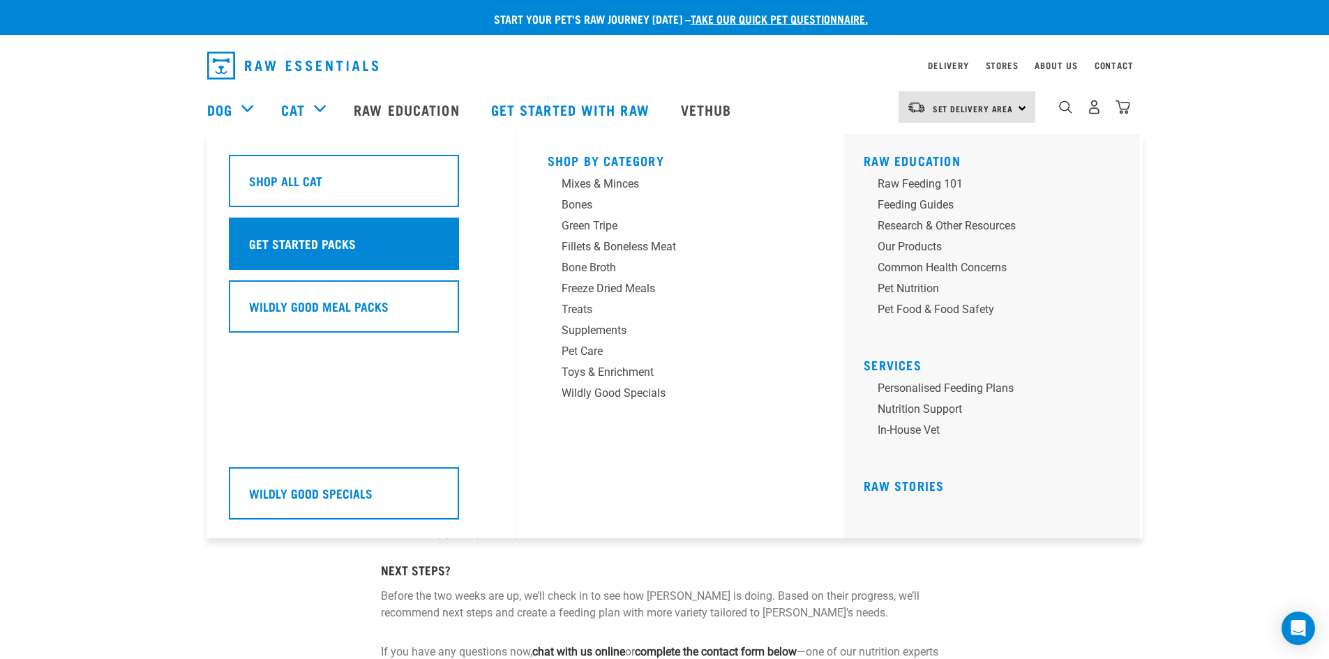
click at [336, 243] on h5 "Get Started Packs" at bounding box center [302, 243] width 107 height 18
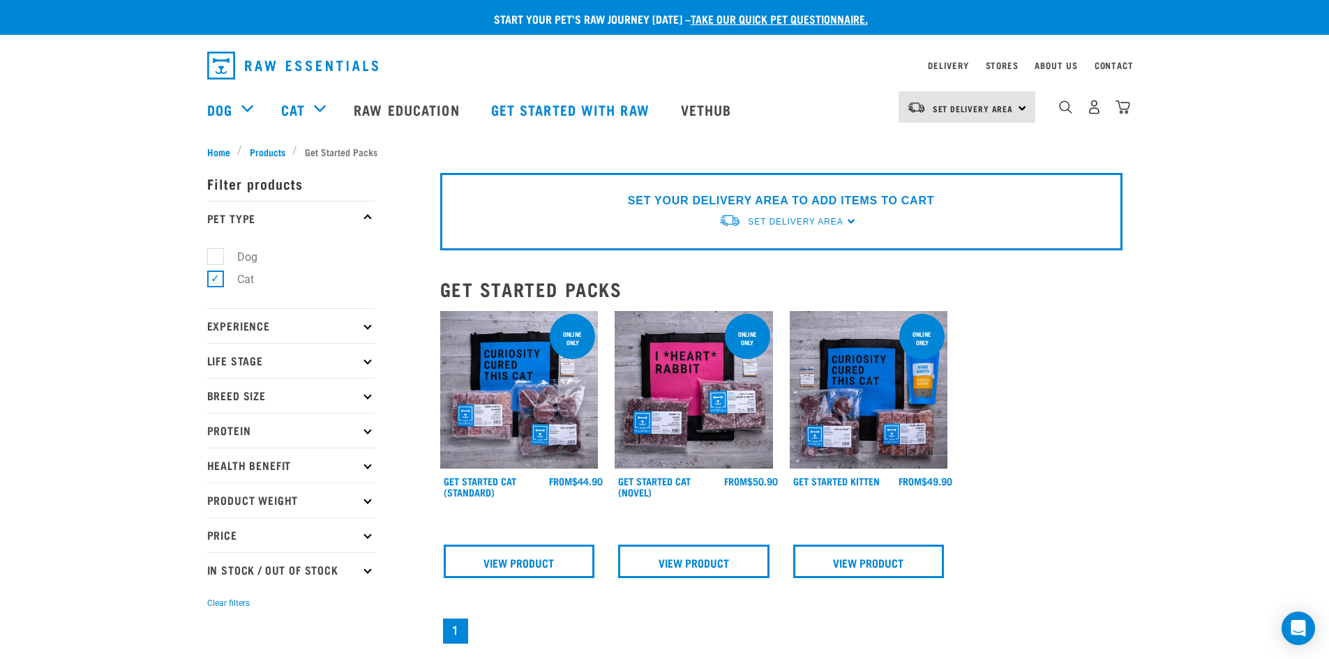
click at [266, 151] on div "× Filter products Pet Type Dog Cat Experience New Raw Feeder Experienced Raw Fe…" at bounding box center [315, 506] width 233 height 711
click at [222, 257] on label "Dog" at bounding box center [239, 256] width 48 height 17
click at [216, 257] on input "Dog" at bounding box center [211, 254] width 9 height 9
checkbox input "true"
click at [220, 278] on label "Cat" at bounding box center [237, 279] width 45 height 17
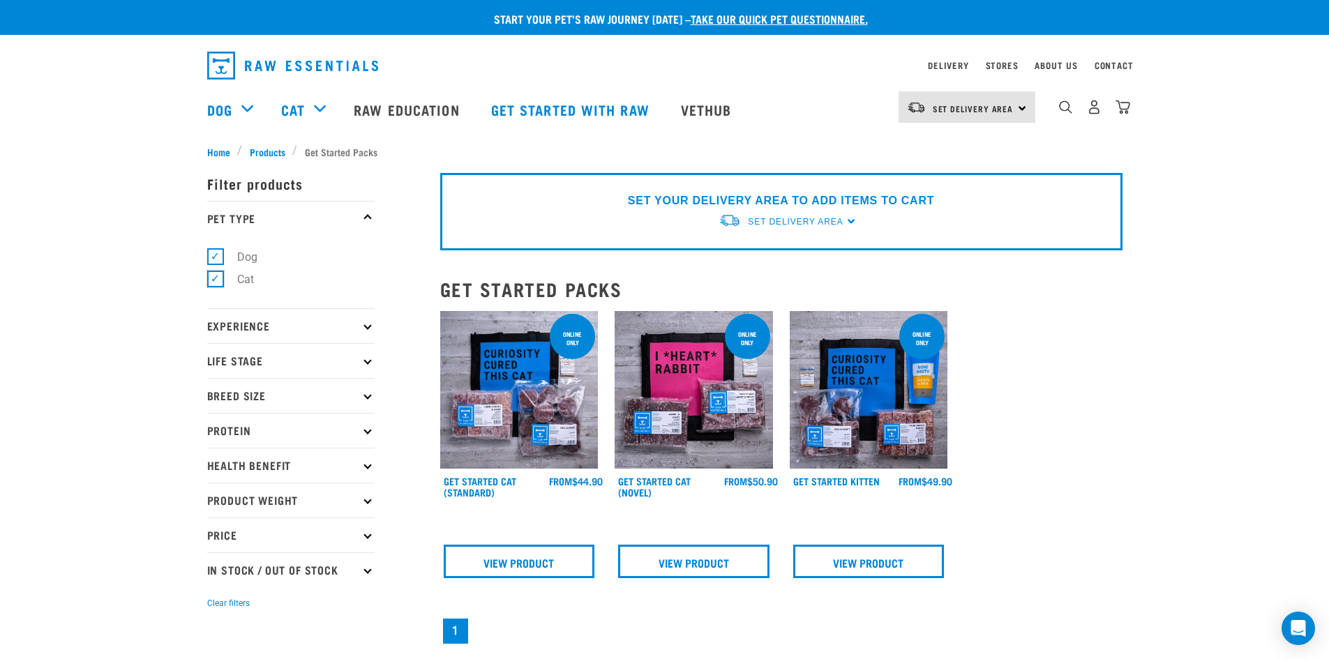
click at [216, 278] on input "Cat" at bounding box center [211, 277] width 9 height 9
checkbox input "false"
click at [269, 151] on div "× Filter products Pet Type Dog Cat Experience New Raw Feeder Experienced Raw Fe…" at bounding box center [315, 506] width 233 height 711
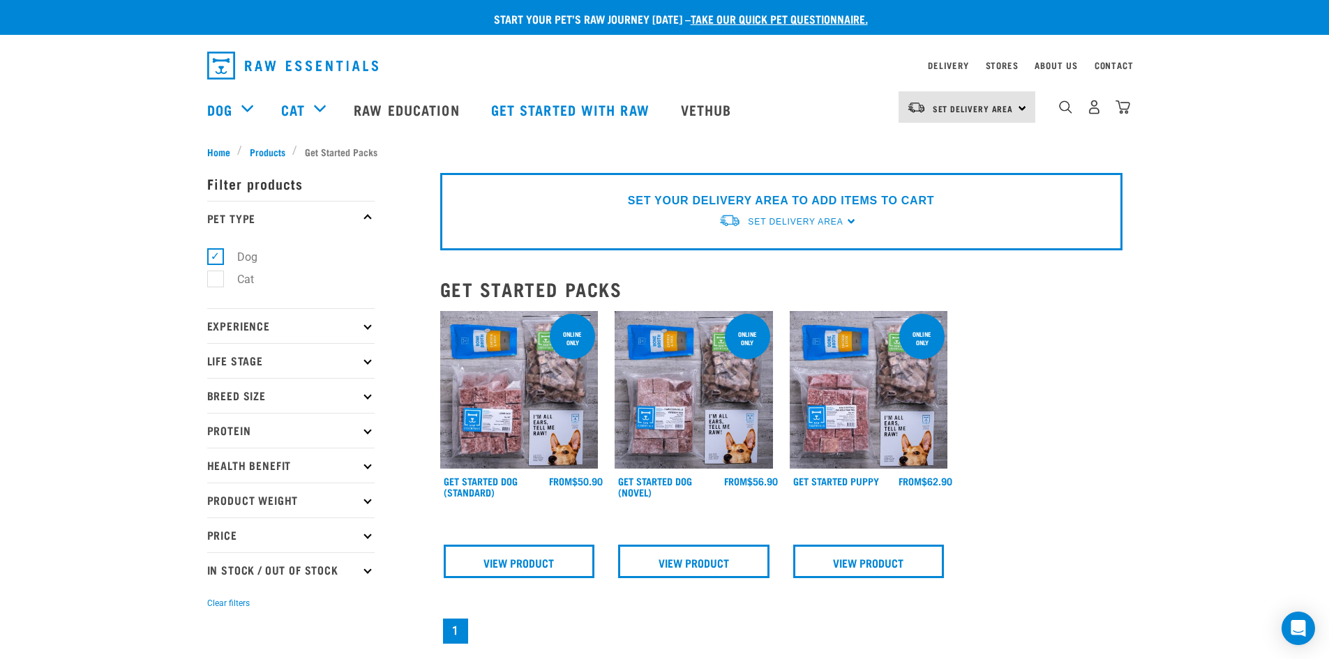
click at [659, 408] on img at bounding box center [694, 390] width 158 height 158
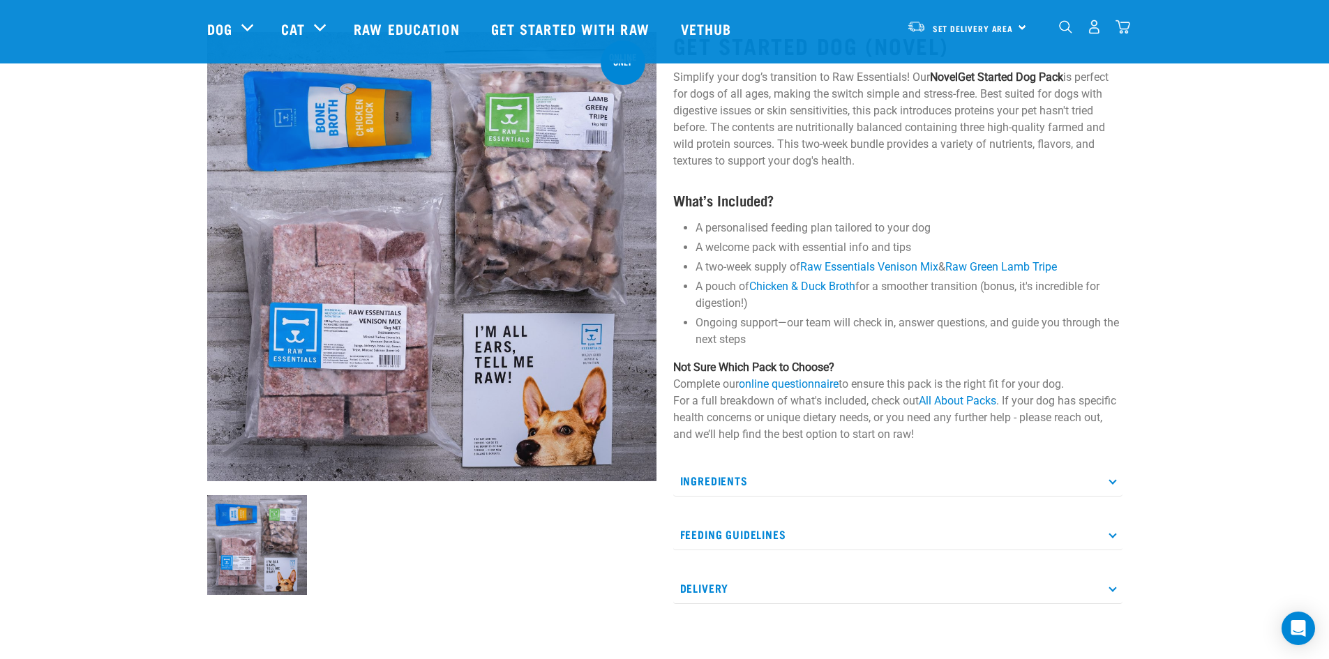
scroll to position [140, 0]
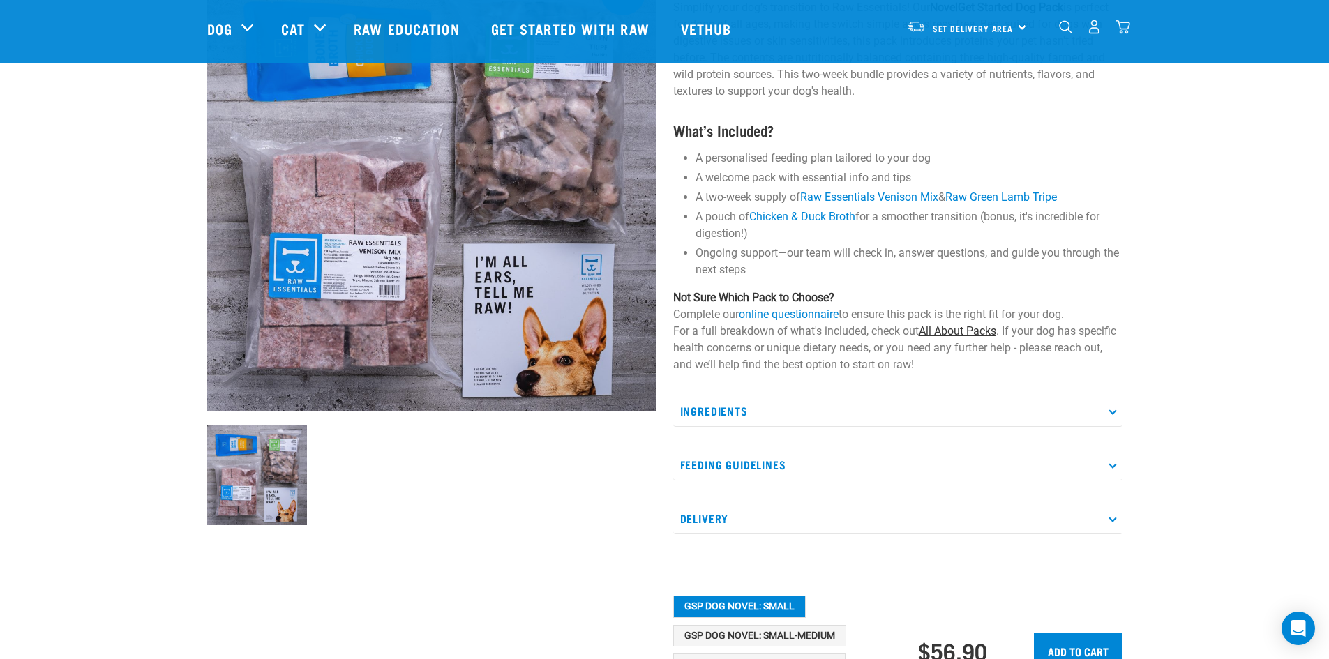
click at [980, 333] on link "All About Packs" at bounding box center [957, 330] width 77 height 13
click at [1113, 467] on icon at bounding box center [1112, 464] width 8 height 8
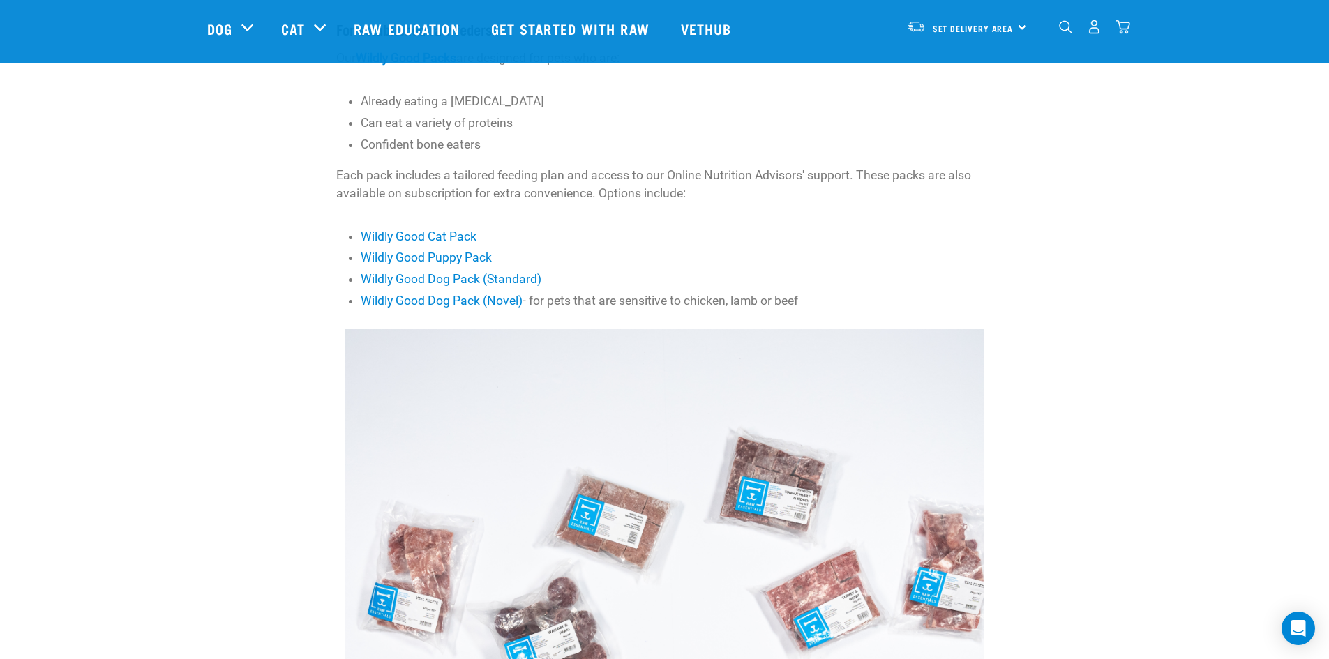
scroll to position [488, 0]
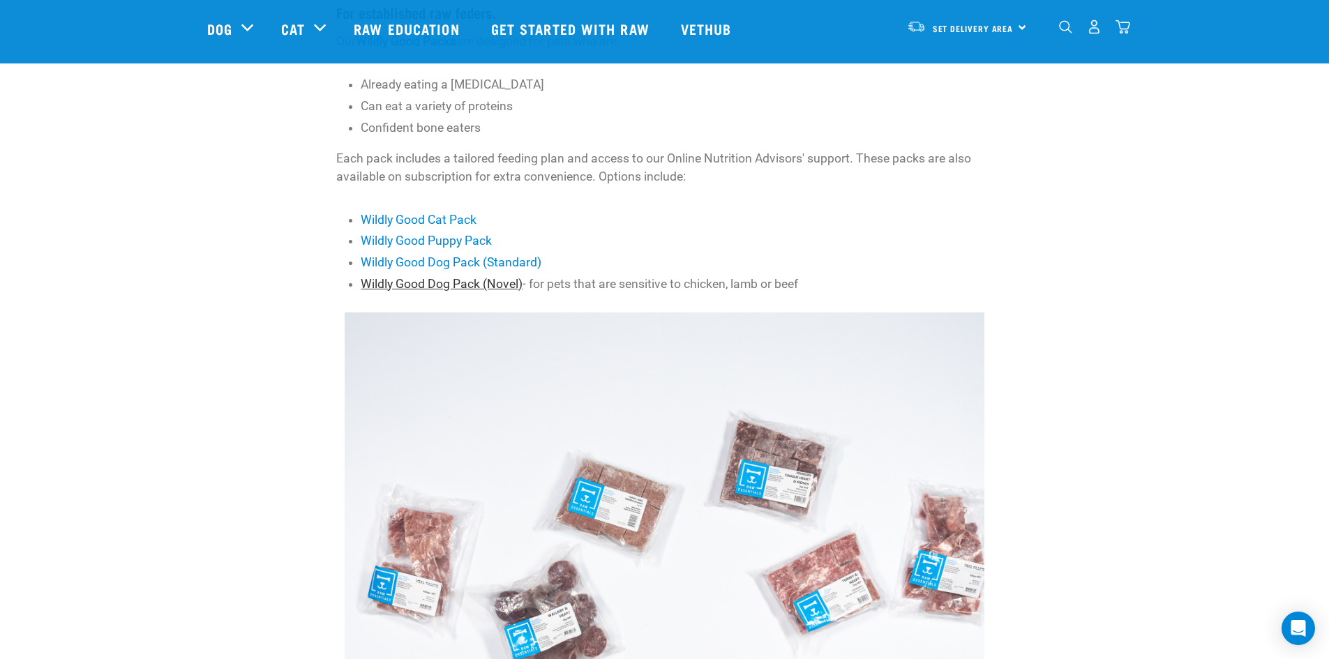
click at [426, 287] on link "Wildly Good Dog Pack (Novel)" at bounding box center [442, 284] width 162 height 14
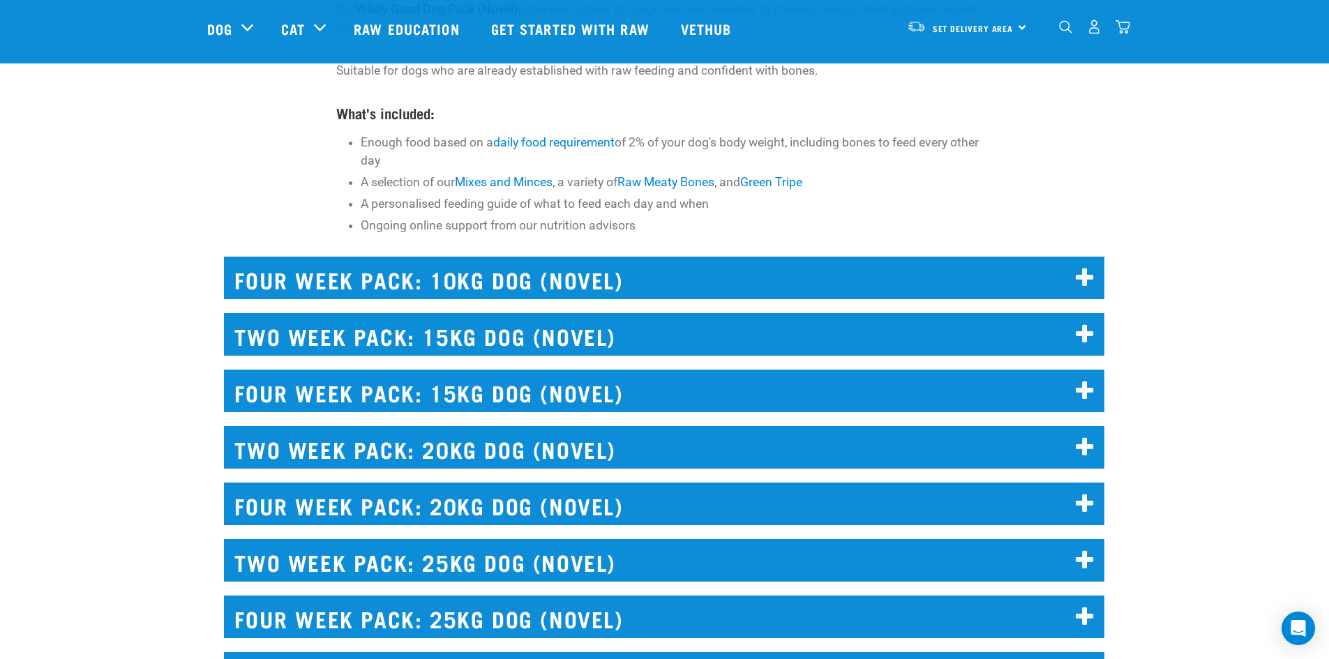
click at [475, 445] on h2 "TWO WEEK PACK: 20KG DOG (NOVEL)" at bounding box center [664, 447] width 880 height 43
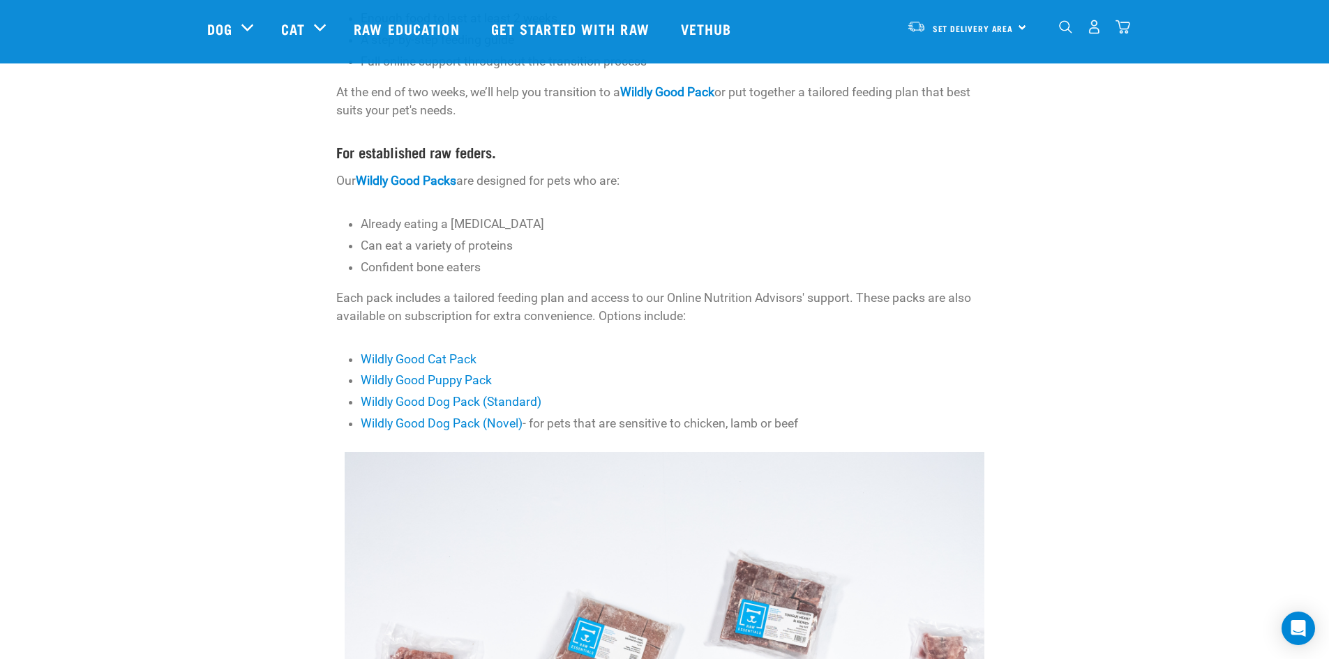
scroll to position [0, 0]
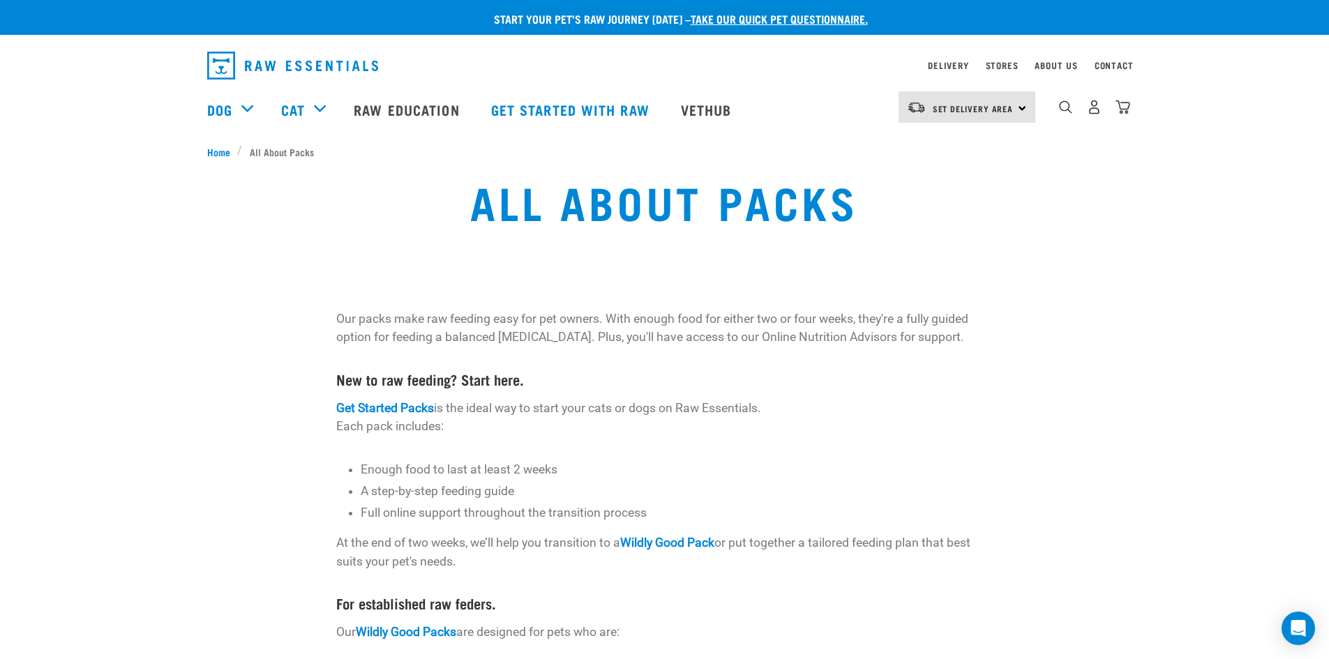
scroll to position [488, 0]
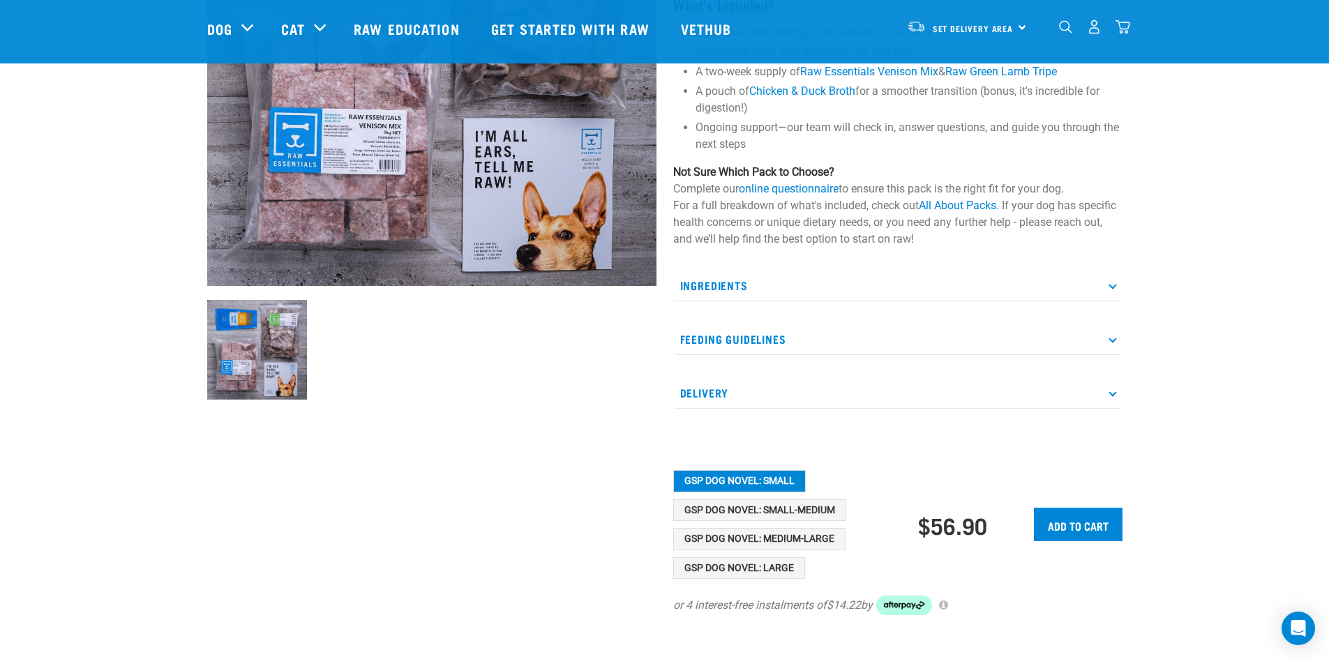
scroll to position [349, 0]
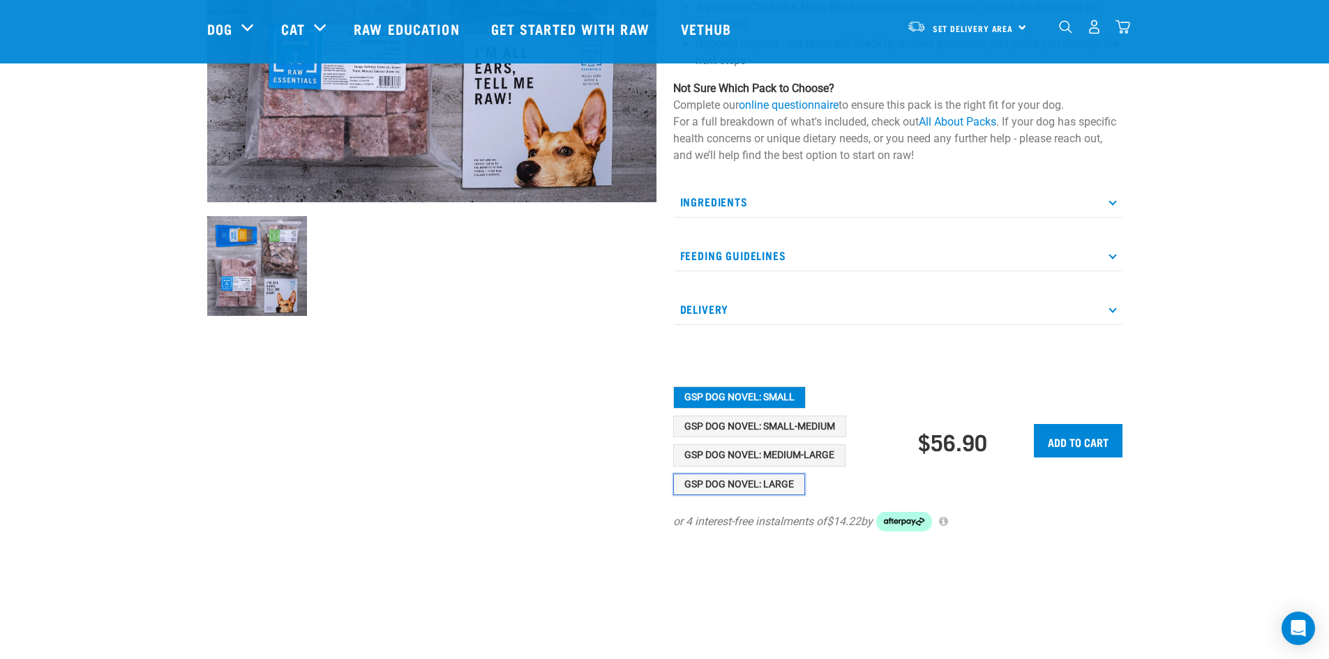
click at [783, 484] on button "GSP Dog Novel: Large" at bounding box center [739, 485] width 132 height 22
